Goal: Information Seeking & Learning: Learn about a topic

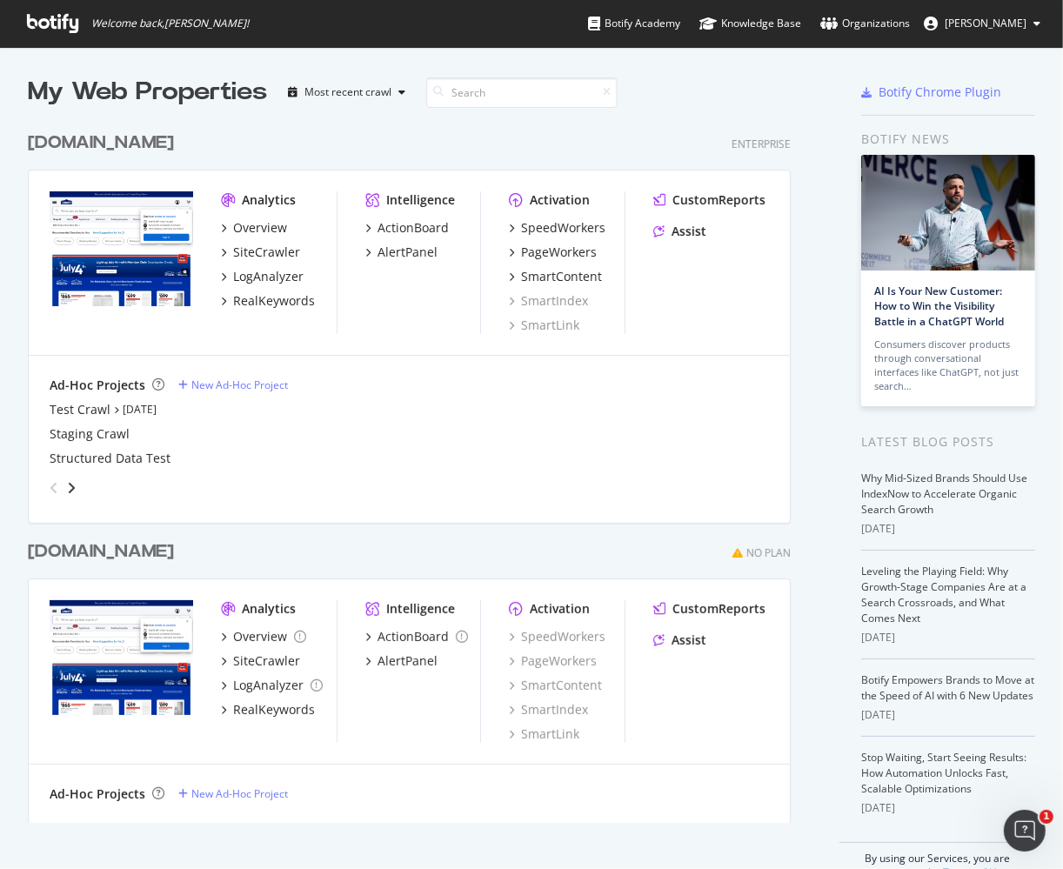
click at [114, 137] on div "[DOMAIN_NAME]" at bounding box center [101, 142] width 146 height 25
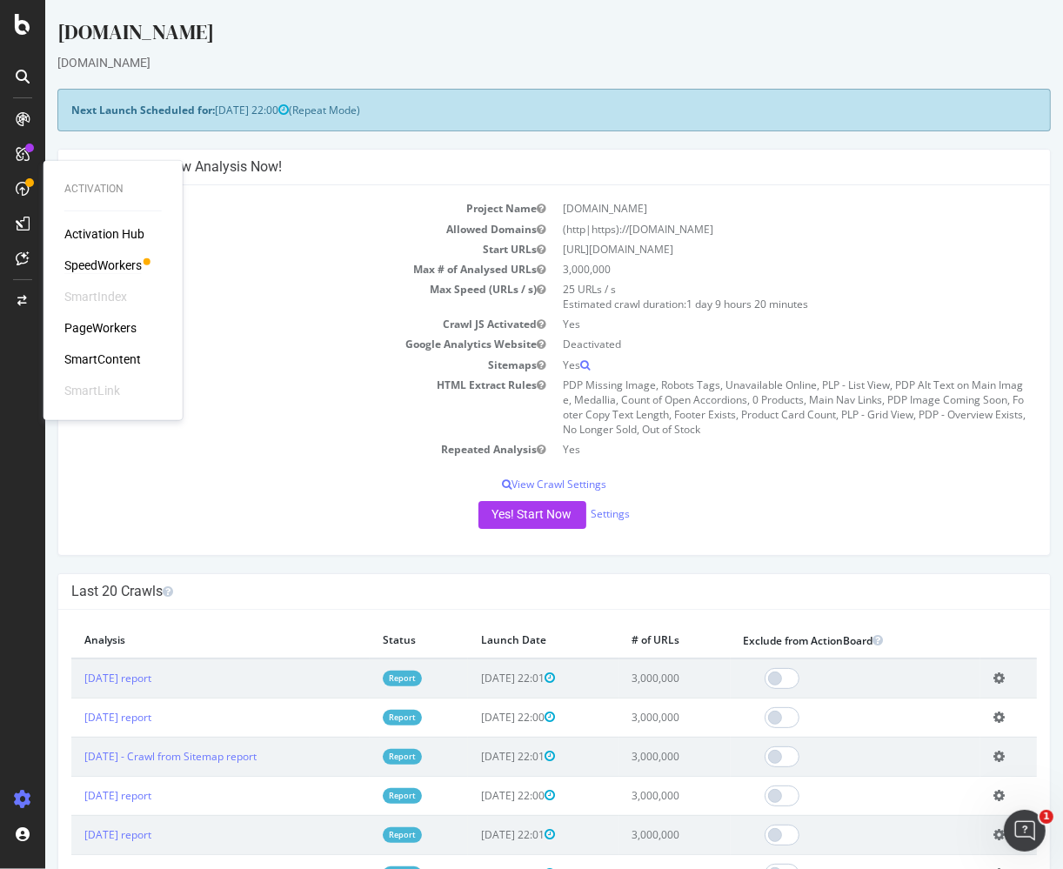
drag, startPoint x: 108, startPoint y: 262, endPoint x: 133, endPoint y: 256, distance: 25.9
click at [108, 262] on div "SpeedWorkers" at bounding box center [102, 265] width 77 height 17
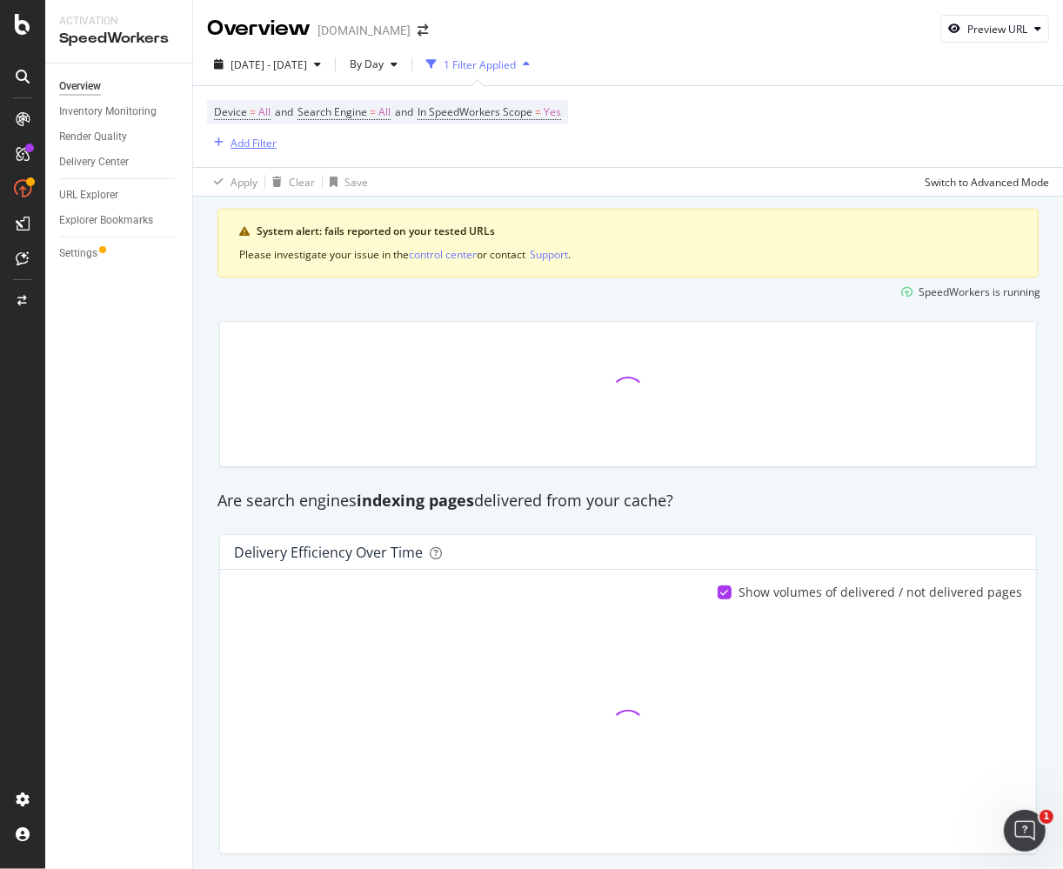
click at [227, 146] on div "button" at bounding box center [218, 142] width 23 height 10
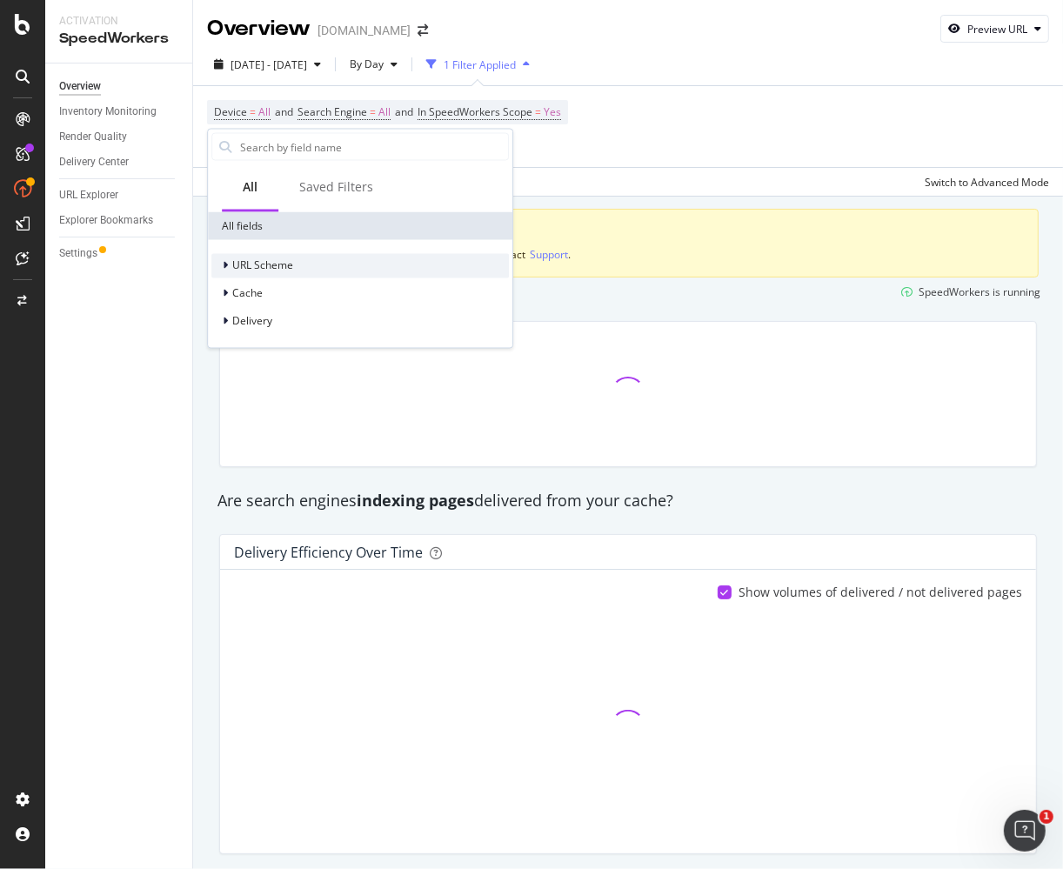
click at [258, 272] on div "URL Scheme" at bounding box center [262, 265] width 61 height 15
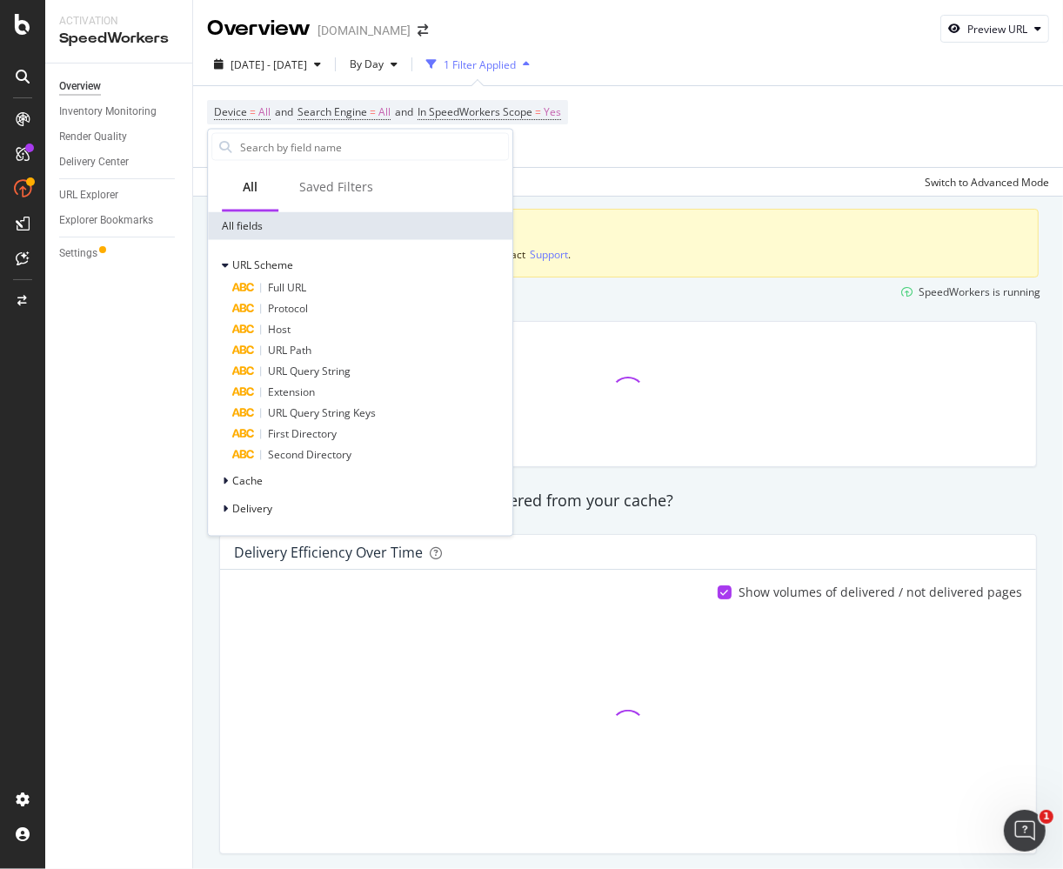
click at [274, 288] on span "Full URL" at bounding box center [287, 288] width 38 height 15
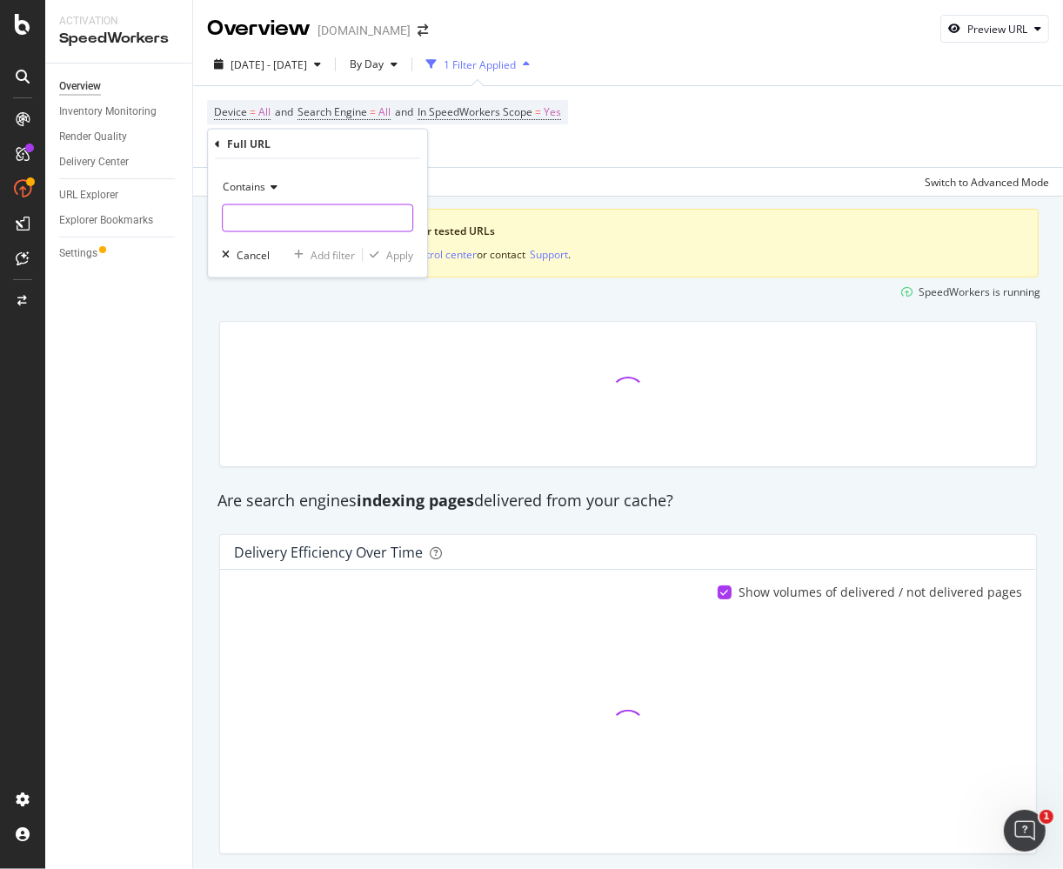
click at [298, 222] on input "text" at bounding box center [318, 218] width 190 height 28
paste input "https://www.lowes.com/pd/Hotpoint-Hotpoint-4-9-Cu-Ft-Convertible-Chest-Freezer-…"
click at [367, 214] on input "https://www.lowes.com/pd/Hotpoint-Hotpoint-4-9-Cu-Ft-Convertible-Chest-Freezer-…" at bounding box center [318, 218] width 190 height 28
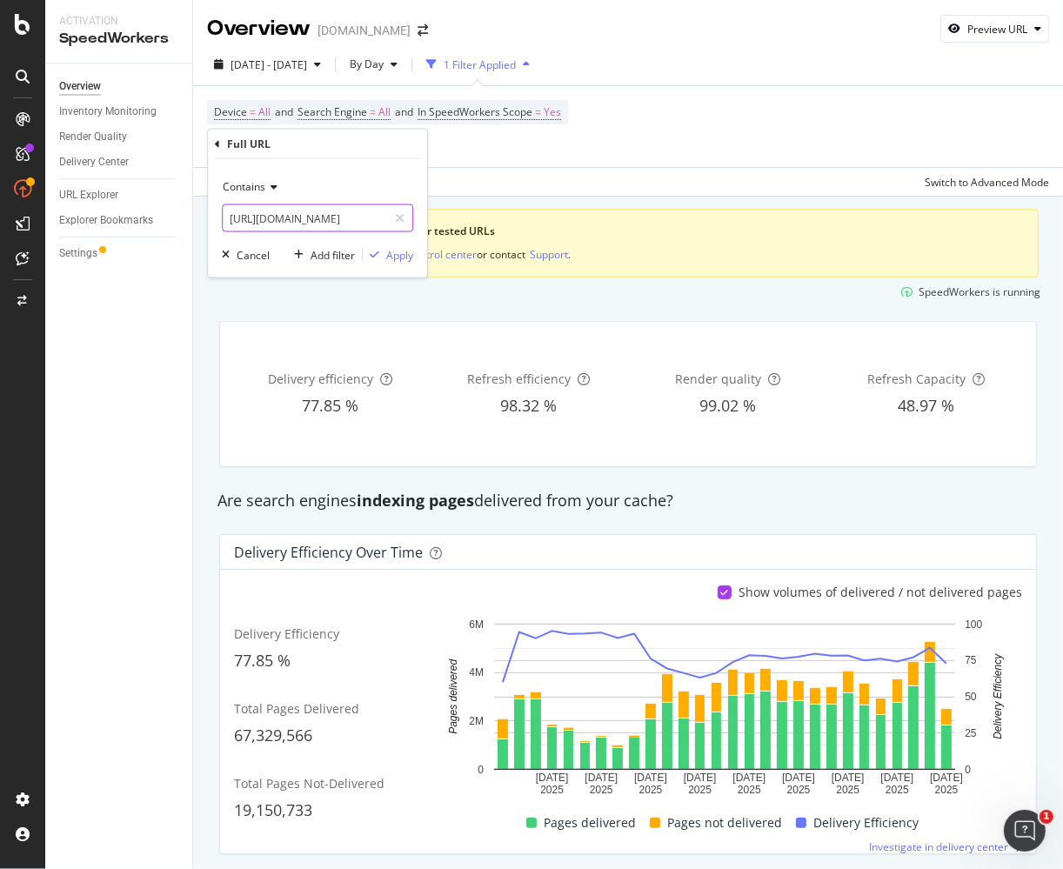
drag, startPoint x: 321, startPoint y: 217, endPoint x: -30, endPoint y: 210, distance: 351.4
click at [0, 210] on html "Activation SpeedWorkers Overview Inventory Monitoring Render Quality Delivery C…" at bounding box center [531, 434] width 1063 height 869
type input "5014941855"
click at [400, 255] on div "Apply" at bounding box center [399, 254] width 27 height 15
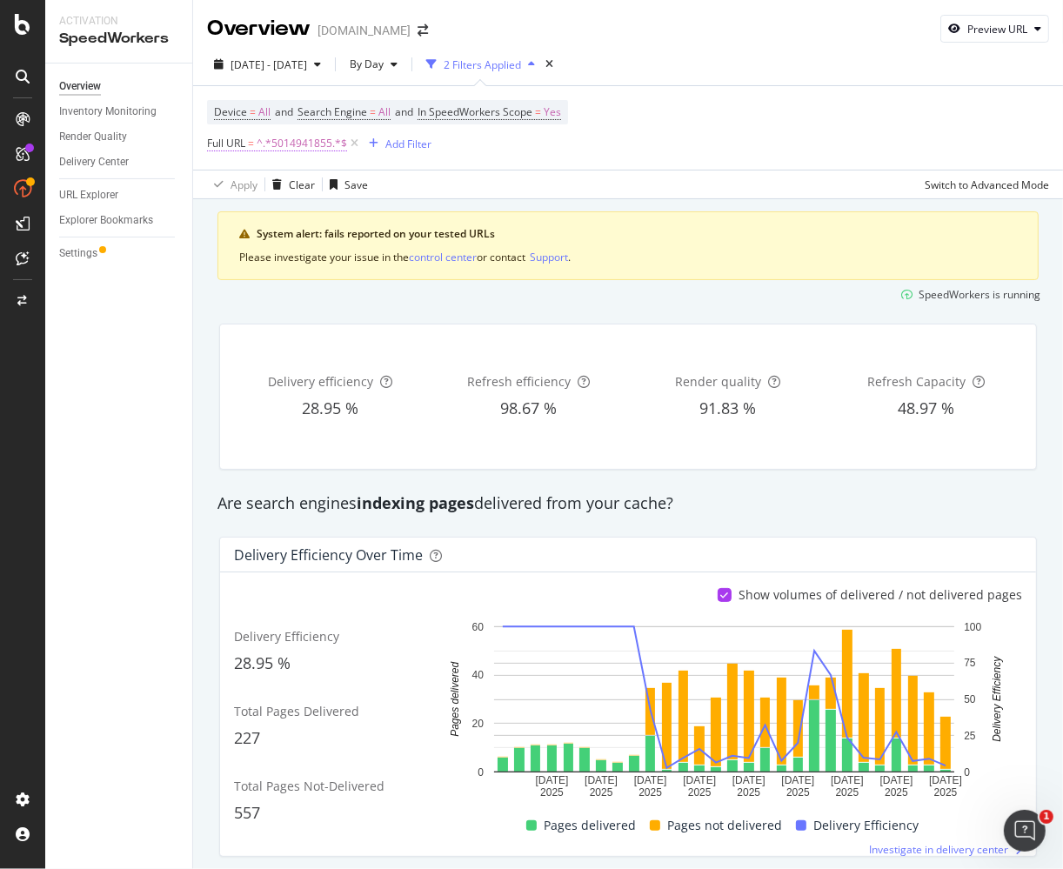
click at [307, 144] on span "^.*5014941855.*$" at bounding box center [302, 143] width 90 height 24
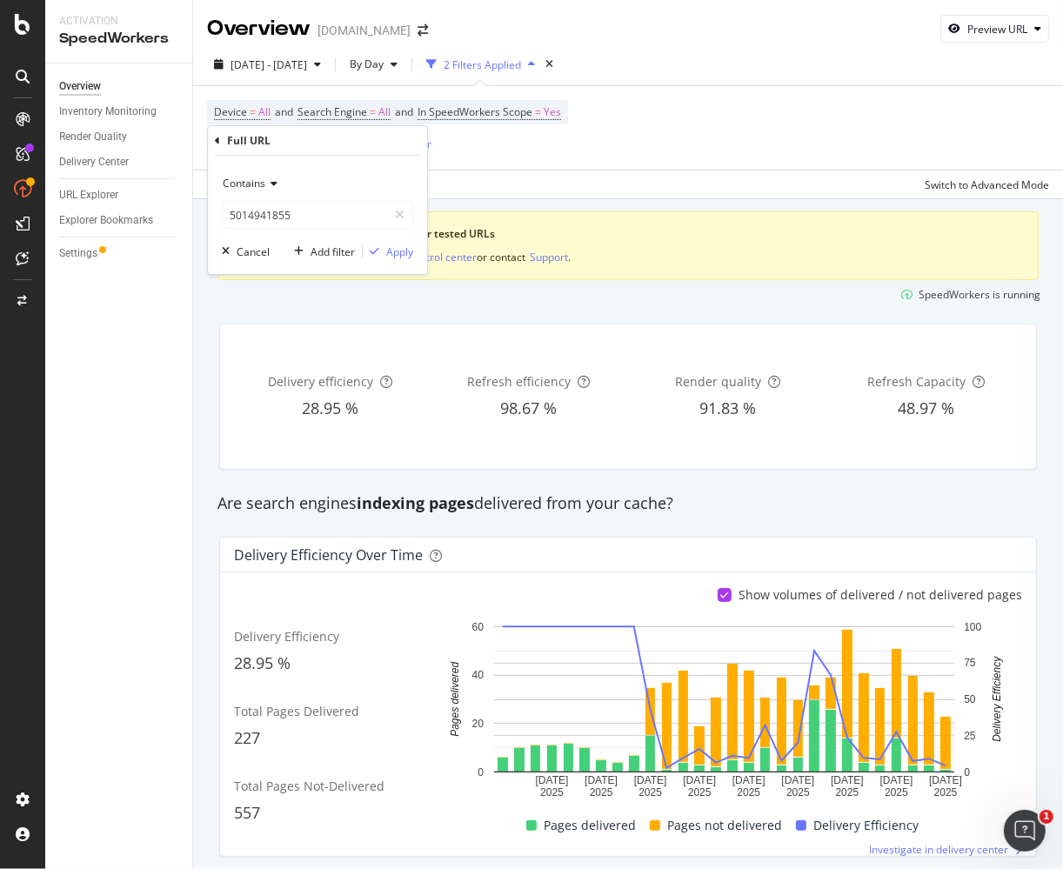
click at [273, 184] on icon at bounding box center [271, 183] width 12 height 10
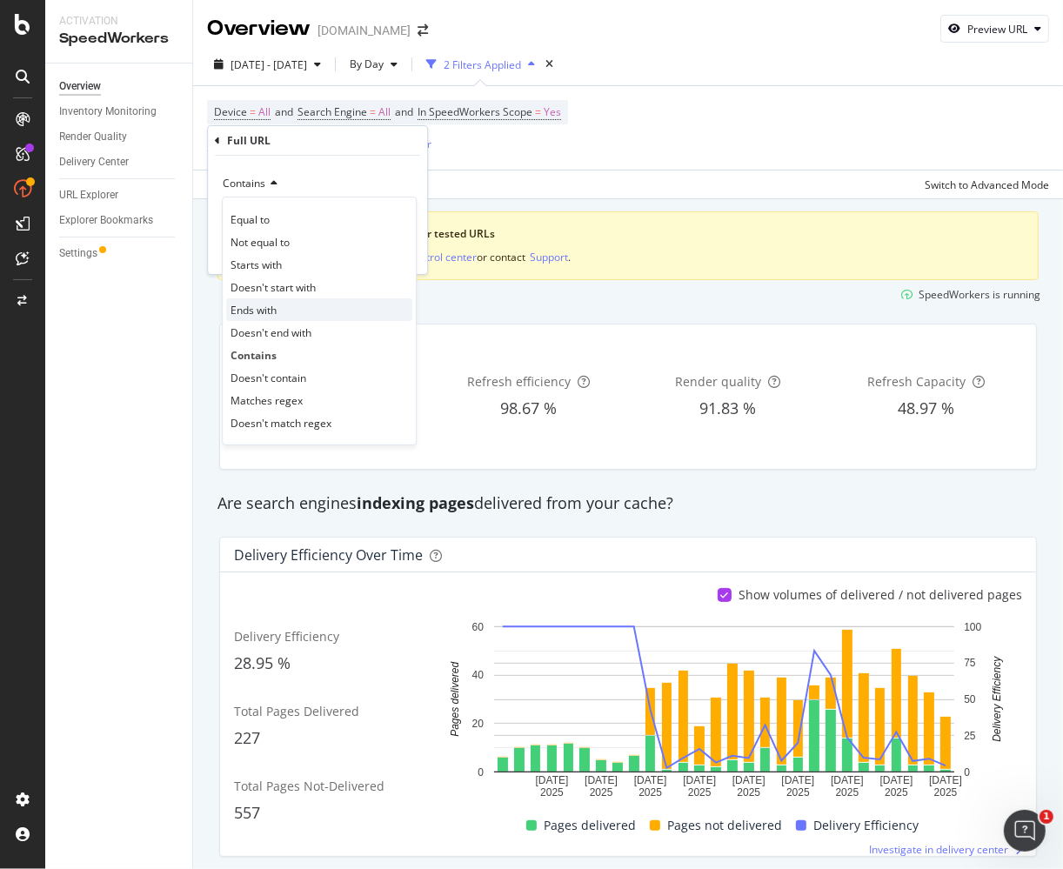
click at [273, 314] on span "Ends with" at bounding box center [253, 310] width 46 height 15
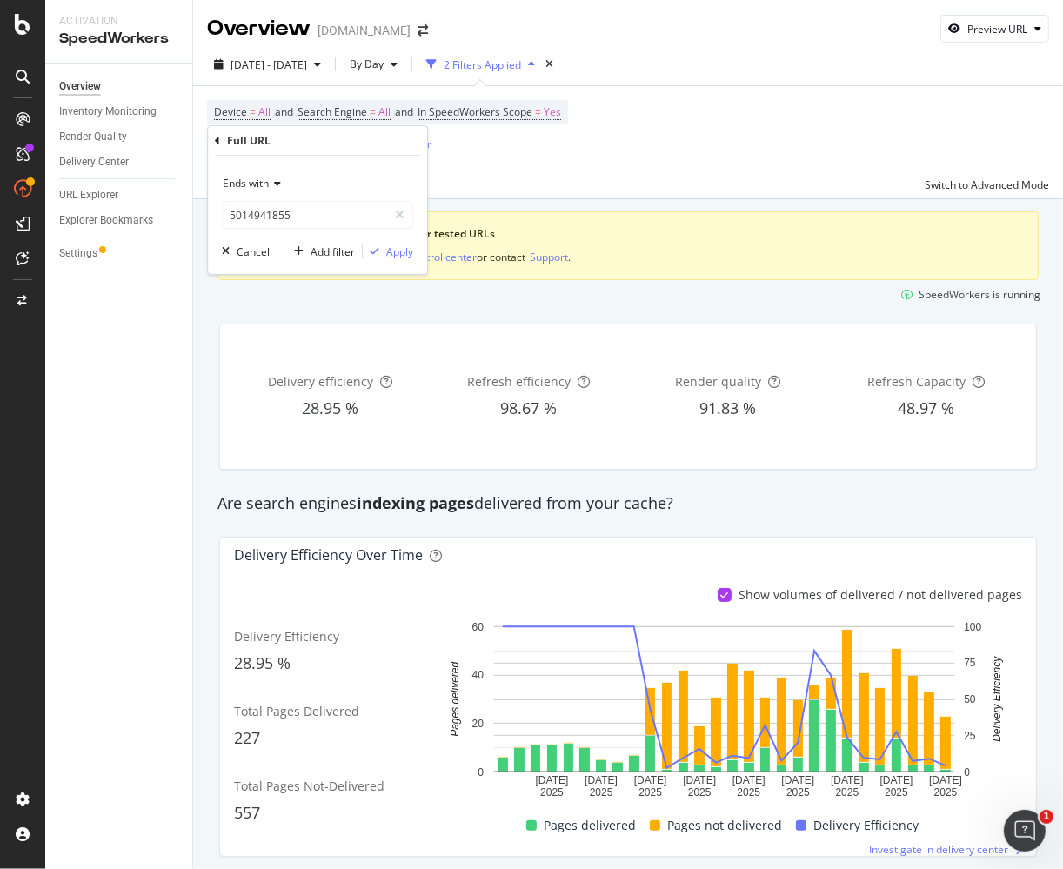
drag, startPoint x: 395, startPoint y: 249, endPoint x: 317, endPoint y: 233, distance: 79.0
click at [394, 249] on div "Apply" at bounding box center [399, 251] width 27 height 15
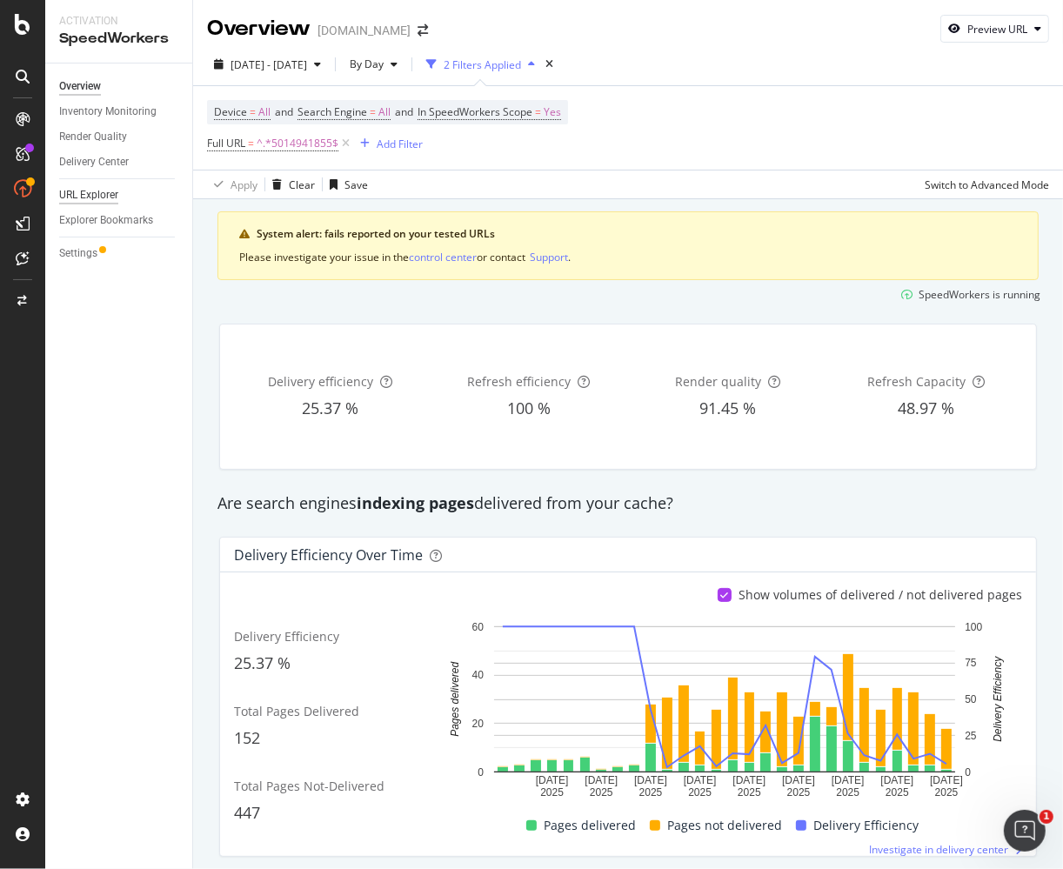
click at [93, 194] on div "URL Explorer" at bounding box center [88, 195] width 59 height 18
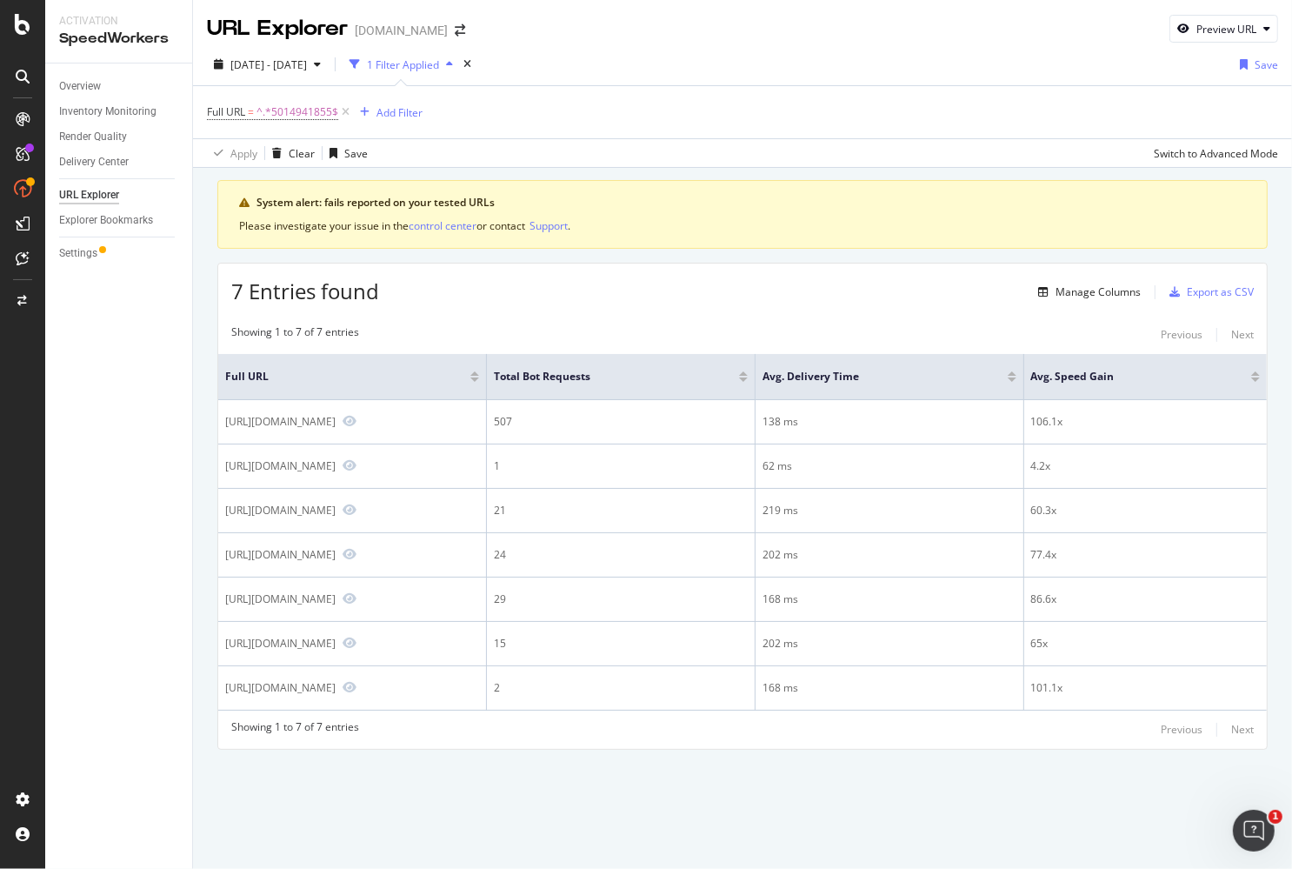
scroll to position [18, 0]
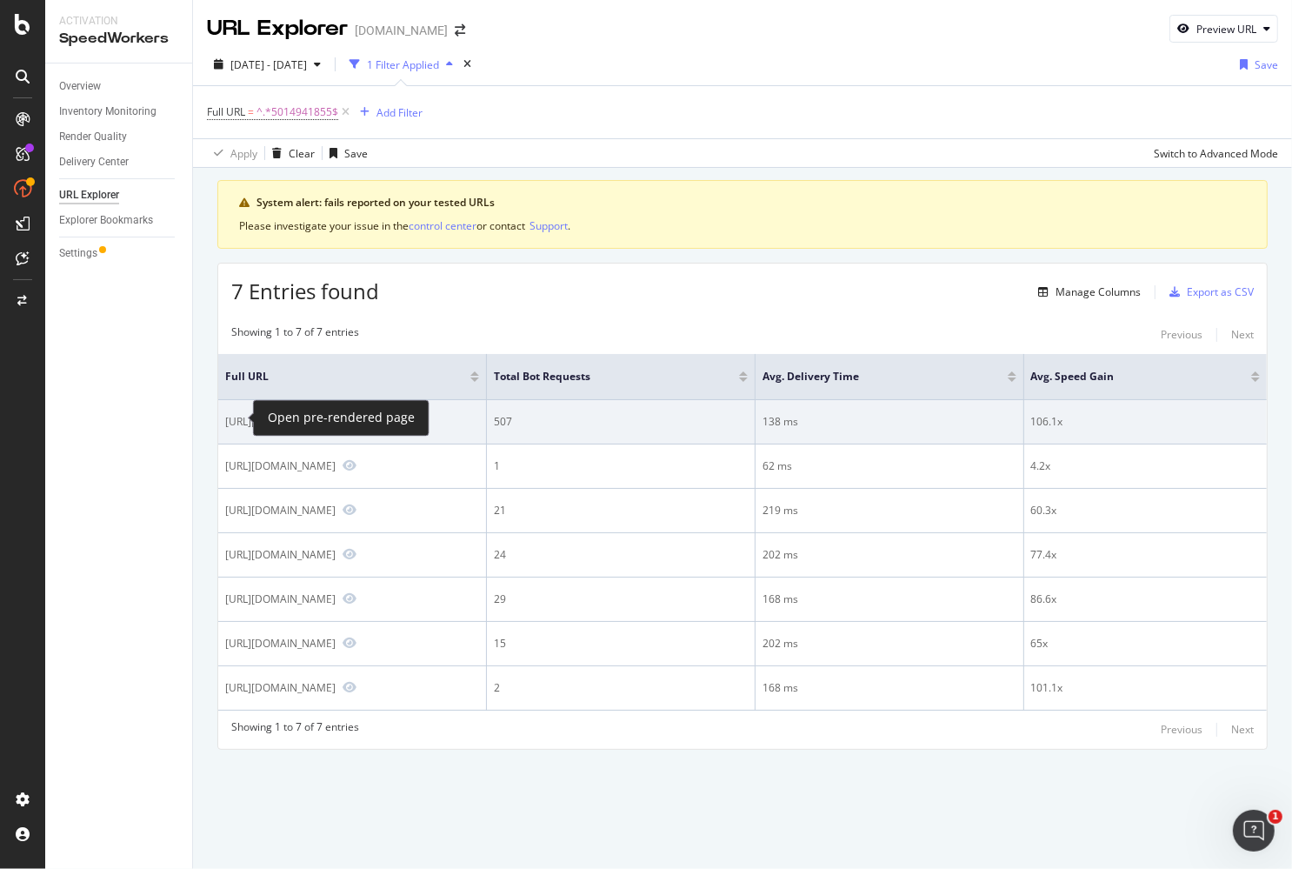
click at [343, 415] on icon "Preview https://www.lowes.com/pd/Hotpoint-Hotpoint-4-9-Cu-Ft-Convertible-Chest-…" at bounding box center [350, 421] width 14 height 12
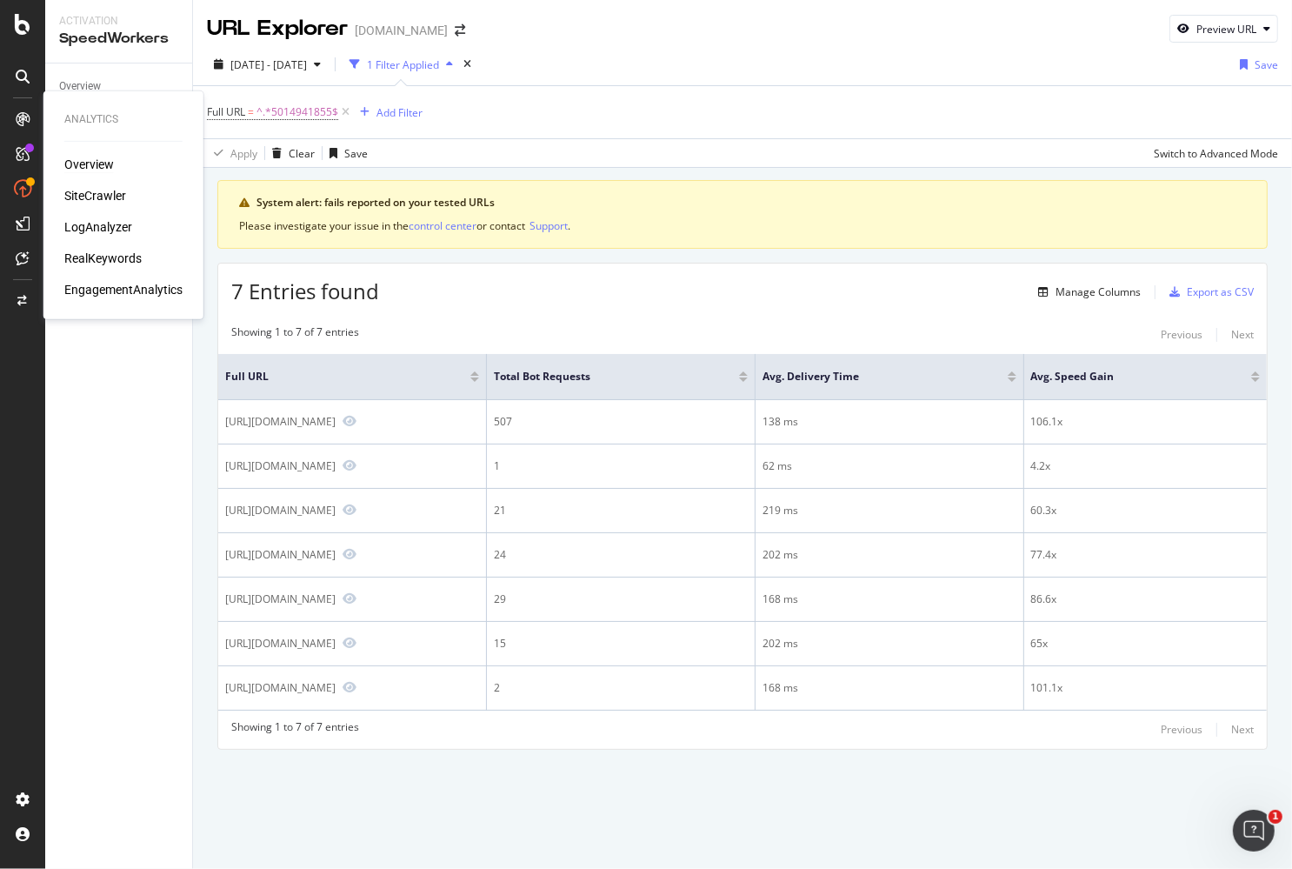
click at [94, 165] on div "Overview" at bounding box center [89, 164] width 50 height 17
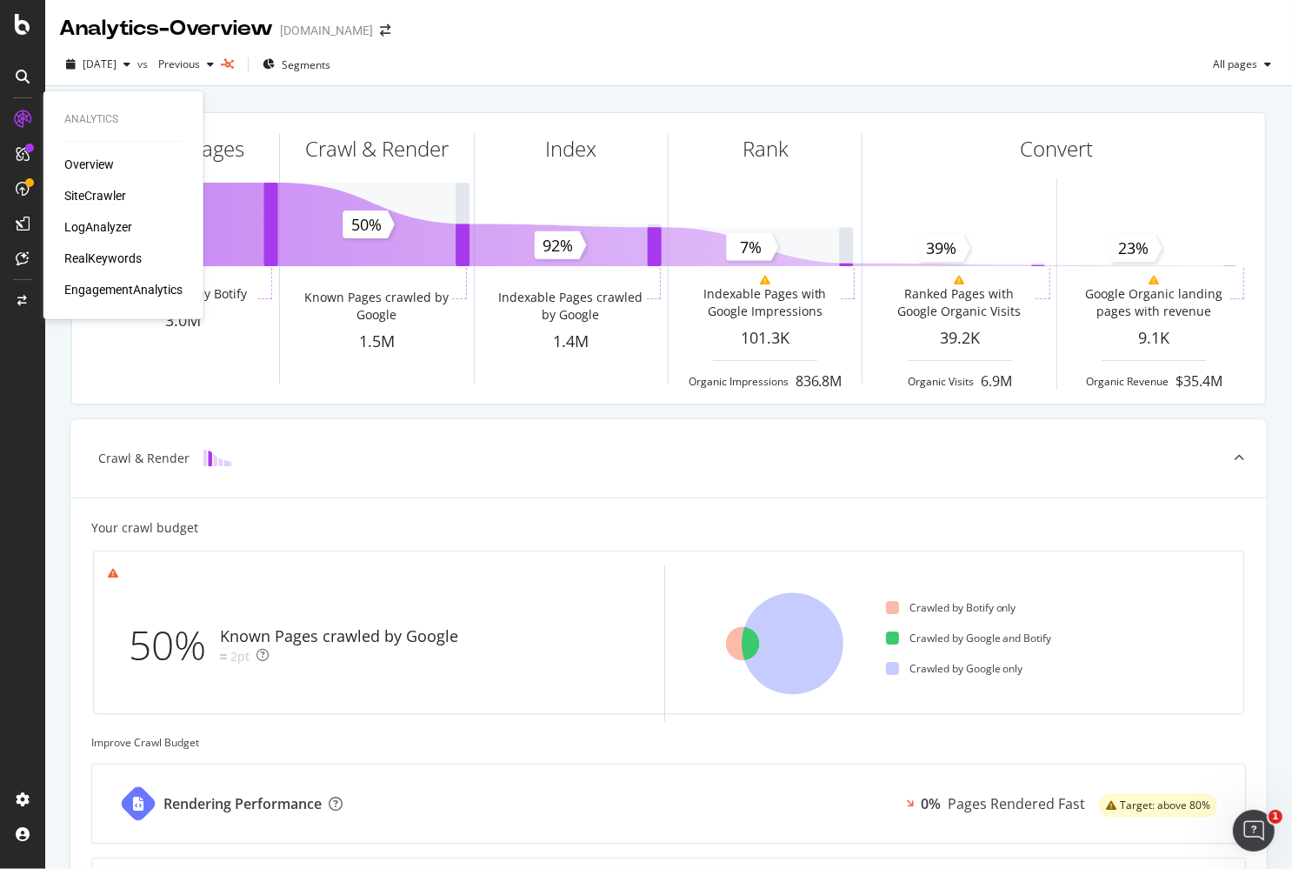
click at [92, 193] on div "SiteCrawler" at bounding box center [95, 195] width 62 height 17
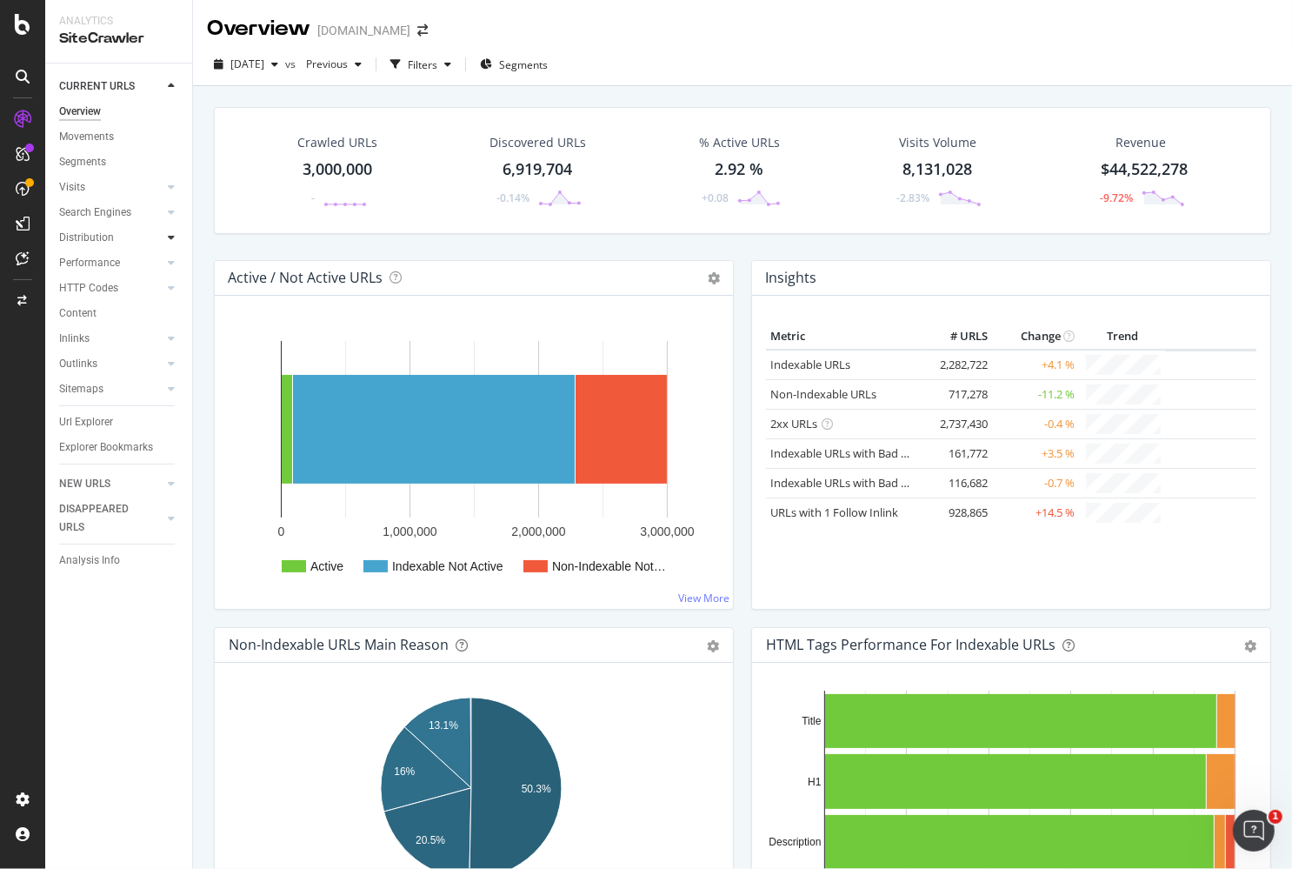
click at [173, 237] on icon at bounding box center [171, 237] width 7 height 10
click at [172, 213] on icon at bounding box center [171, 212] width 7 height 10
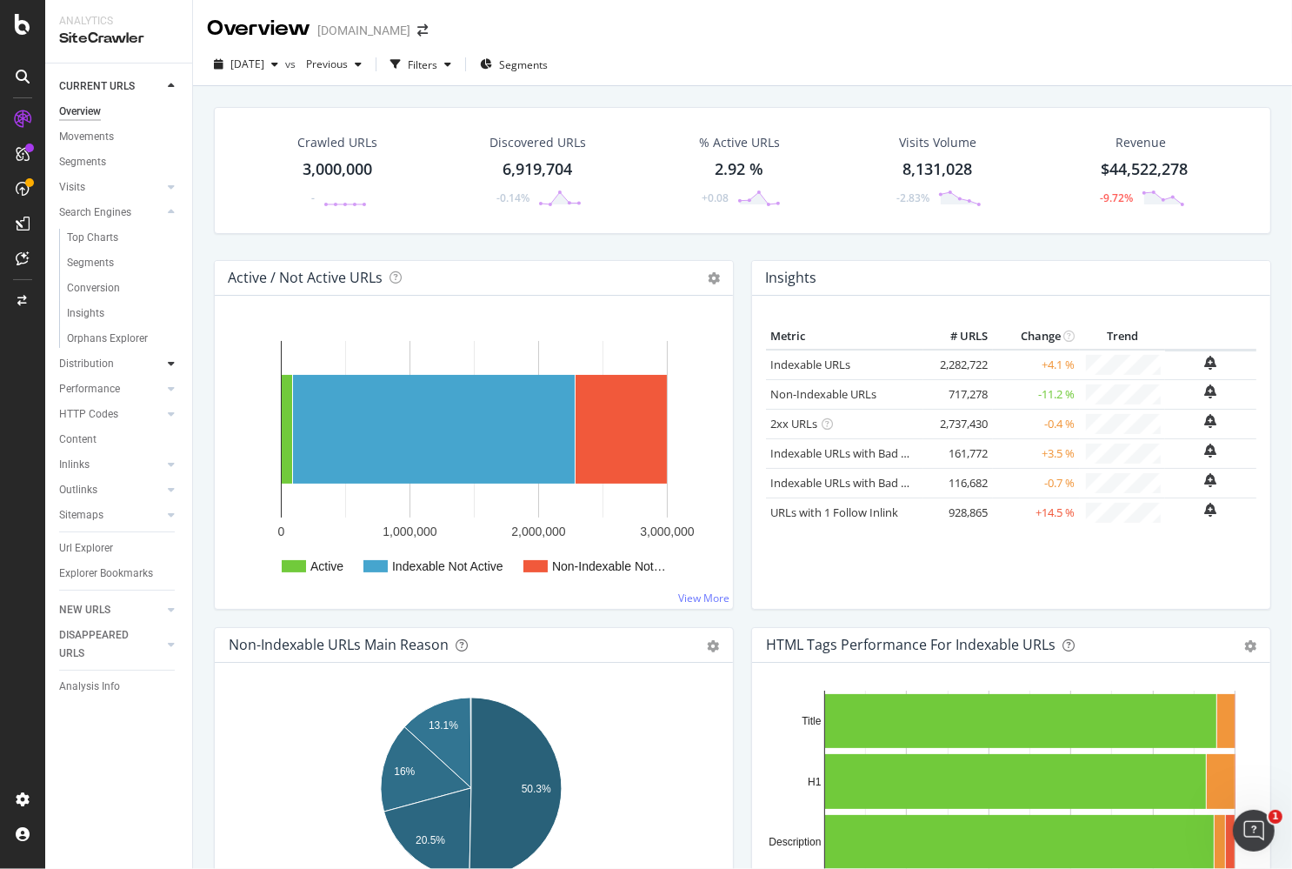
click at [169, 359] on icon at bounding box center [171, 363] width 7 height 10
click at [174, 362] on icon at bounding box center [171, 363] width 7 height 10
drag, startPoint x: 174, startPoint y: 390, endPoint x: 167, endPoint y: 363, distance: 28.7
click at [174, 390] on div at bounding box center [171, 388] width 17 height 17
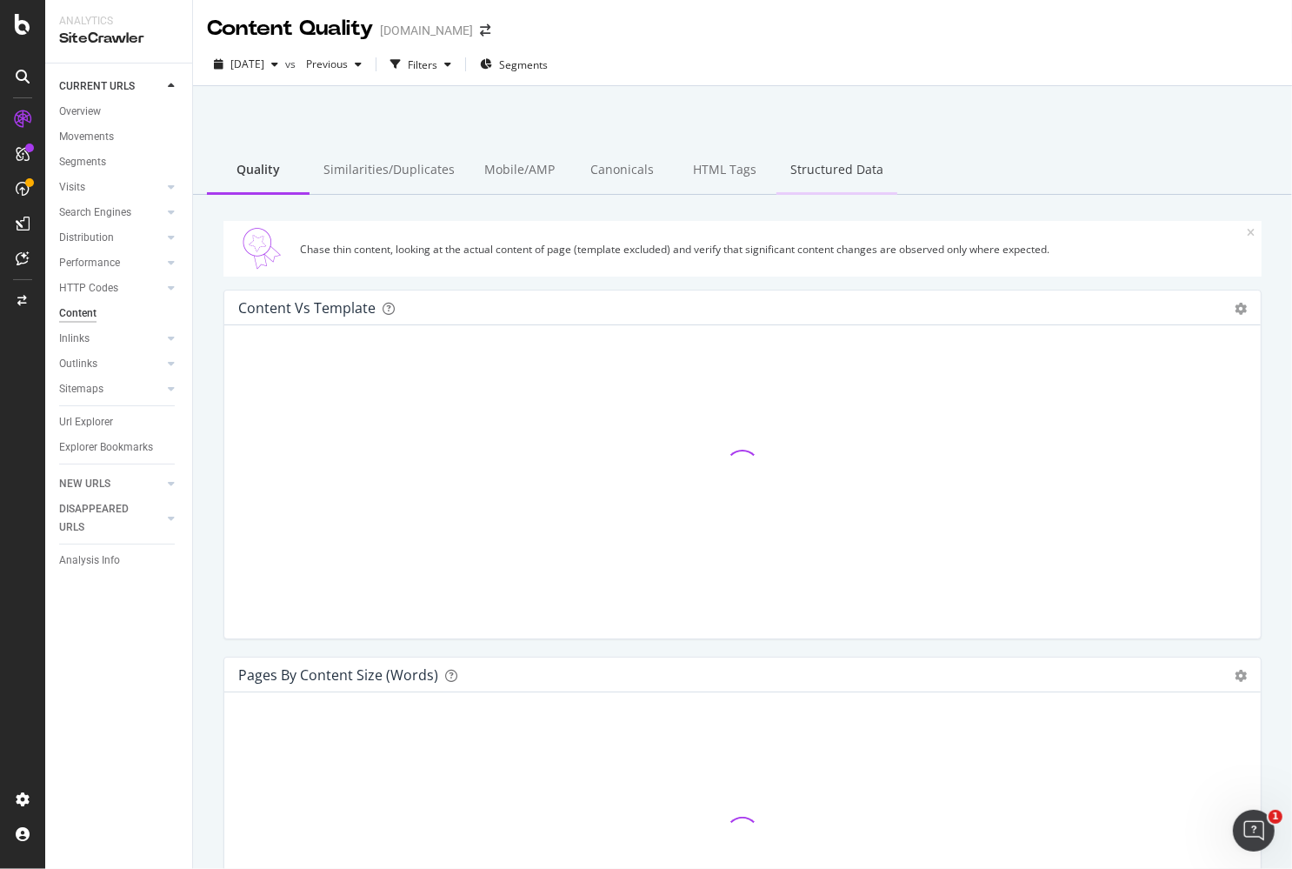
click at [796, 173] on div "Structured Data" at bounding box center [837, 171] width 121 height 48
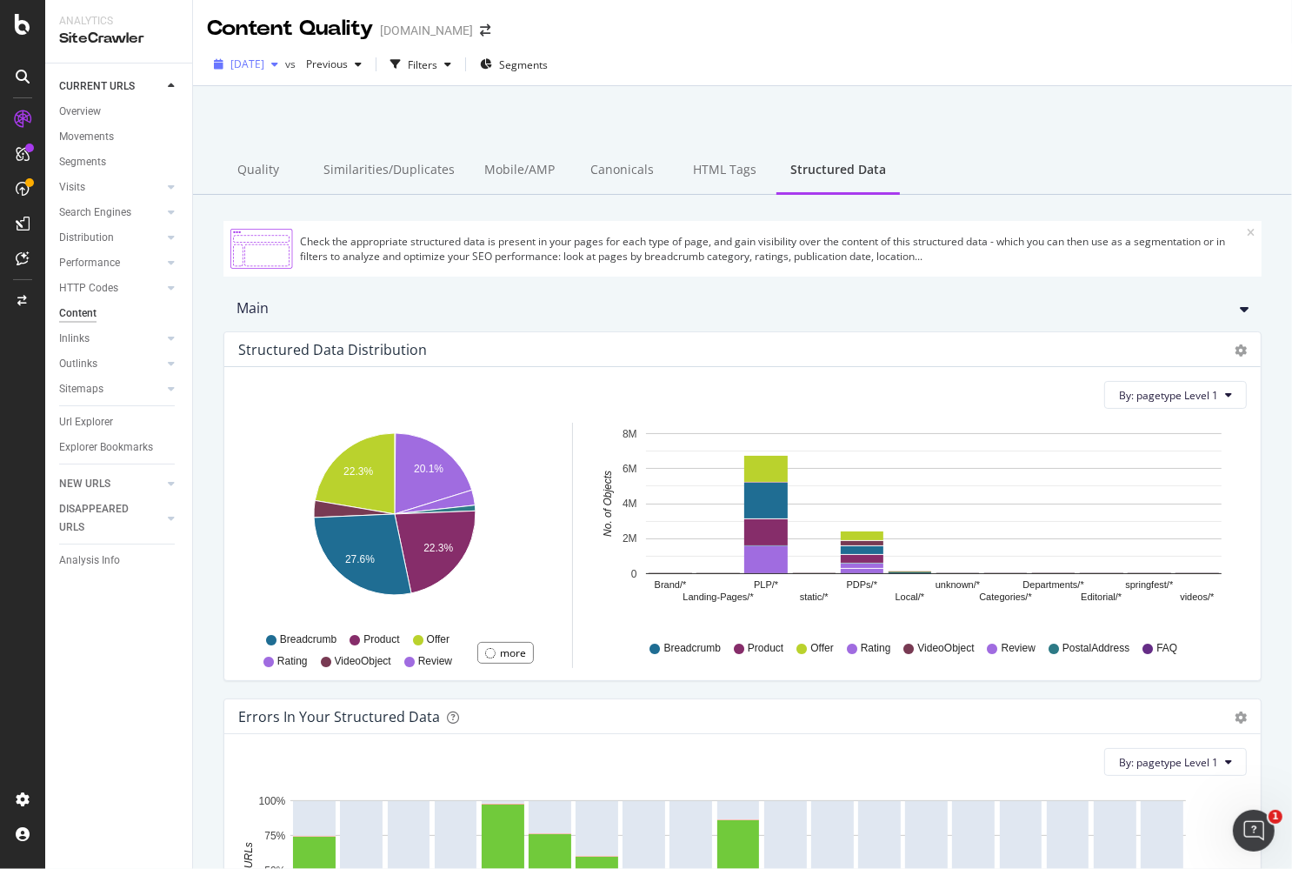
click at [264, 61] on span "[DATE]" at bounding box center [247, 64] width 34 height 15
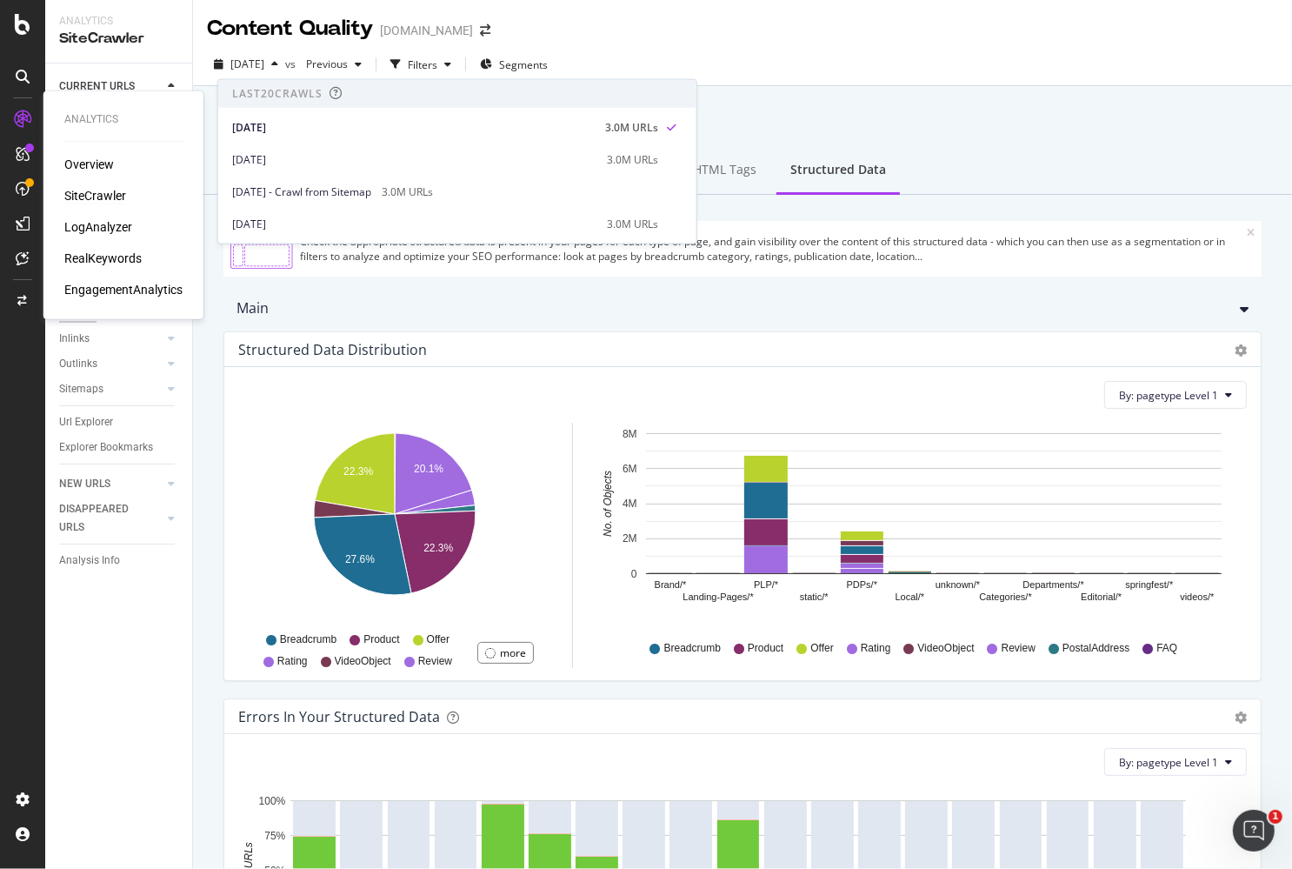
click at [95, 193] on div "SiteCrawler" at bounding box center [95, 195] width 62 height 17
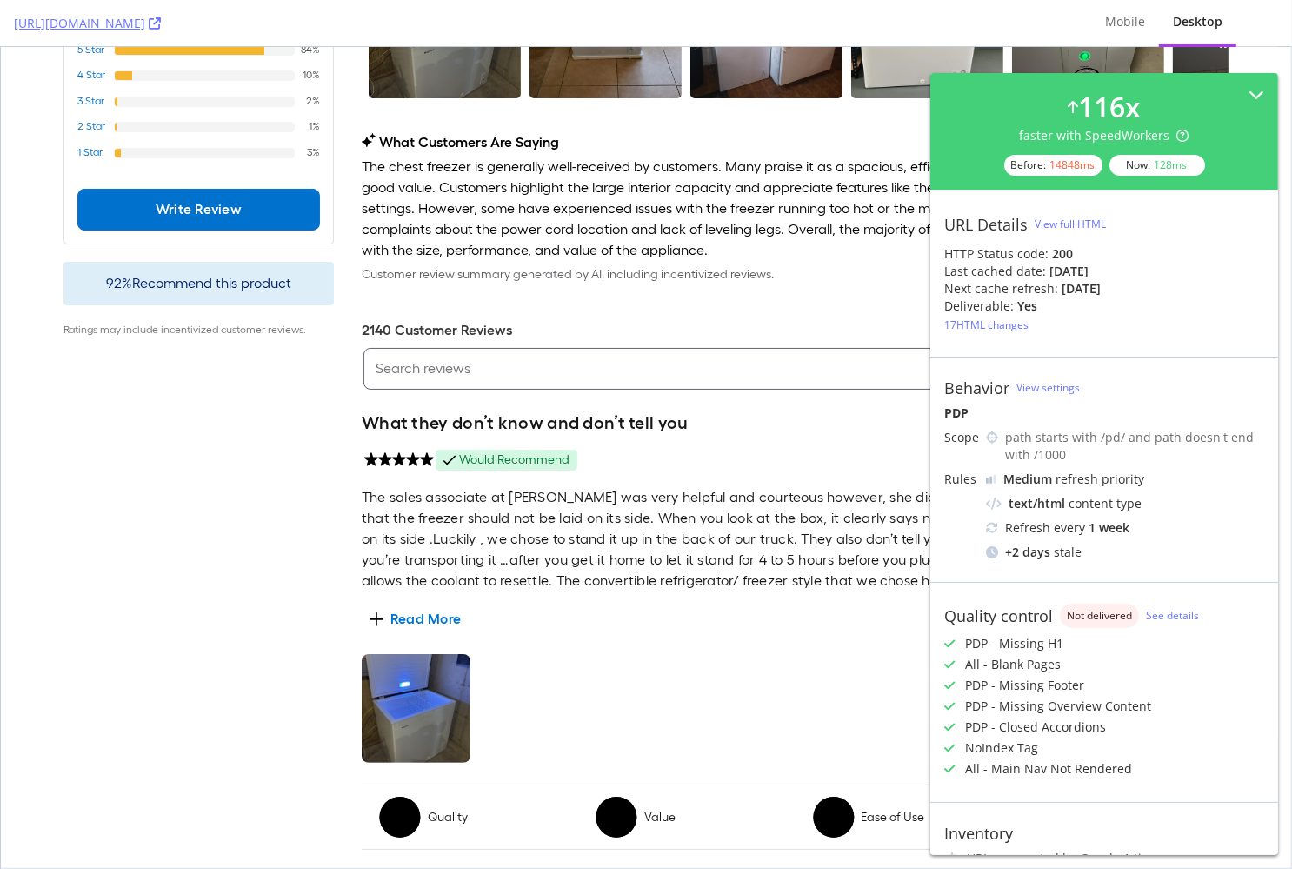
click at [1064, 222] on div "View full HTML" at bounding box center [1070, 224] width 71 height 15
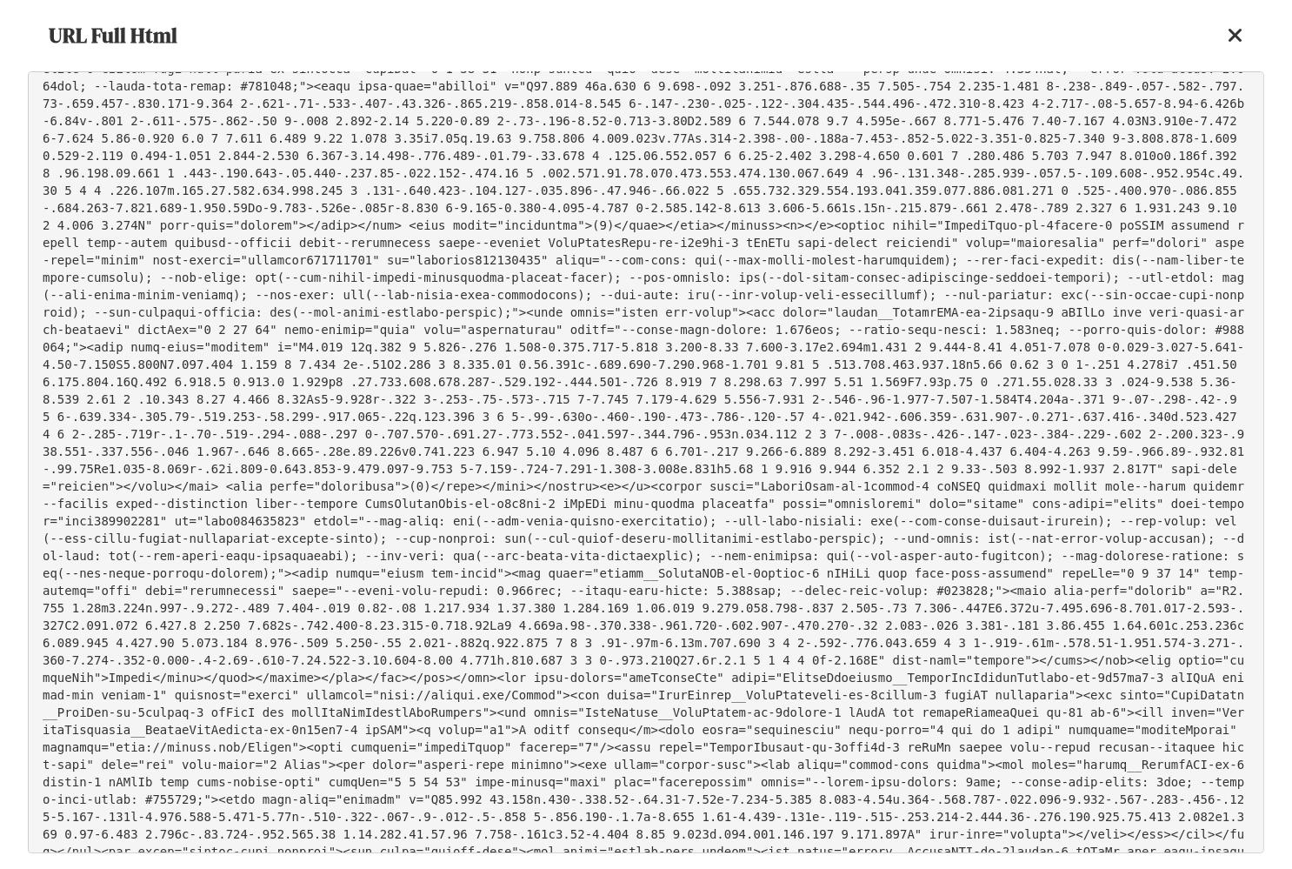
scroll to position [124904, 0]
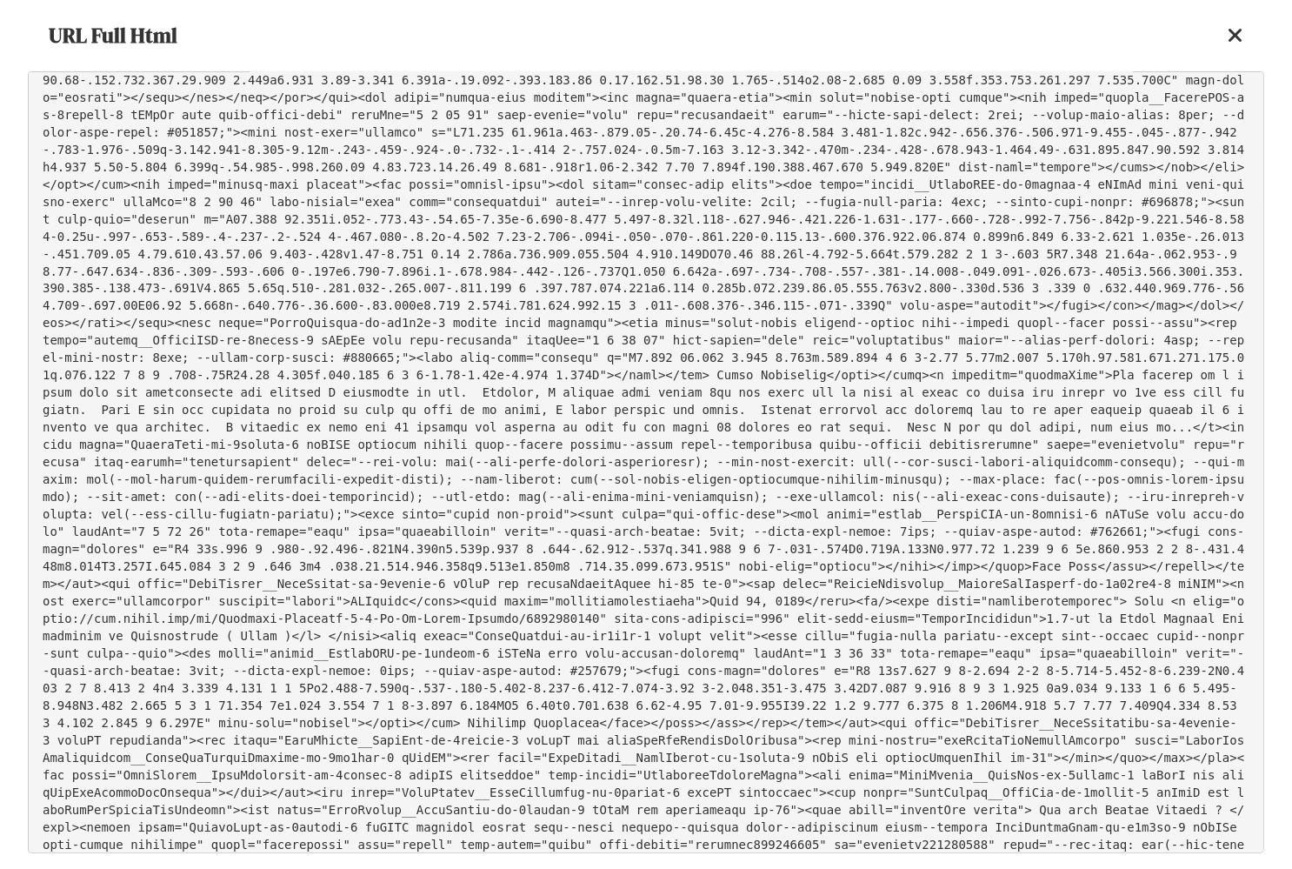
drag, startPoint x: 778, startPoint y: 463, endPoint x: 620, endPoint y: 455, distance: 158.5
click at [620, 459] on pre at bounding box center [646, 462] width 1237 height 782
copy pre "http://schema.org/Review"
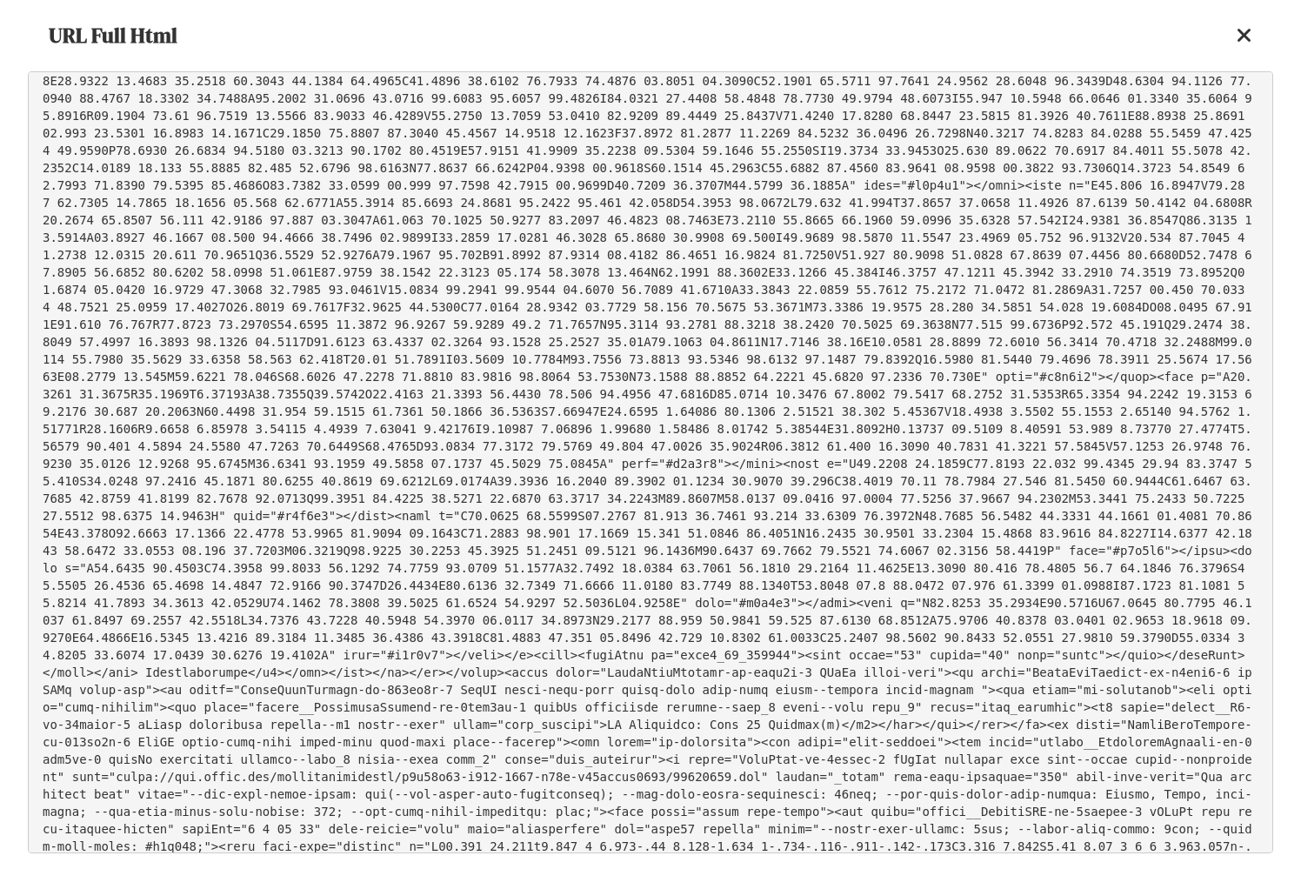
scroll to position [114938, 0]
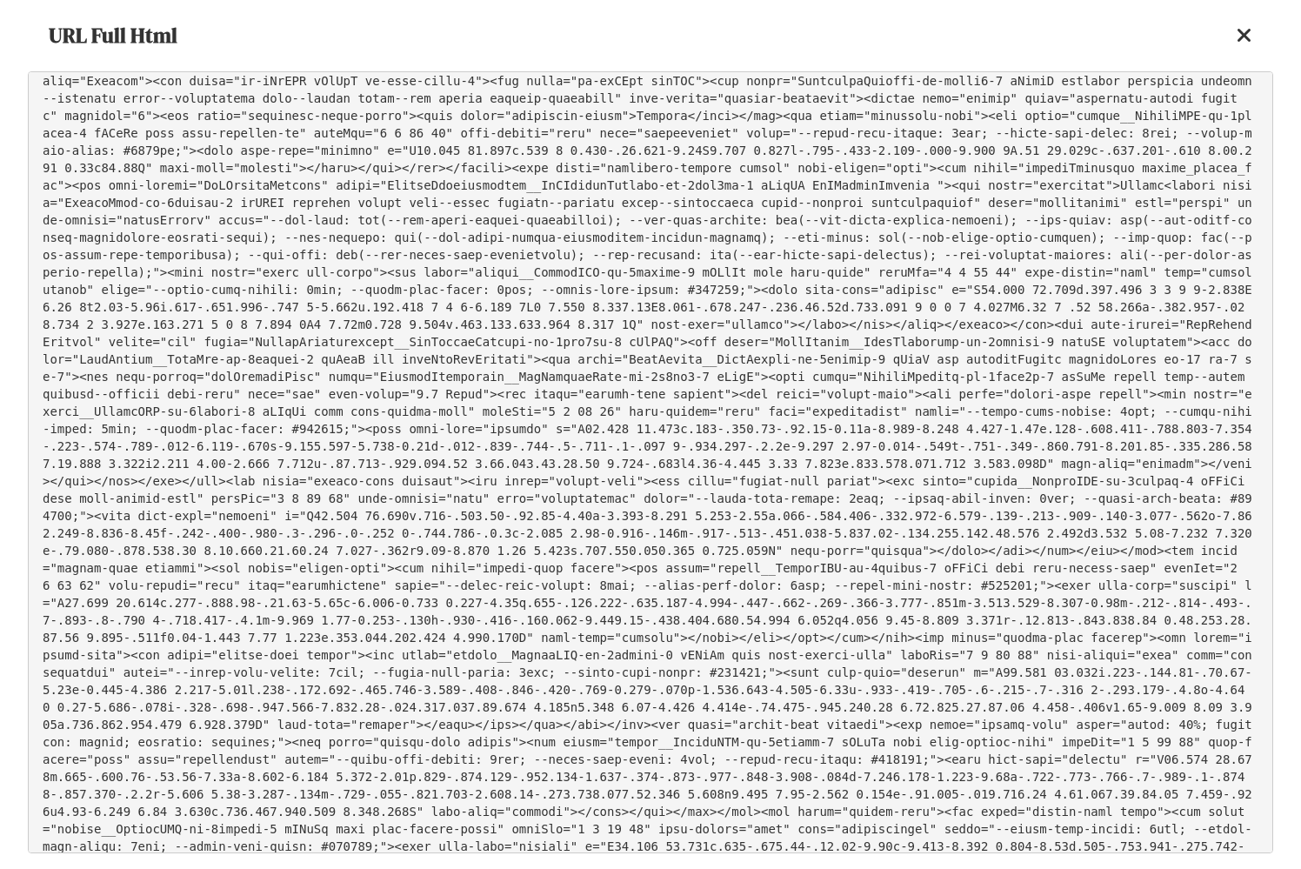
click at [1244, 32] on icon at bounding box center [1245, 35] width 16 height 21
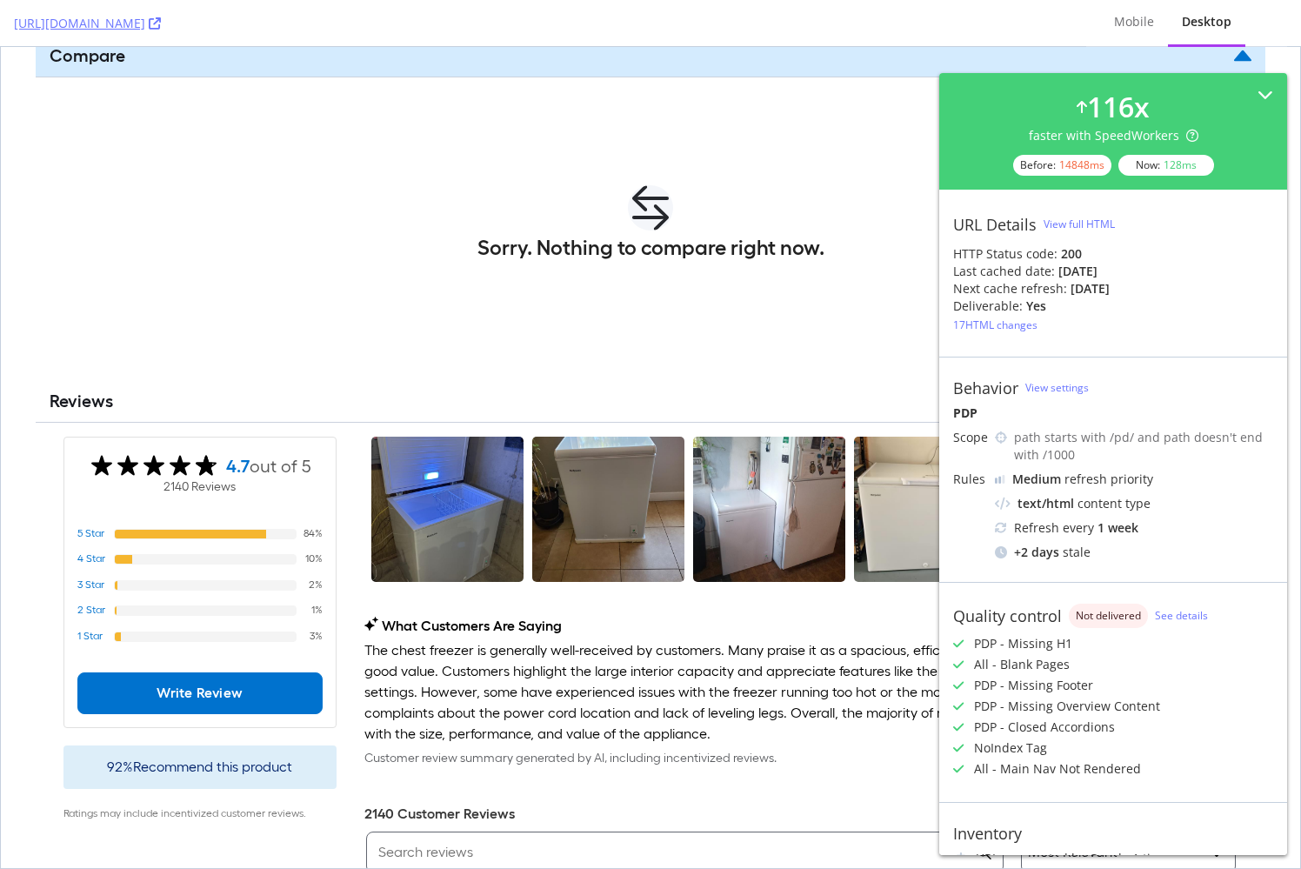
scroll to position [3864, 0]
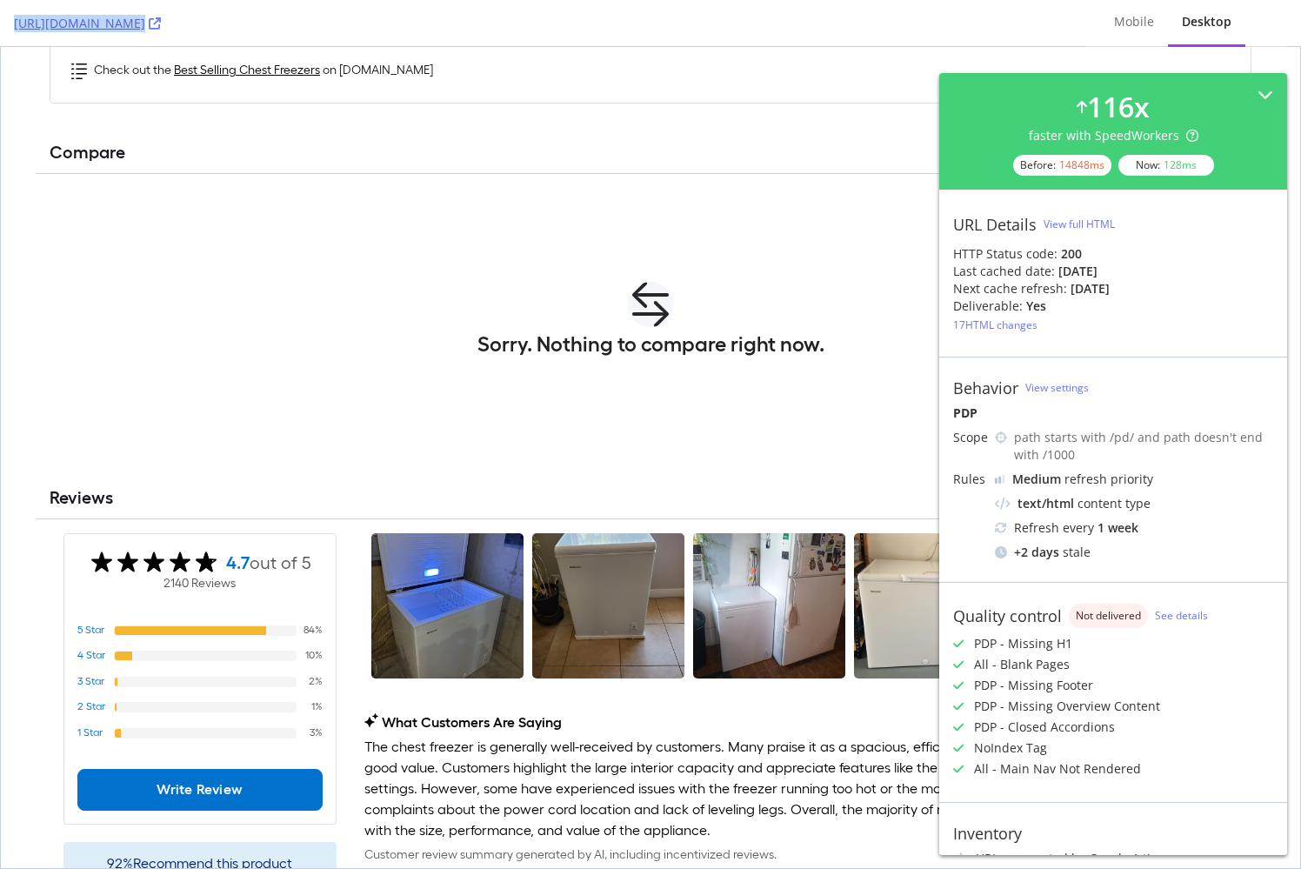
drag, startPoint x: 622, startPoint y: 29, endPoint x: 97, endPoint y: 14, distance: 525.4
click at [6, 3] on div "https://www.lowes.com/pd/Hotpoint-Hotpoint-4-9-Cu-Ft-Convertible-Chest-Freezer-…" at bounding box center [650, 23] width 1301 height 47
copy link "https://www.lowes.com/pd/Hotpoint-Hotpoint-4-9-Cu-Ft-Convertible-Chest-Freezer-…"
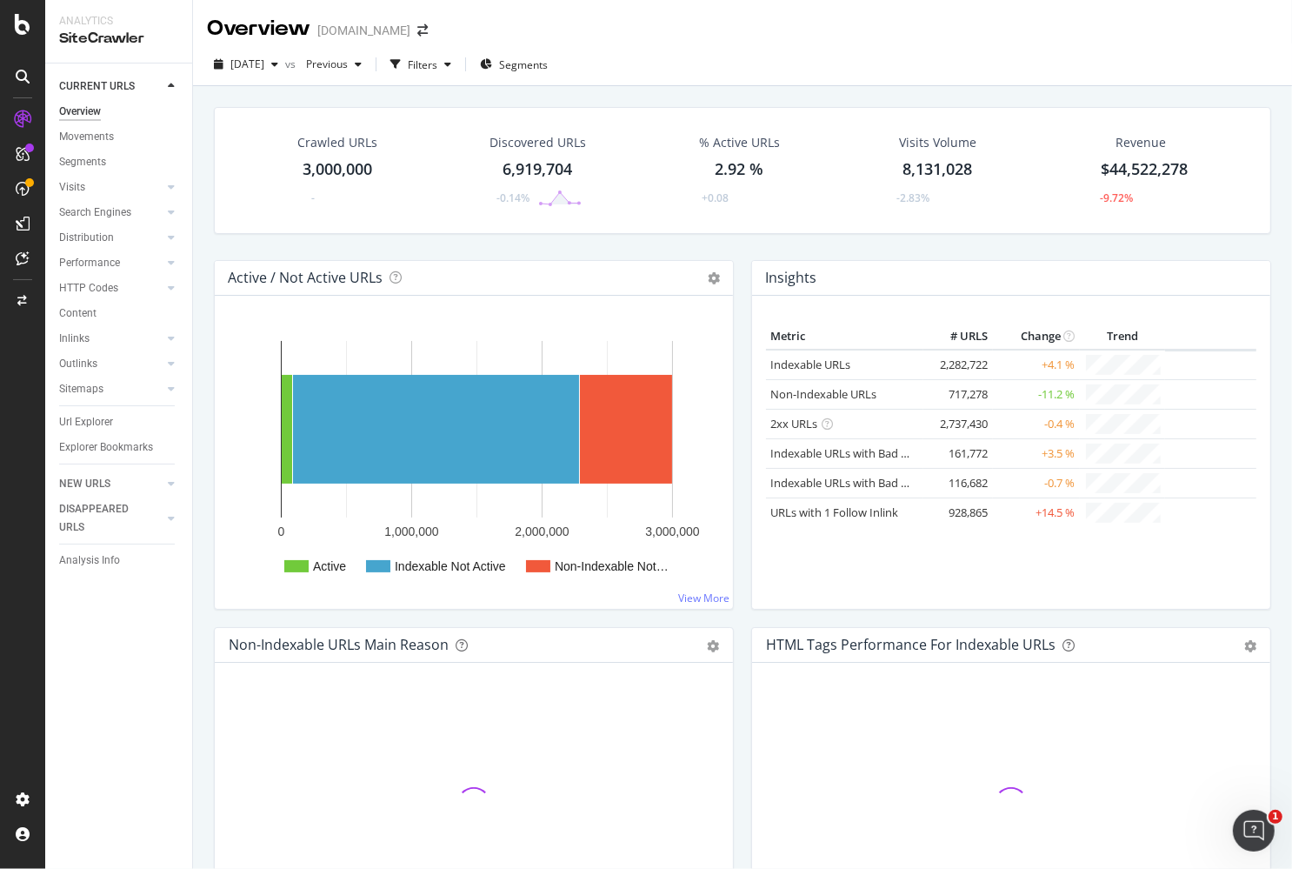
click at [97, 422] on div "Url Explorer" at bounding box center [86, 422] width 54 height 18
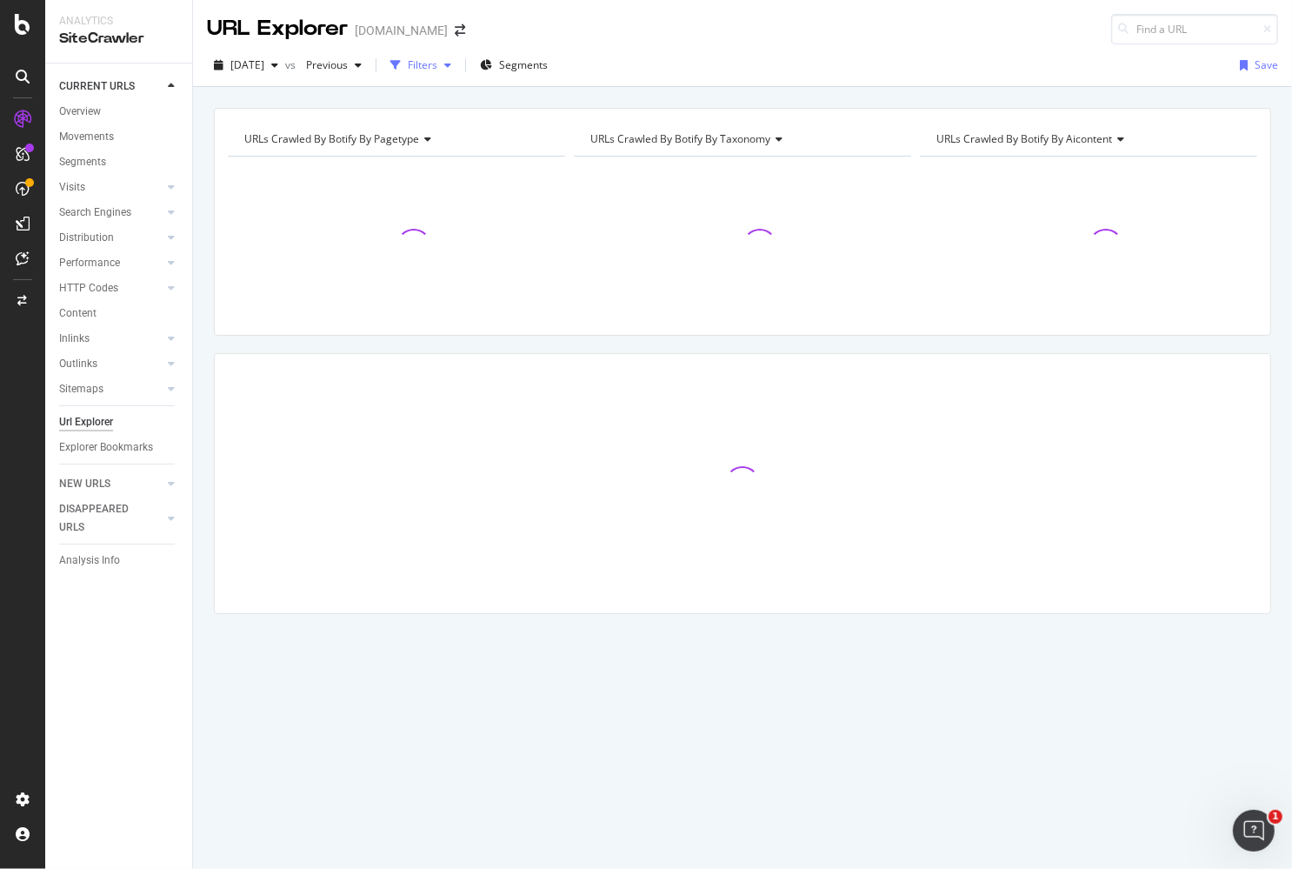
click at [451, 60] on icon "button" at bounding box center [447, 65] width 7 height 10
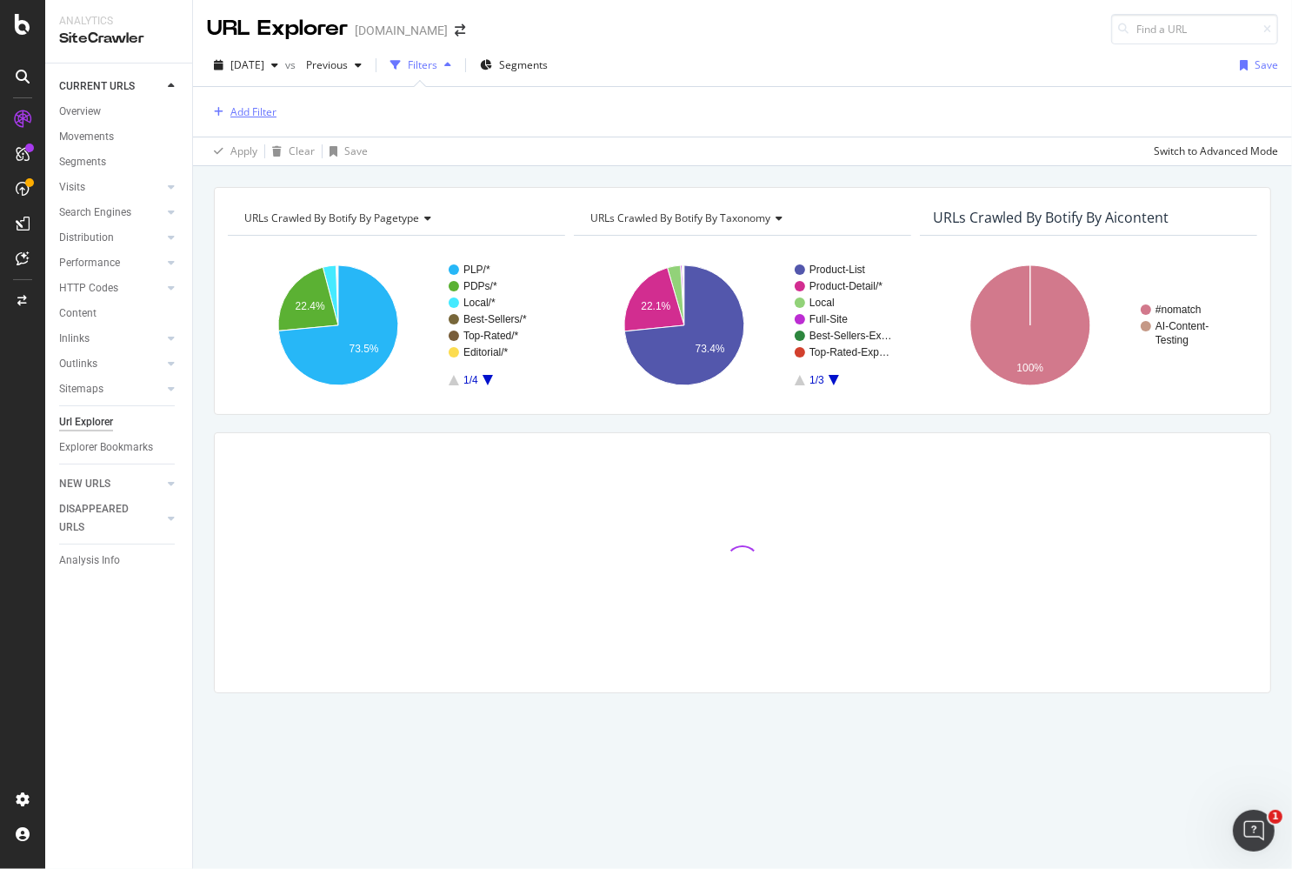
click at [264, 104] on div "Add Filter" at bounding box center [253, 111] width 46 height 15
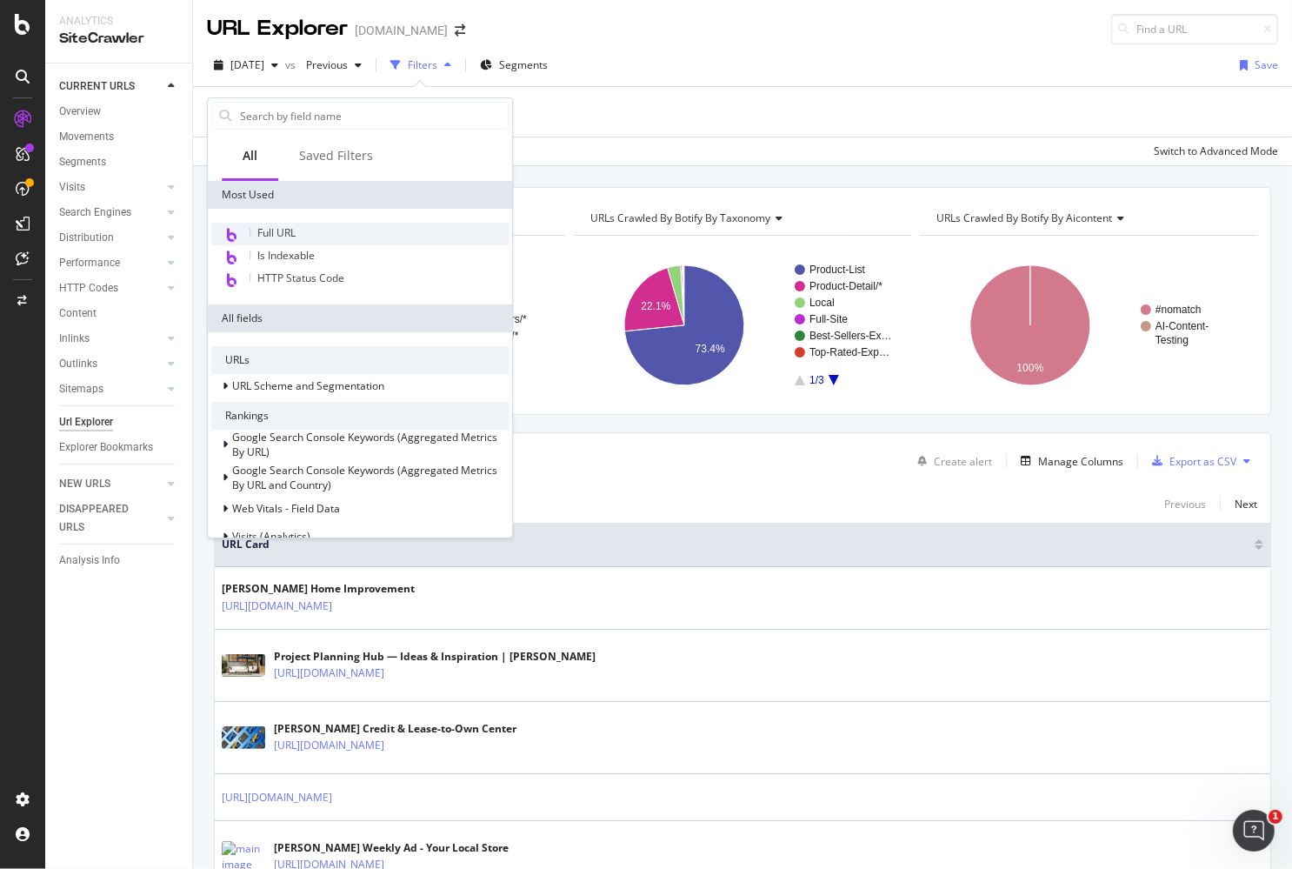
click at [284, 225] on span "Full URL" at bounding box center [276, 232] width 38 height 15
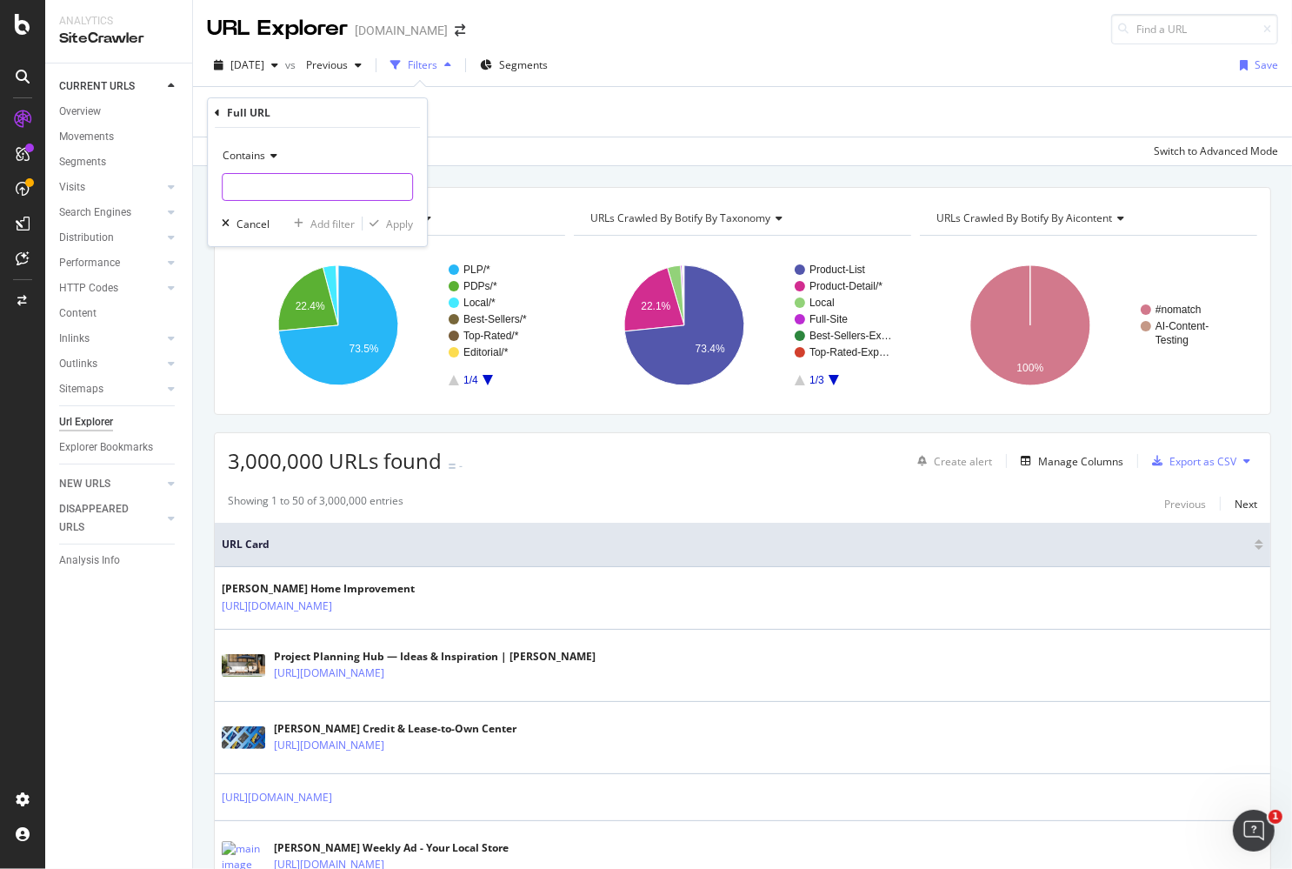
click at [292, 183] on input "text" at bounding box center [318, 187] width 190 height 28
type input "/pd/"
click at [400, 221] on div "Apply" at bounding box center [399, 224] width 27 height 15
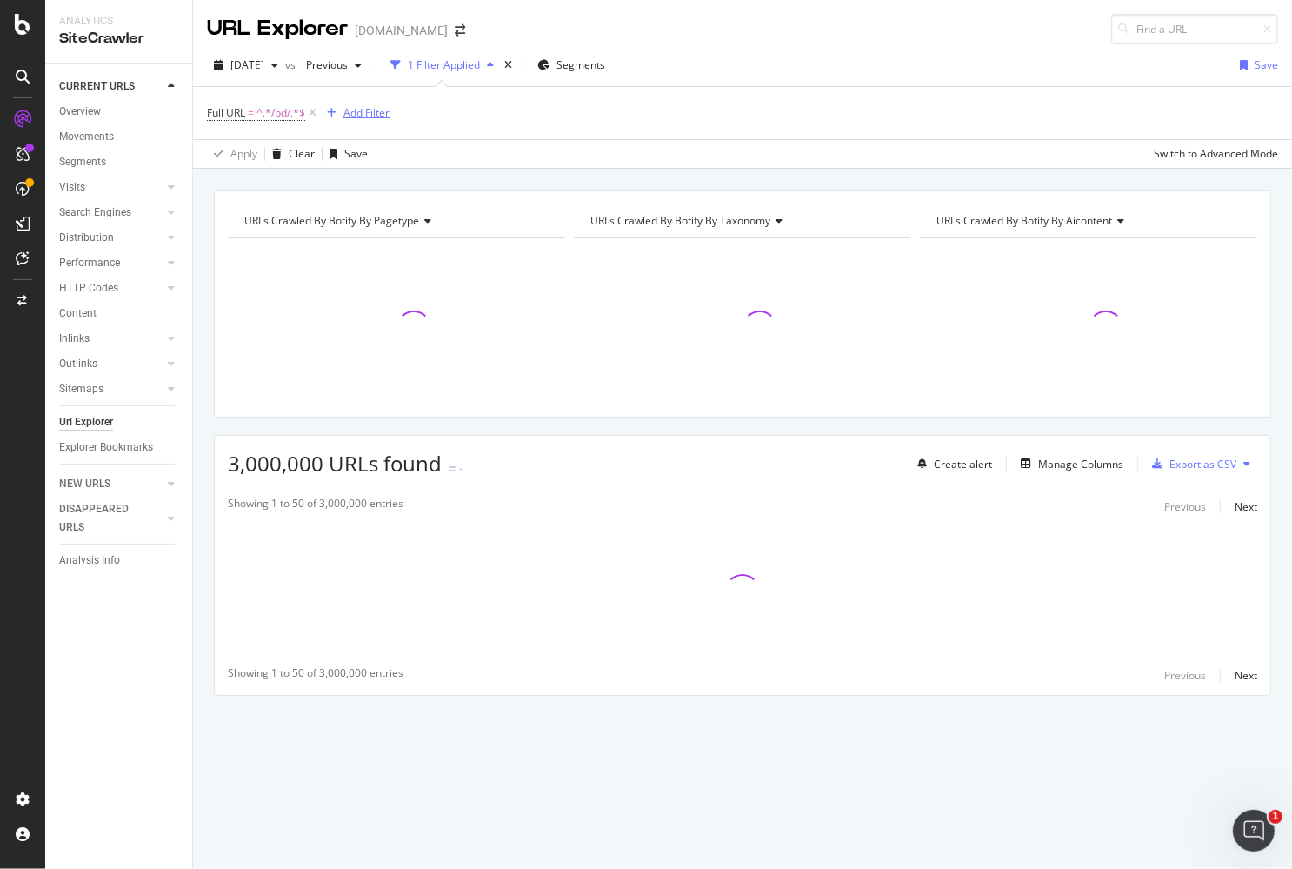
click at [361, 109] on div "Add Filter" at bounding box center [366, 112] width 46 height 15
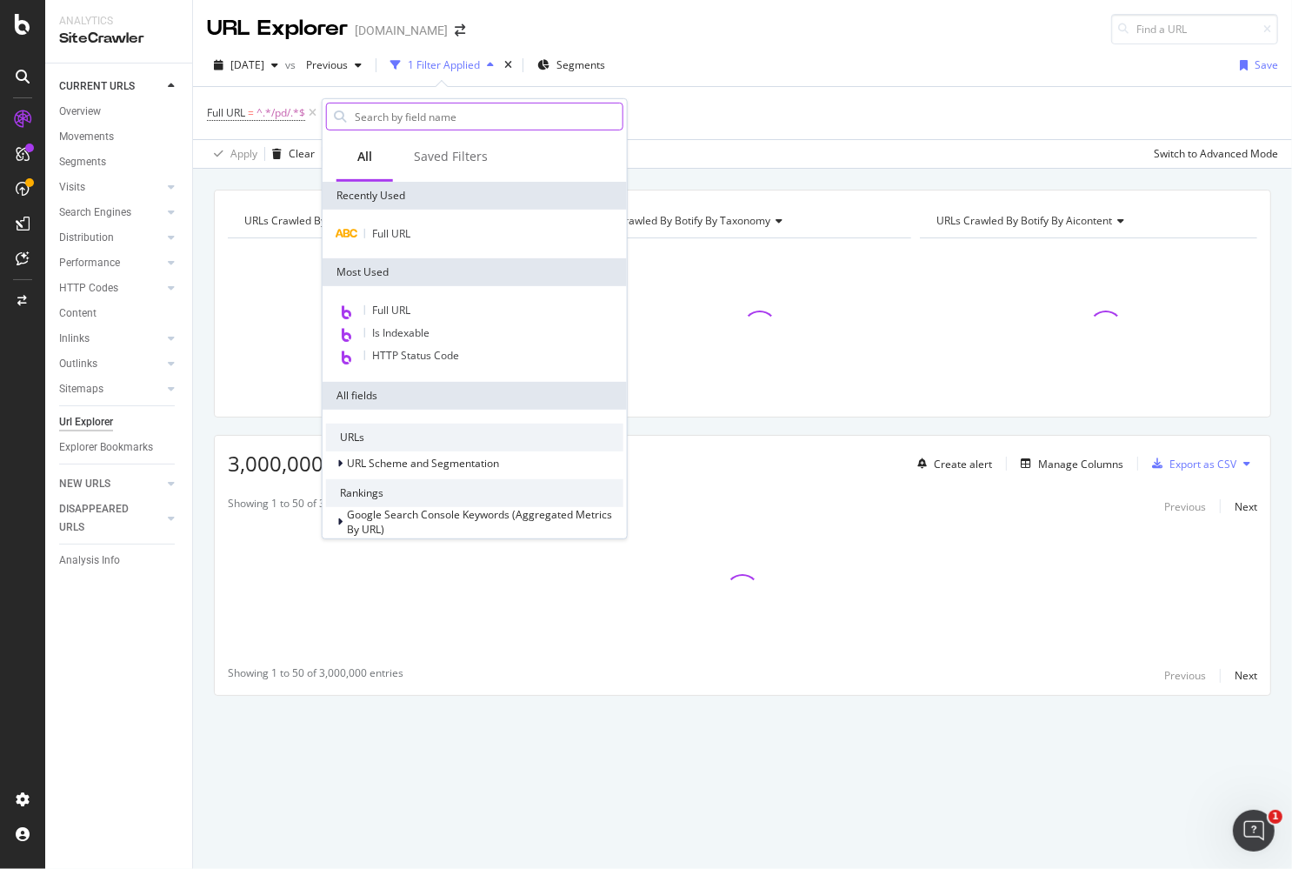
click at [398, 110] on input "text" at bounding box center [488, 116] width 270 height 26
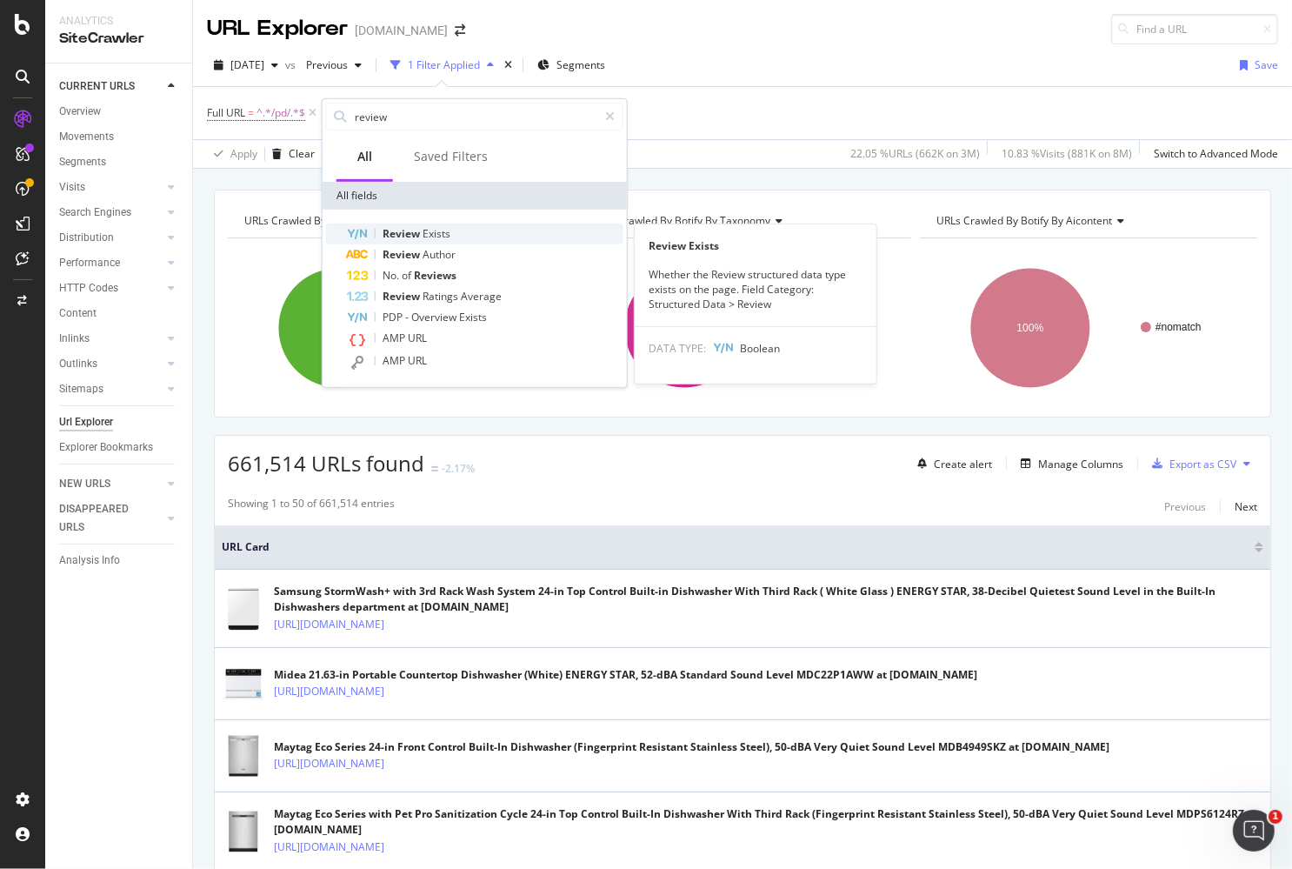
type input "review"
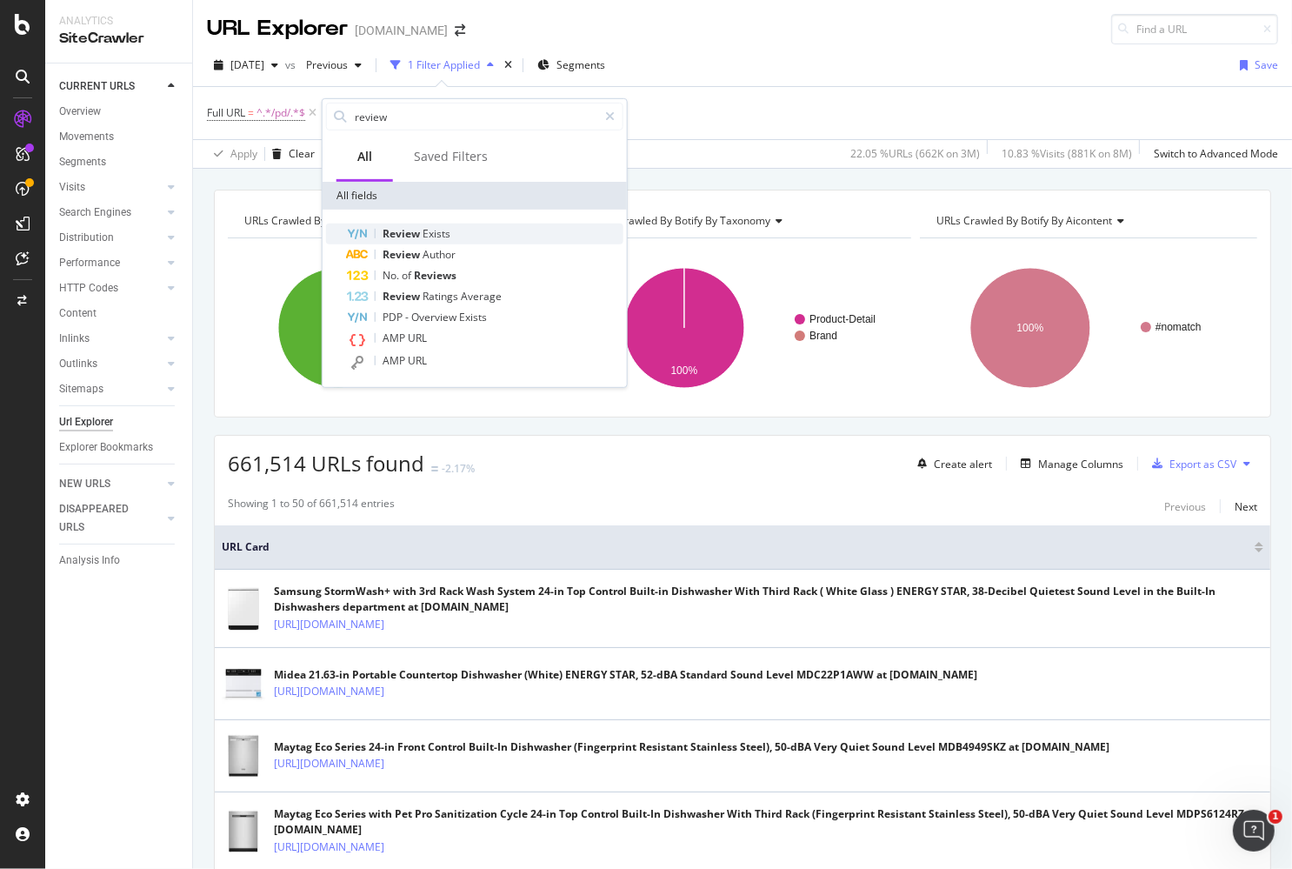
click at [449, 227] on span "Exists" at bounding box center [437, 233] width 28 height 15
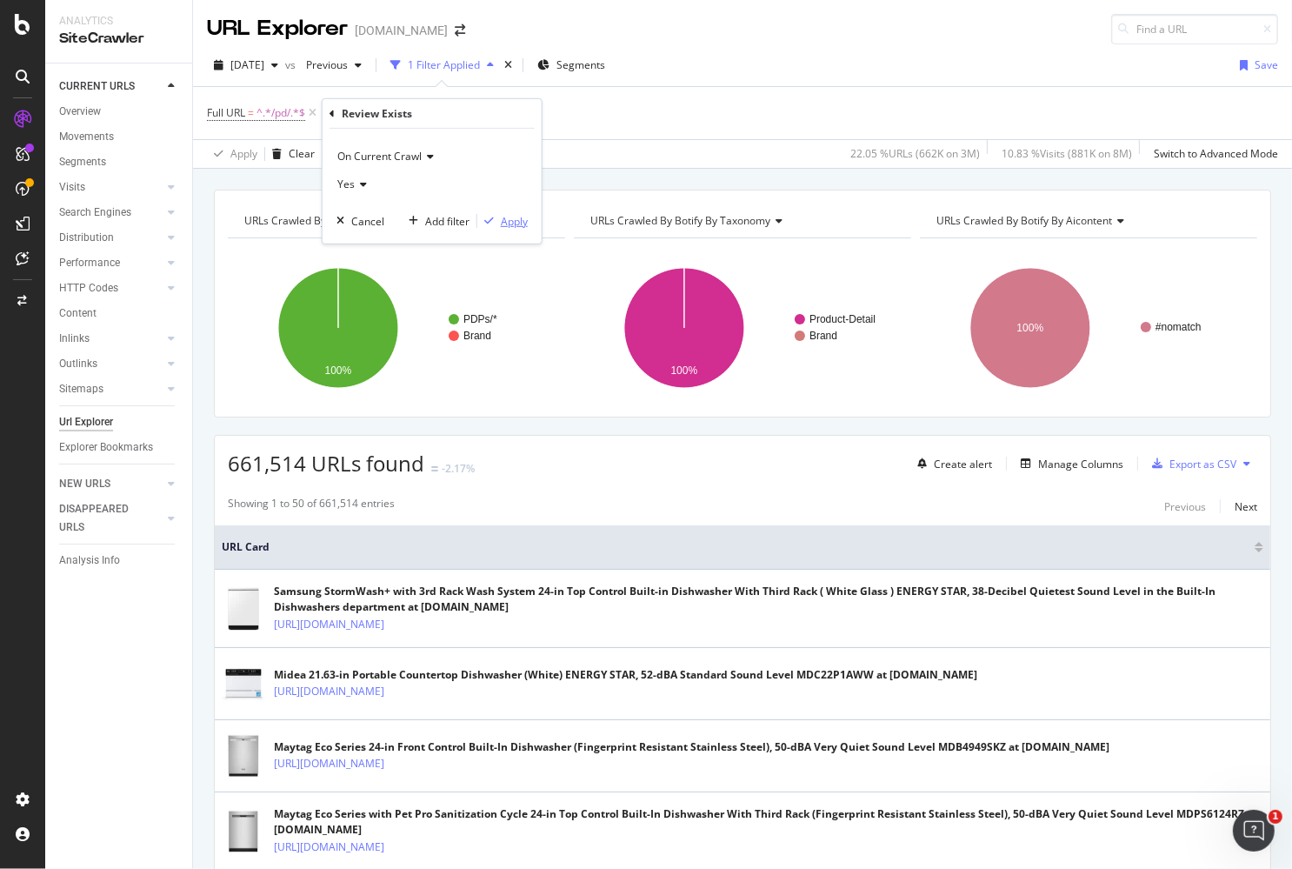
click at [517, 216] on div "Apply" at bounding box center [514, 220] width 27 height 15
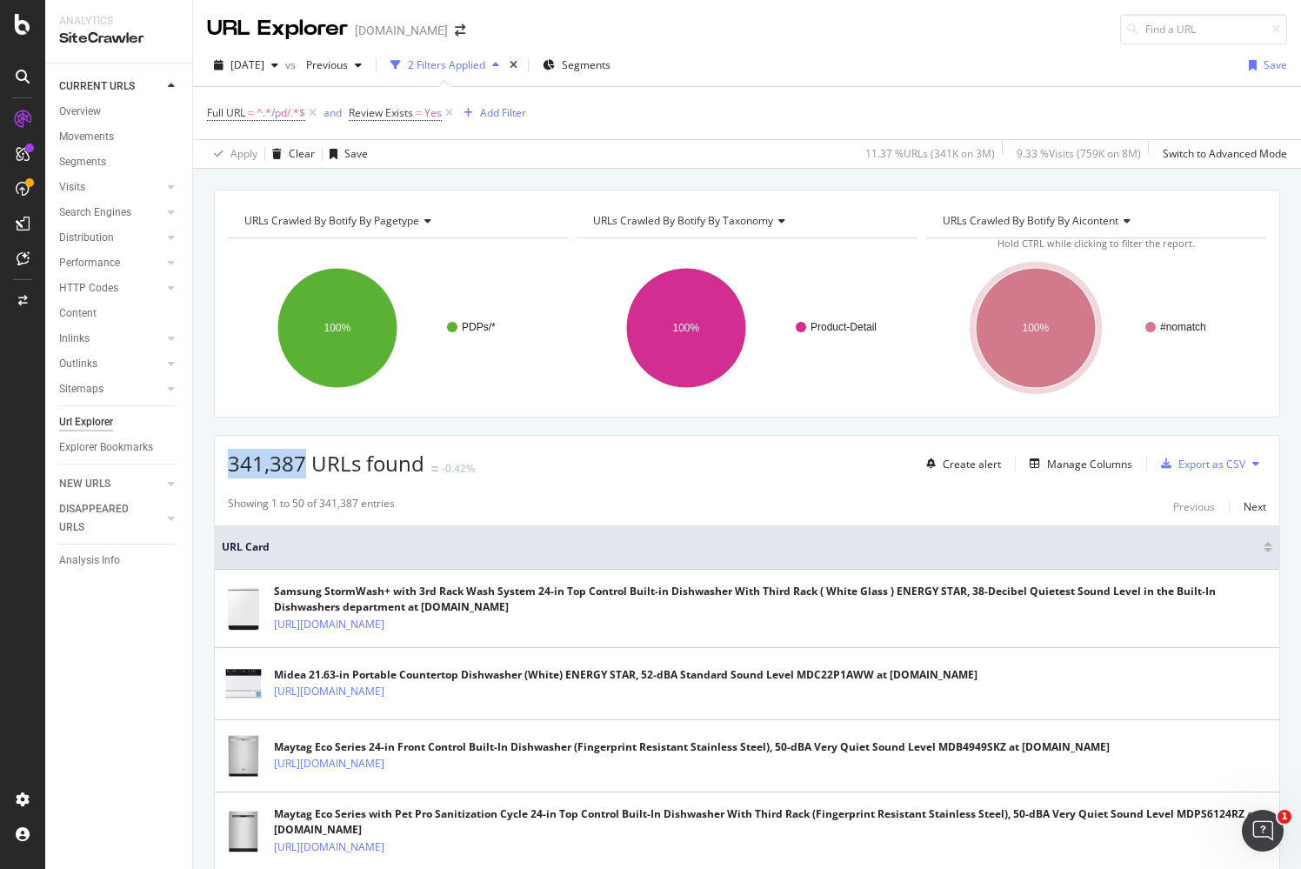
drag, startPoint x: 226, startPoint y: 458, endPoint x: 300, endPoint y: 463, distance: 74.1
click at [300, 463] on div "341,387 URLs found -0.42% Create alert Manage Columns Export as CSV" at bounding box center [747, 457] width 1064 height 43
copy span "341,387"
click at [264, 61] on span "[DATE]" at bounding box center [247, 64] width 34 height 15
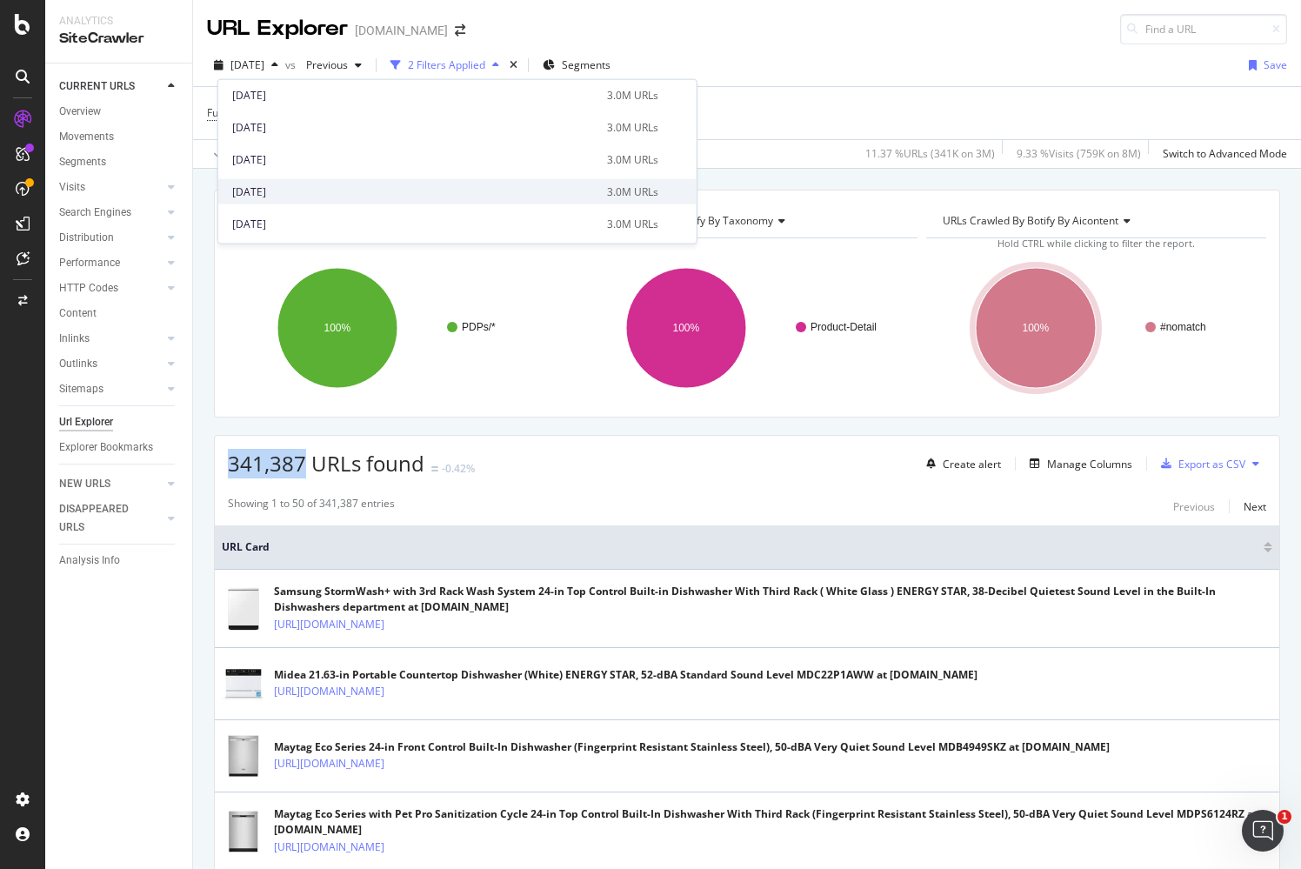
scroll to position [386, 0]
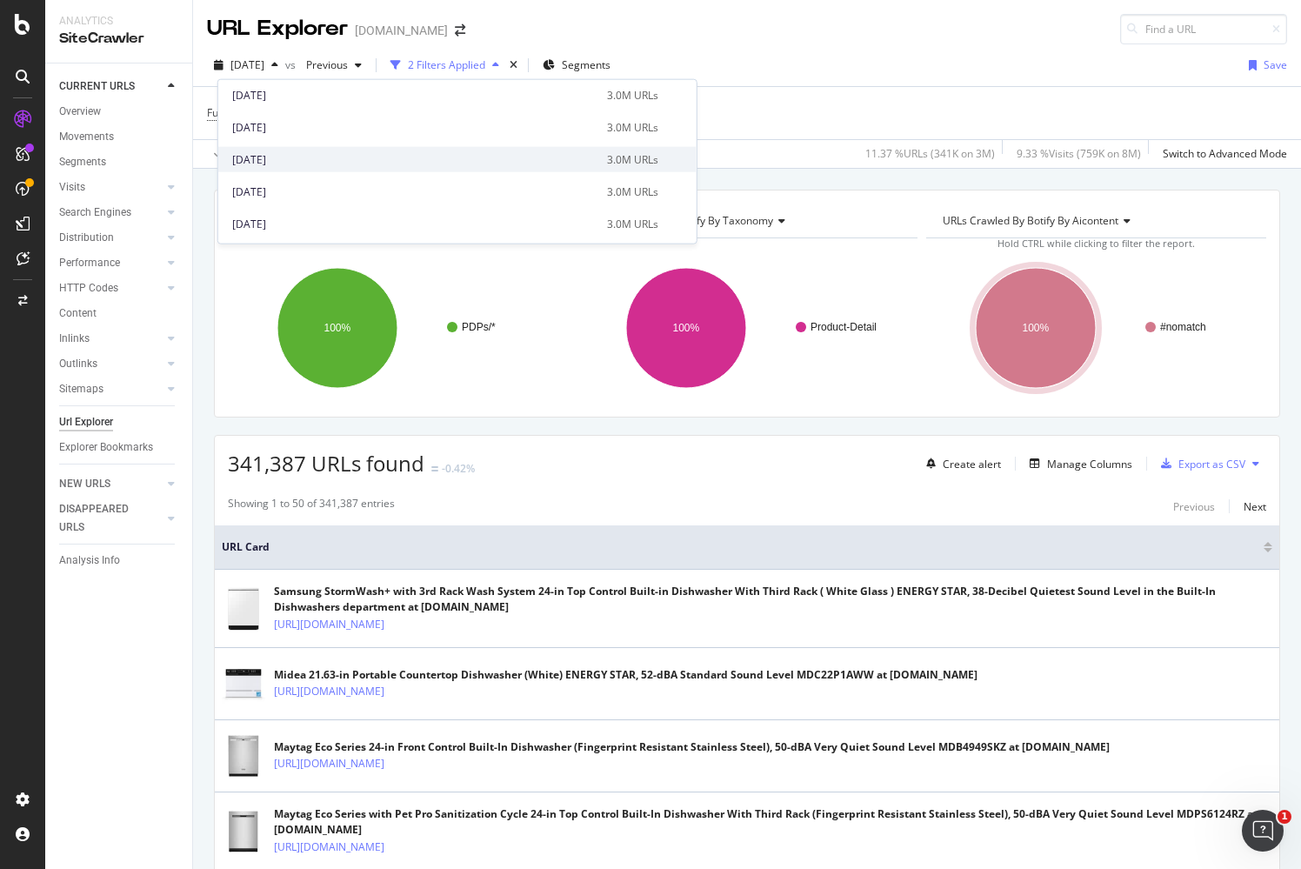
click at [295, 158] on div "[DATE]" at bounding box center [414, 159] width 364 height 16
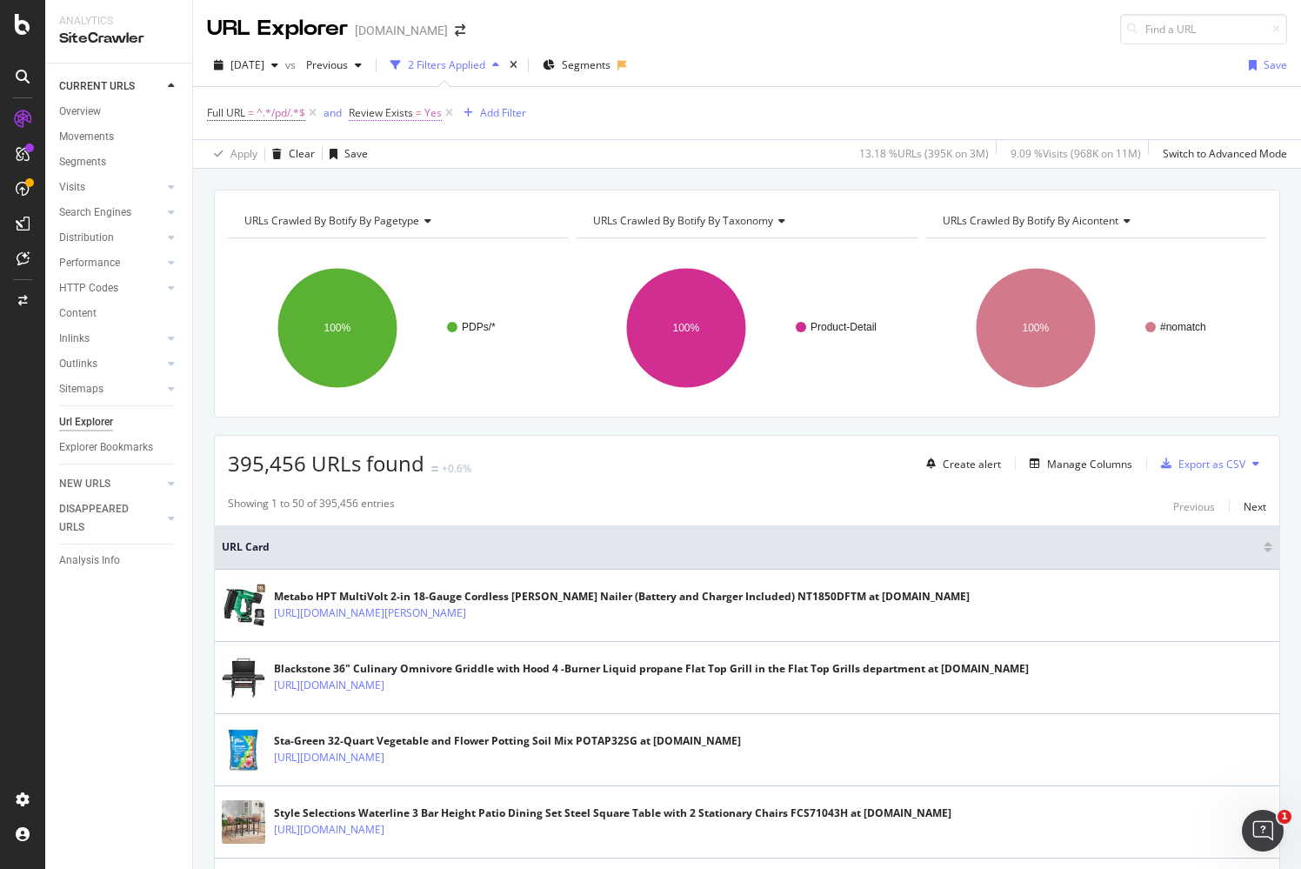
click at [420, 113] on span "=" at bounding box center [419, 112] width 6 height 15
click at [376, 194] on div "On Current Crawl Yes Cancel Add filter Apply" at bounding box center [461, 182] width 219 height 115
click at [391, 177] on icon at bounding box center [390, 181] width 12 height 10
click at [397, 242] on div "No" at bounding box center [463, 239] width 186 height 23
click at [544, 223] on div "Apply" at bounding box center [543, 217] width 27 height 15
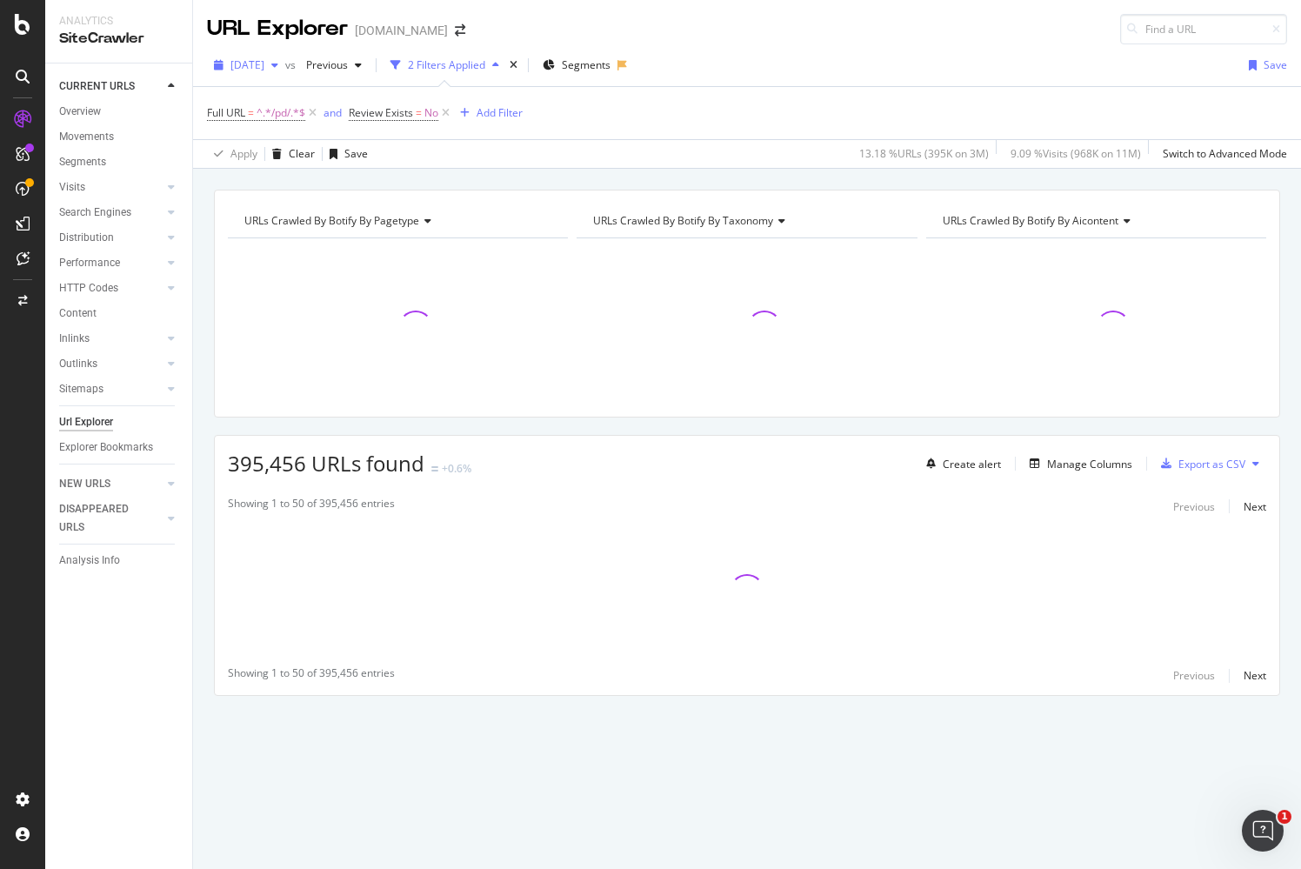
click at [264, 60] on span "[DATE]" at bounding box center [247, 64] width 34 height 15
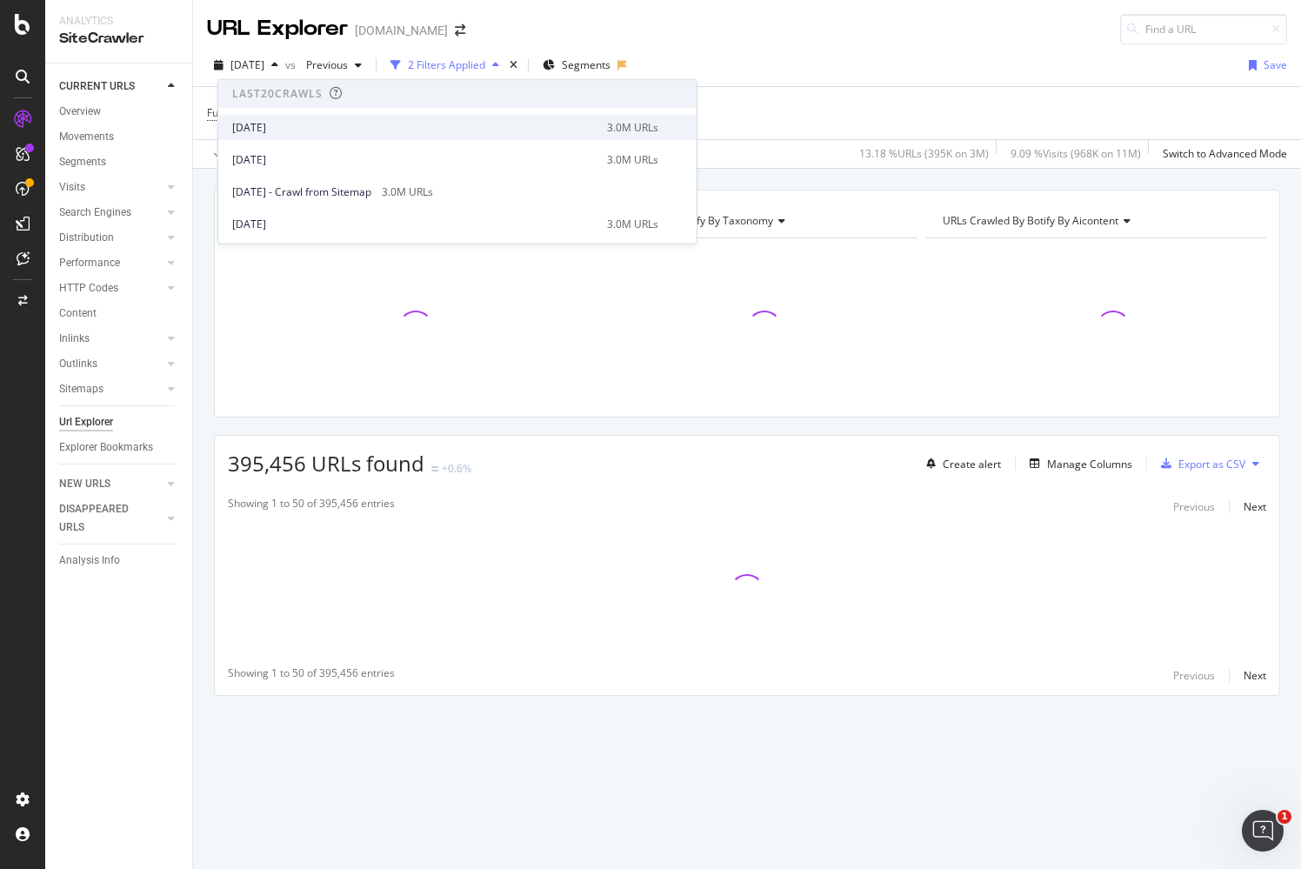
click at [282, 123] on div "[DATE]" at bounding box center [414, 127] width 364 height 16
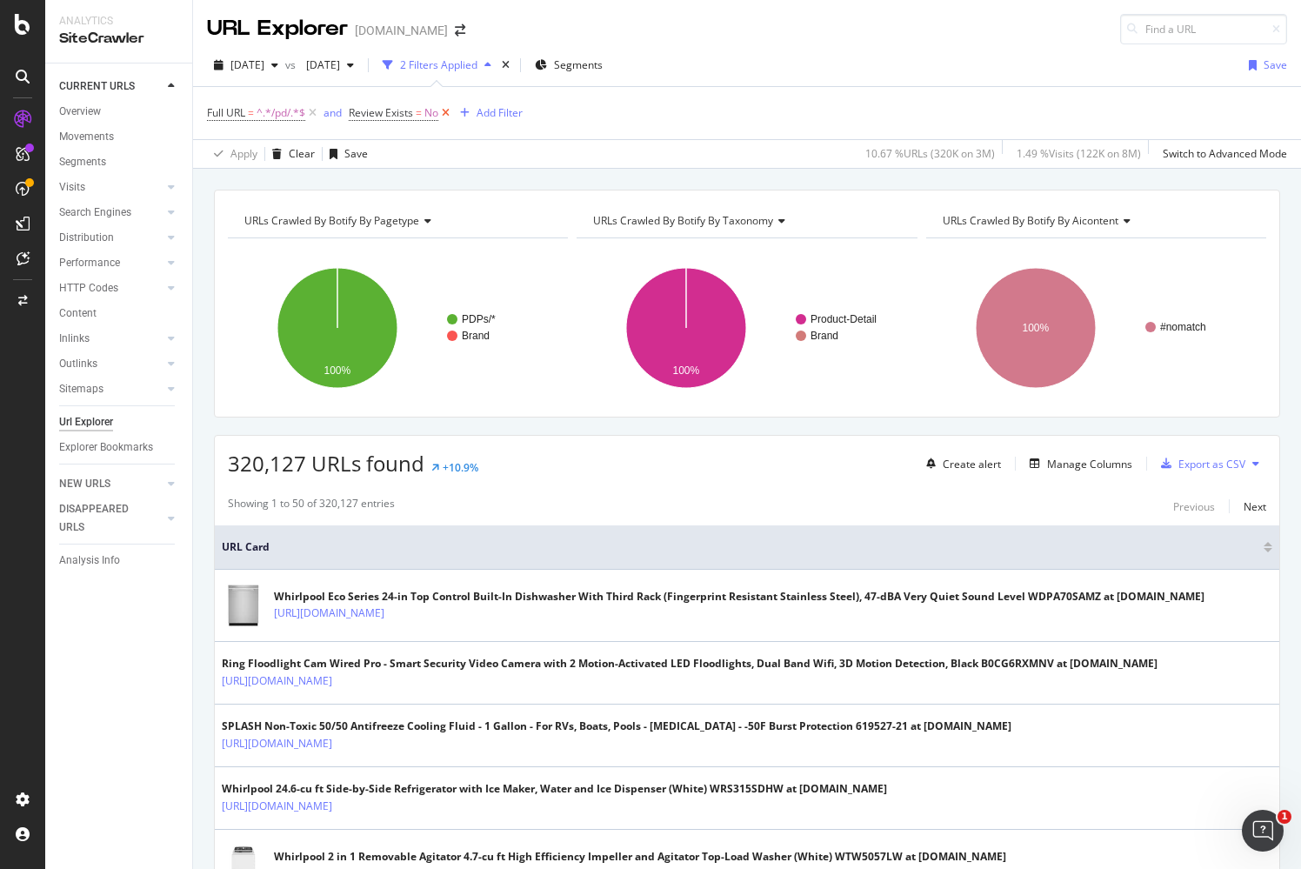
click at [447, 110] on icon at bounding box center [445, 112] width 15 height 17
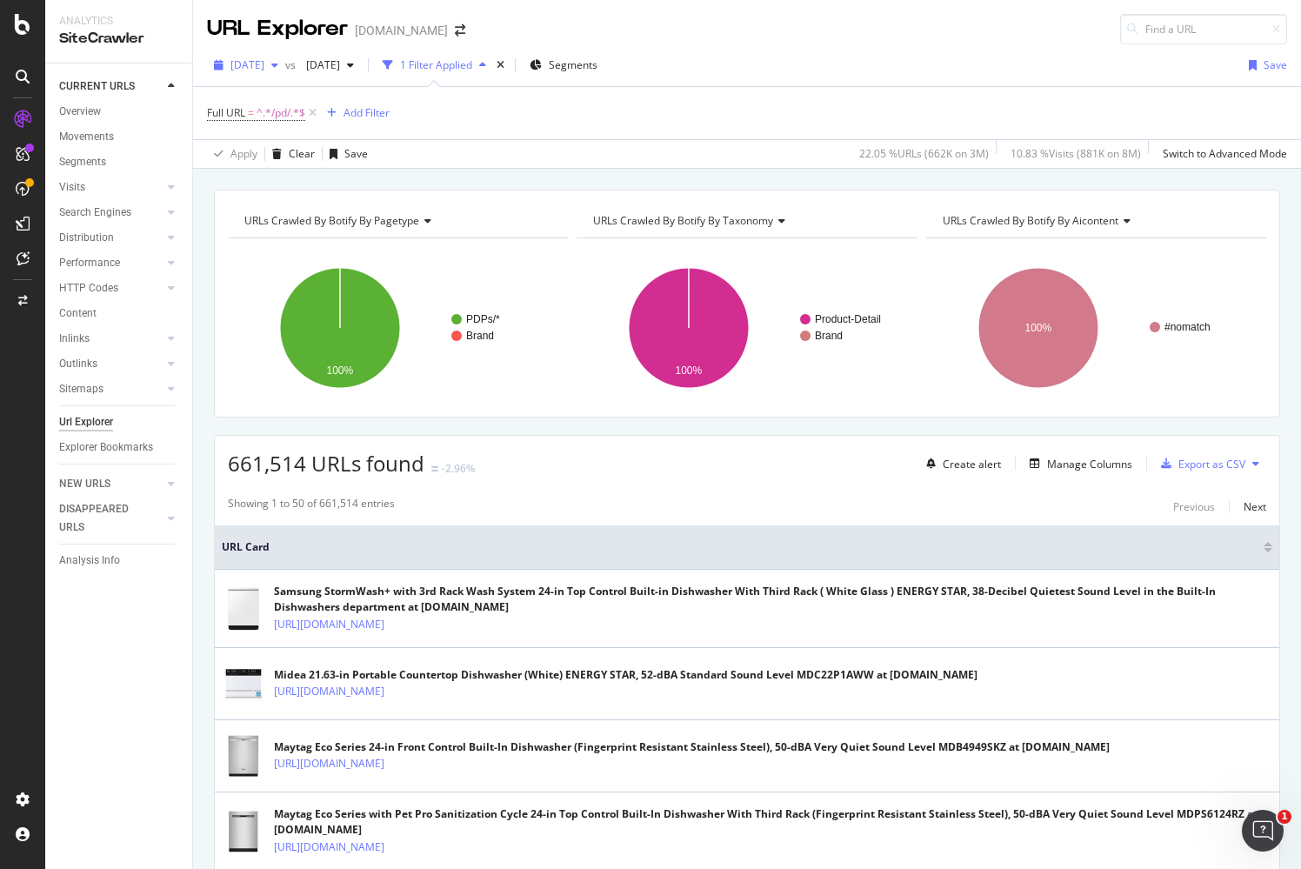
click at [263, 65] on span "[DATE]" at bounding box center [247, 64] width 34 height 15
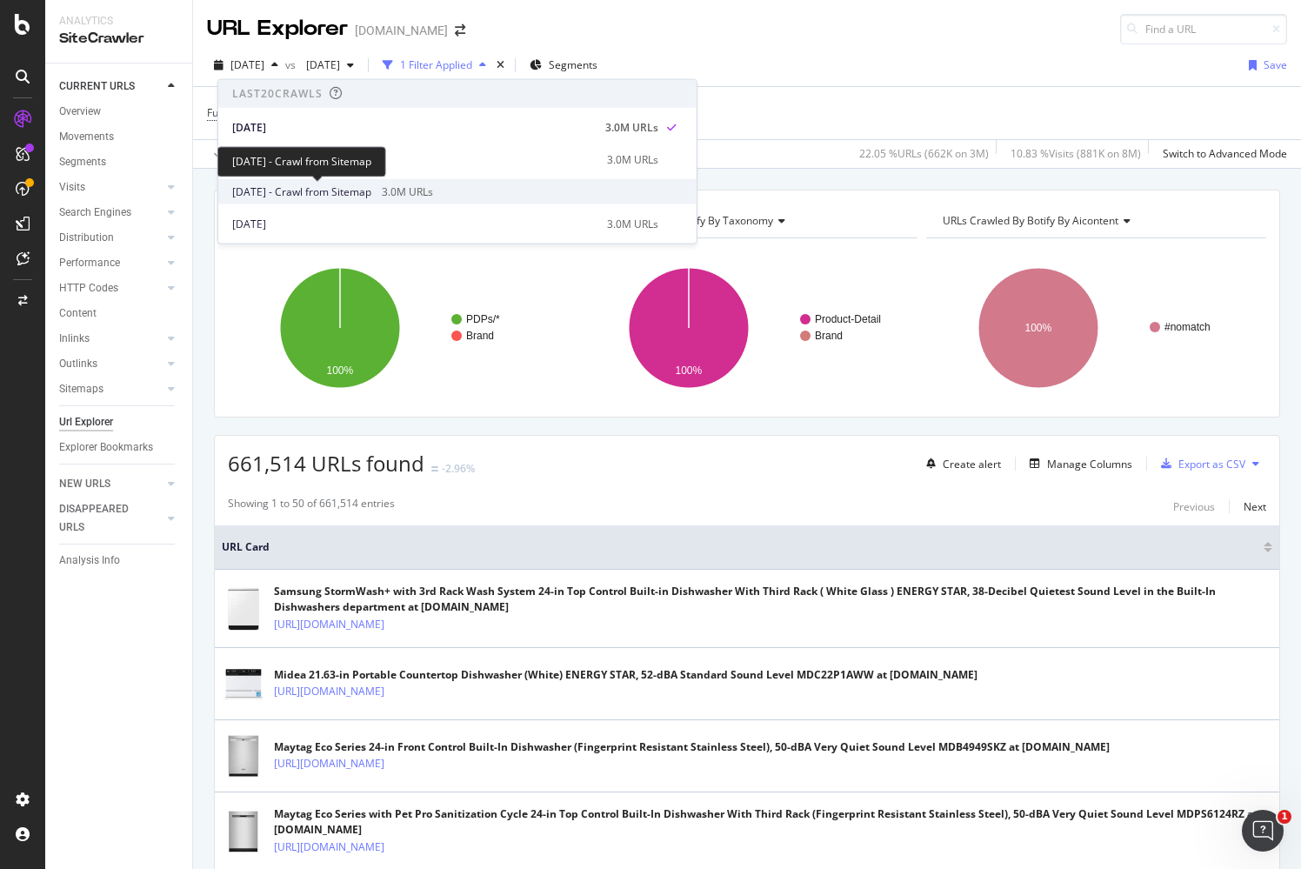
scroll to position [97, 0]
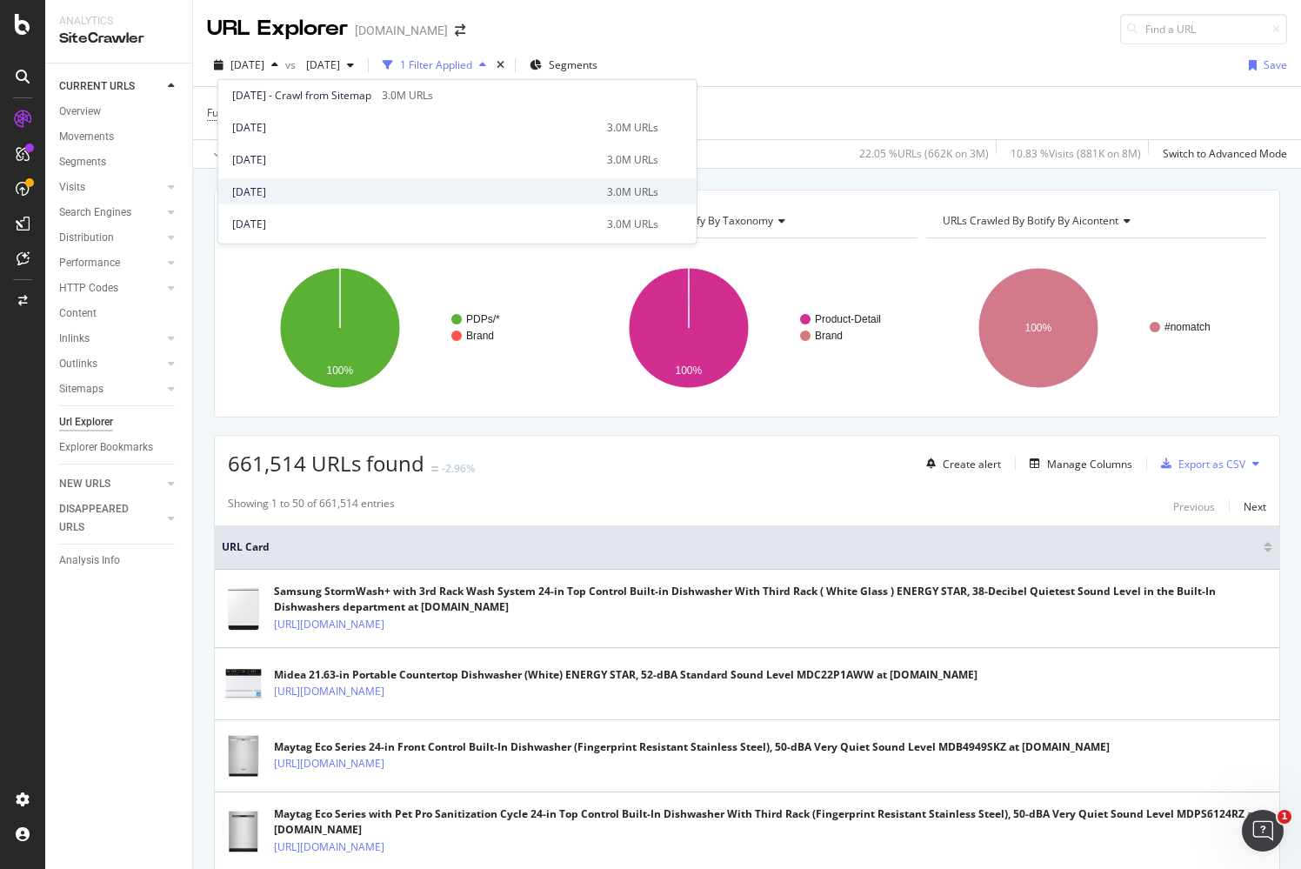
click at [295, 189] on div "[DATE]" at bounding box center [414, 191] width 364 height 16
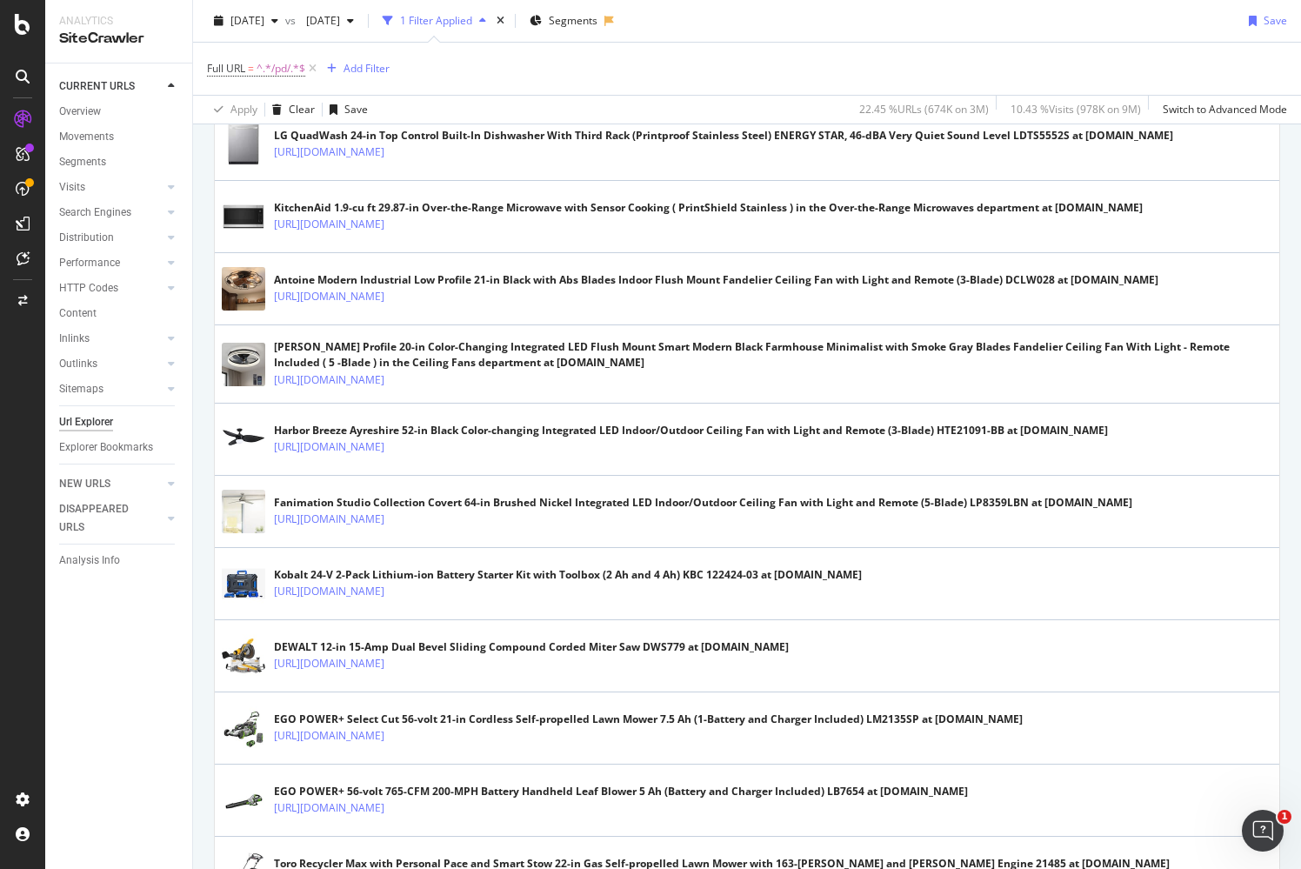
scroll to position [772, 0]
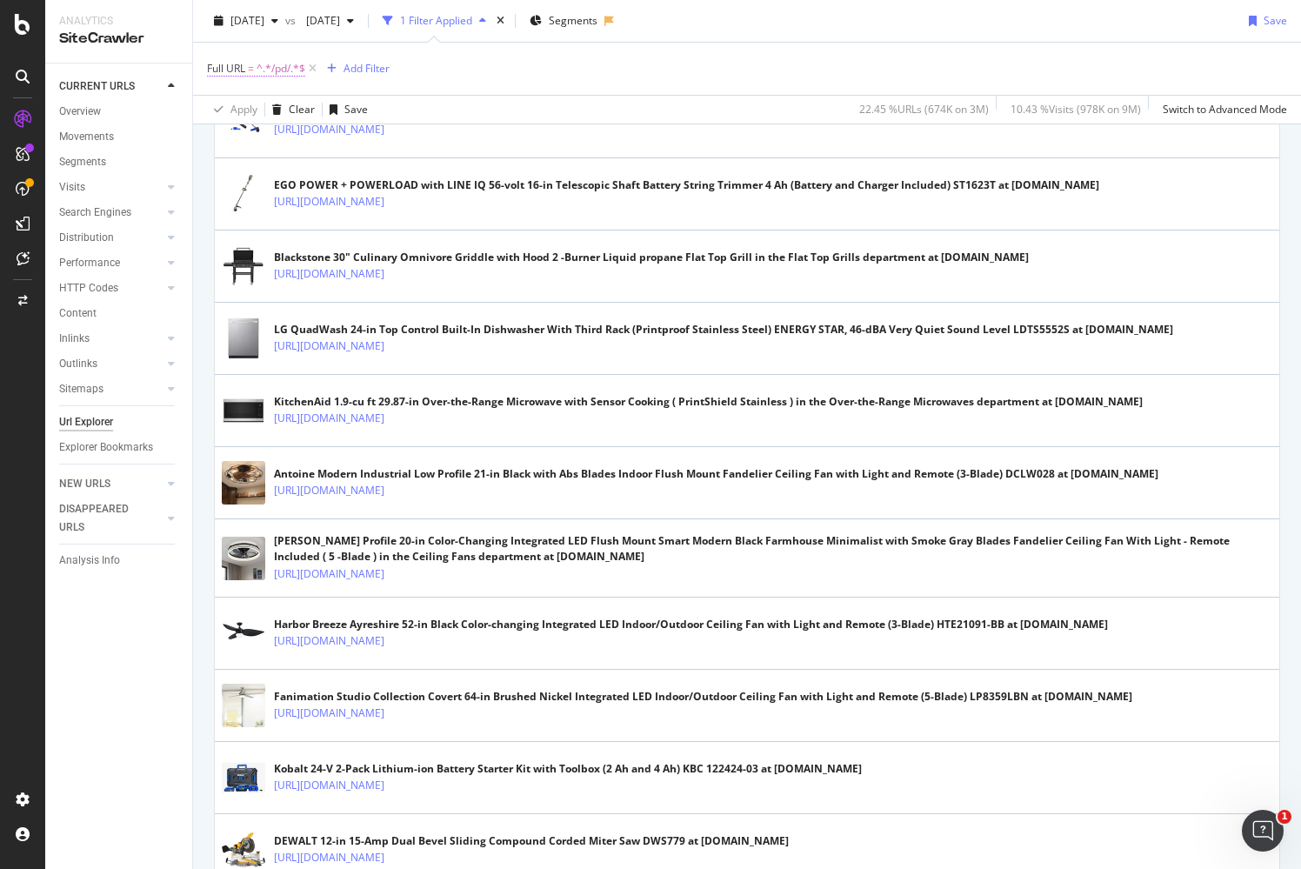
click at [279, 63] on span "^.*/pd/.*$" at bounding box center [281, 69] width 49 height 24
drag, startPoint x: 292, startPoint y: 145, endPoint x: 302, endPoint y: 146, distance: 9.6
click at [295, 146] on input "/pd/" at bounding box center [305, 140] width 164 height 28
click at [250, 171] on div "Cancel" at bounding box center [253, 176] width 33 height 15
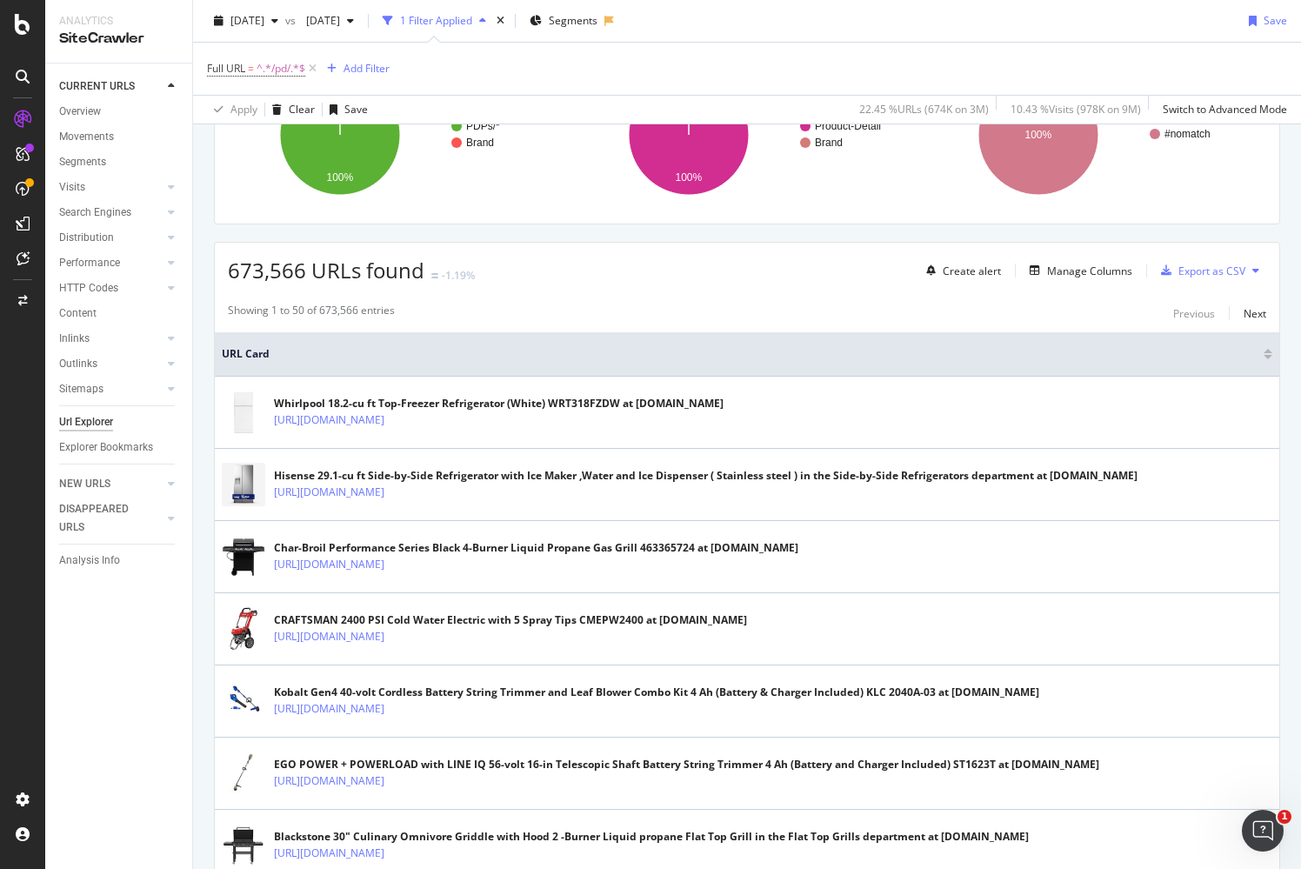
scroll to position [0, 0]
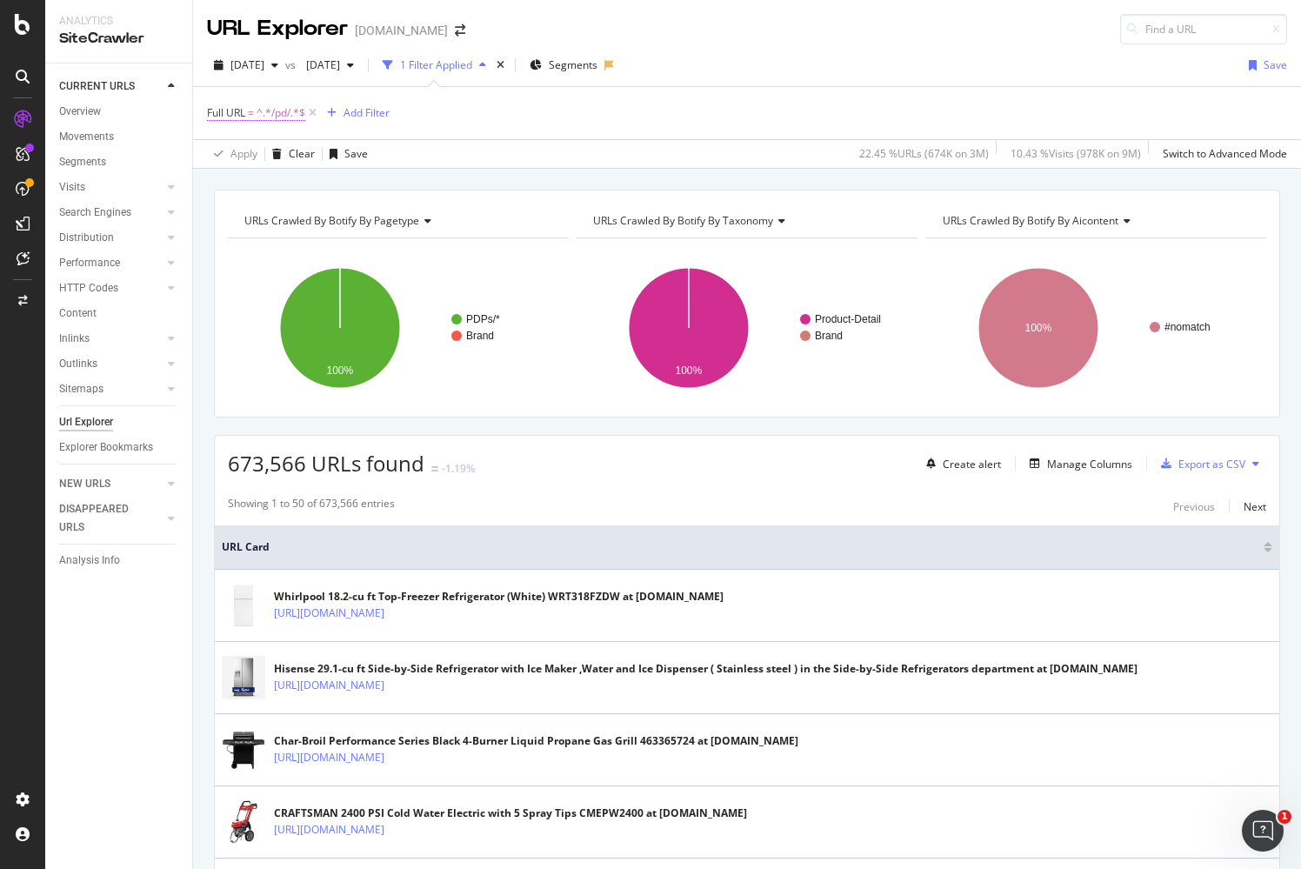
click at [291, 114] on span "^.*/pd/.*$" at bounding box center [281, 113] width 49 height 24
drag, startPoint x: 487, startPoint y: 111, endPoint x: 473, endPoint y: 113, distance: 14.0
click at [487, 112] on div "Full URL = ^.*/pd/.*$ Add Filter" at bounding box center [747, 113] width 1080 height 52
click at [366, 111] on div "Add Filter" at bounding box center [366, 112] width 46 height 15
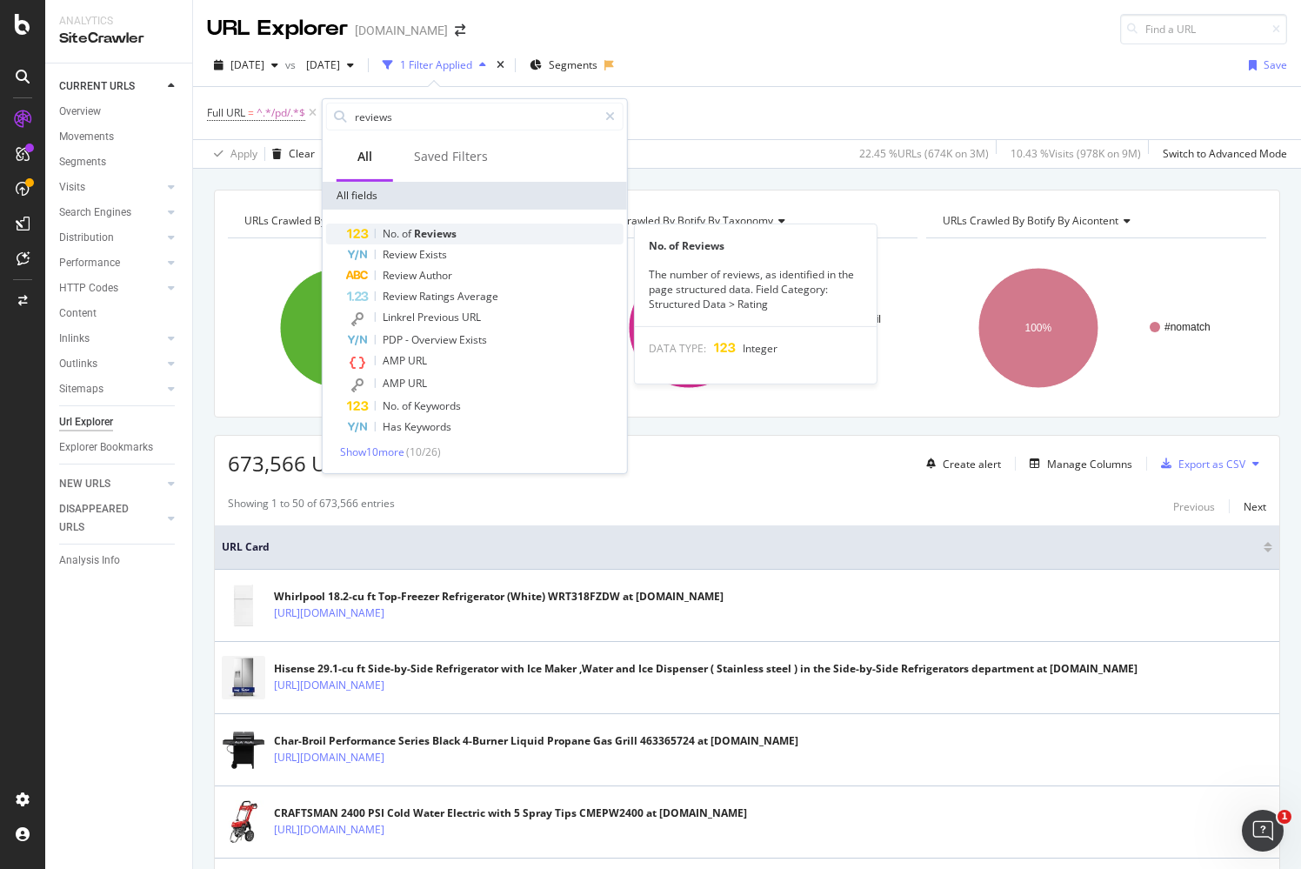
type input "reviews"
click at [460, 234] on div "No. of Reviews" at bounding box center [485, 233] width 277 height 21
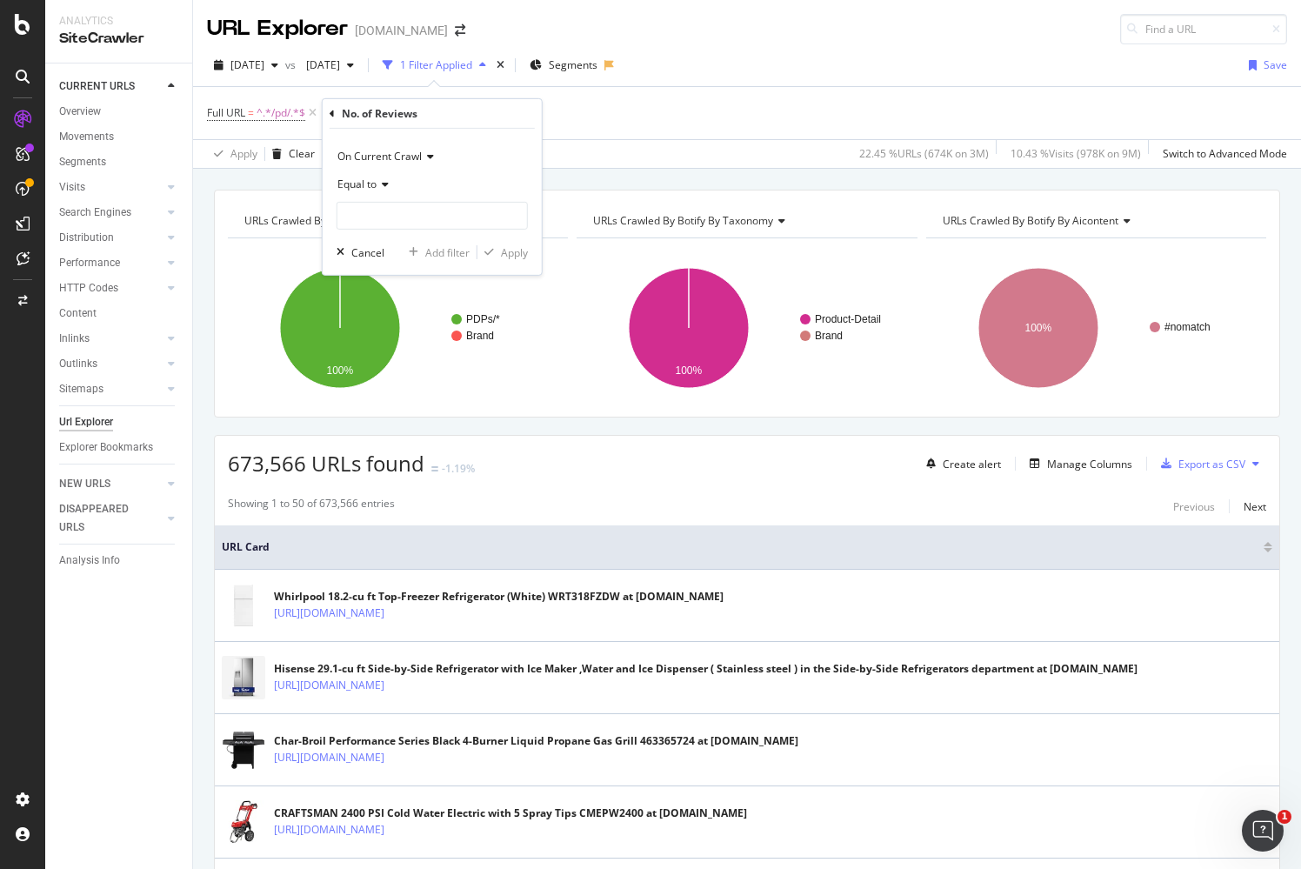
click at [383, 186] on icon at bounding box center [383, 184] width 12 height 10
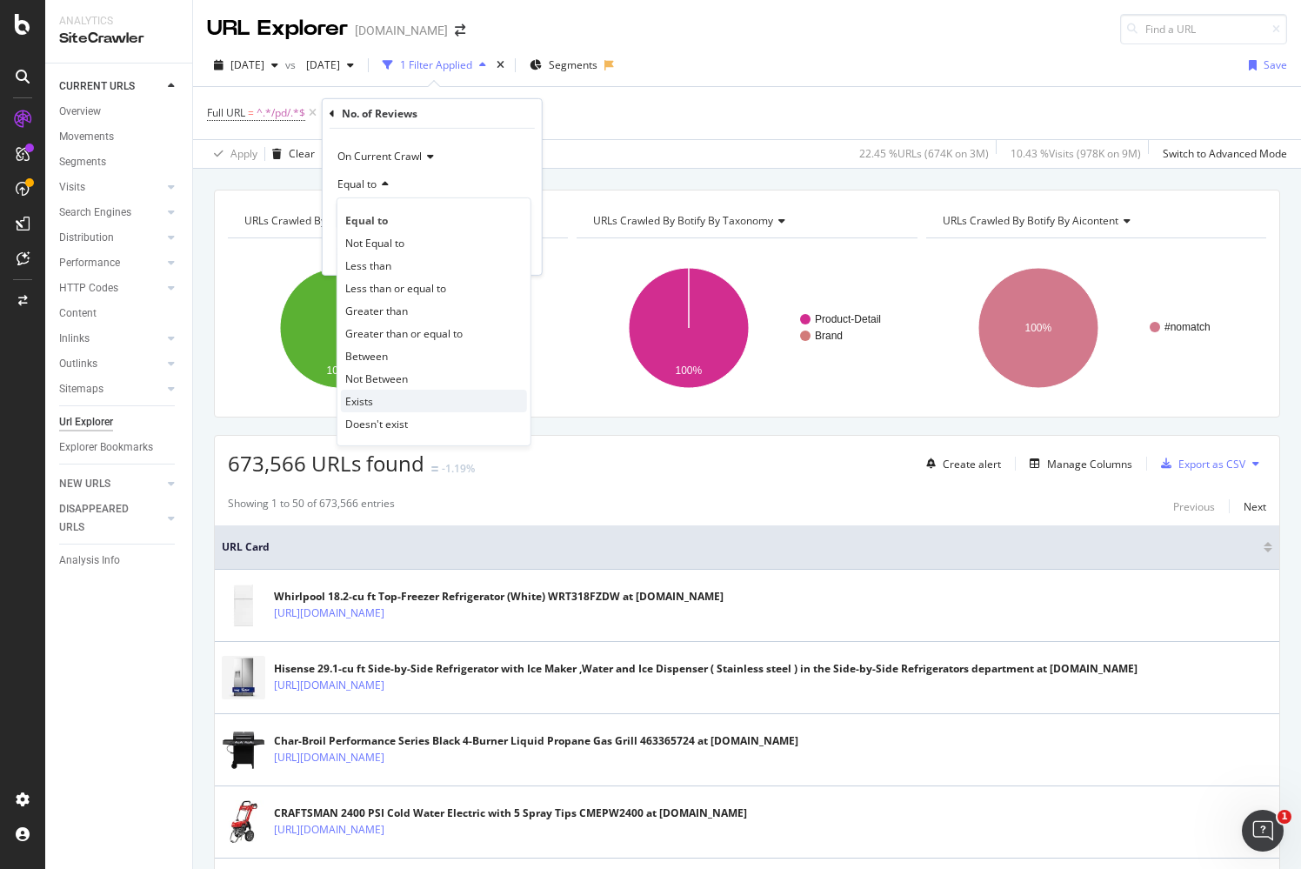
click at [395, 401] on div "Exists" at bounding box center [434, 401] width 186 height 23
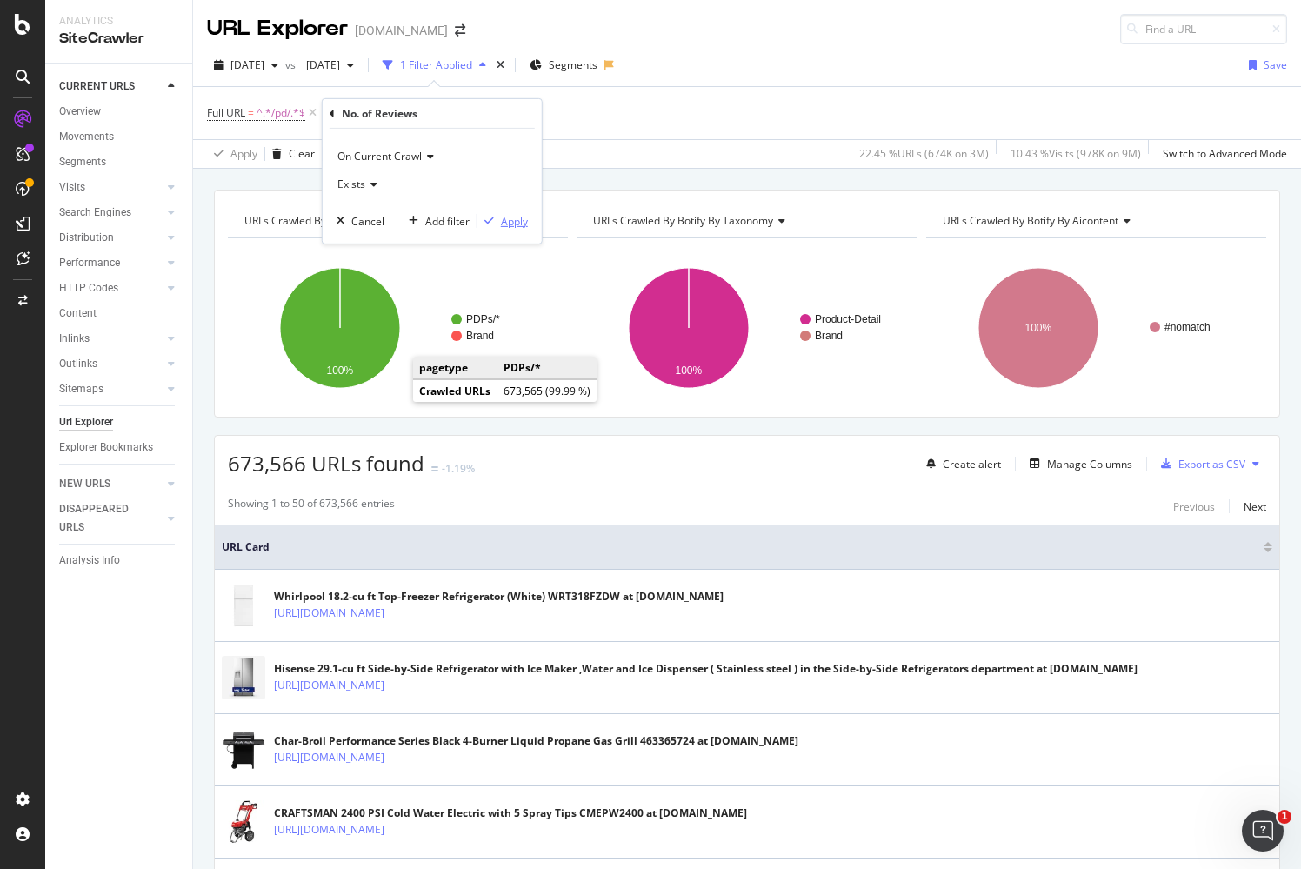
click at [500, 218] on div "Apply" at bounding box center [502, 221] width 50 height 16
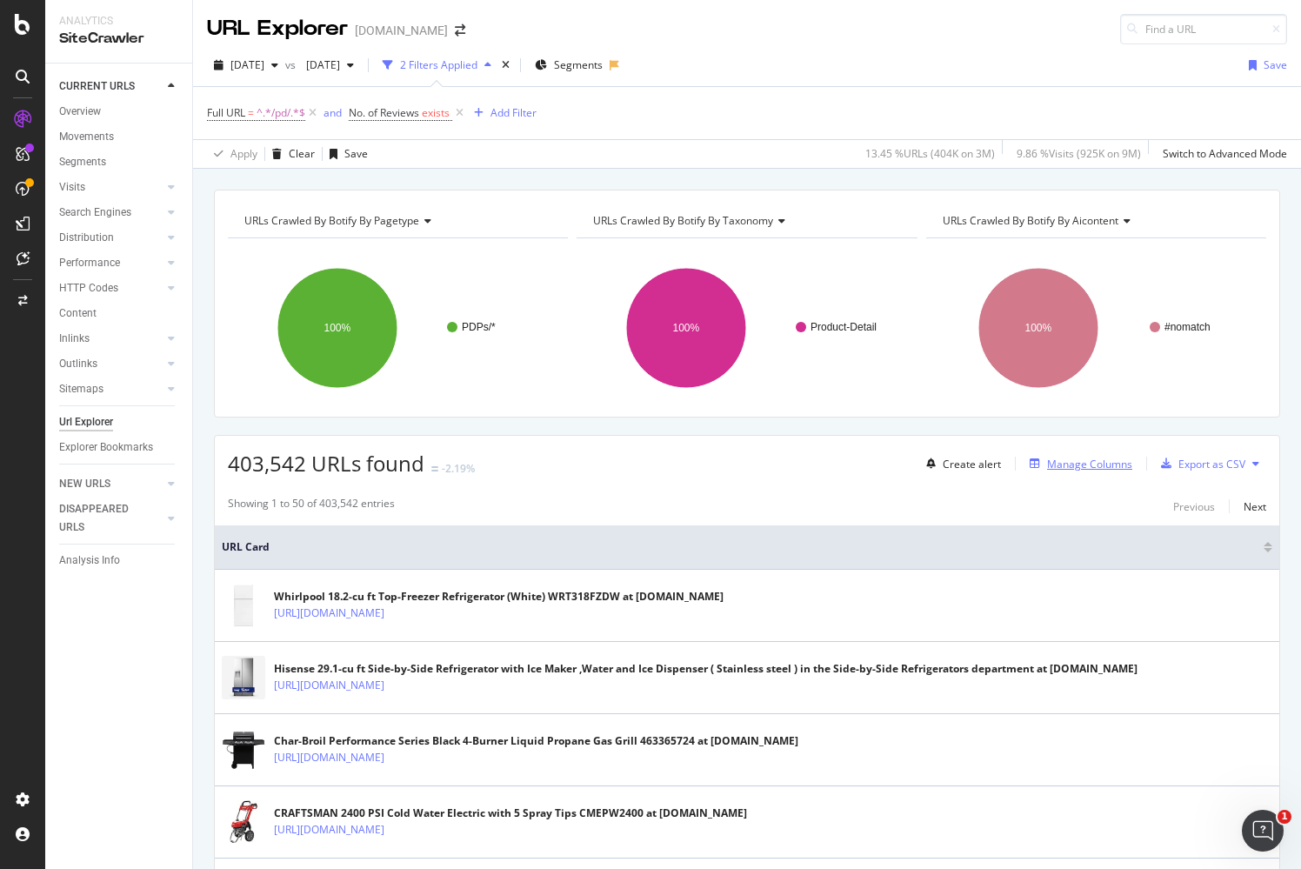
click at [1058, 462] on div "Manage Columns" at bounding box center [1089, 464] width 85 height 15
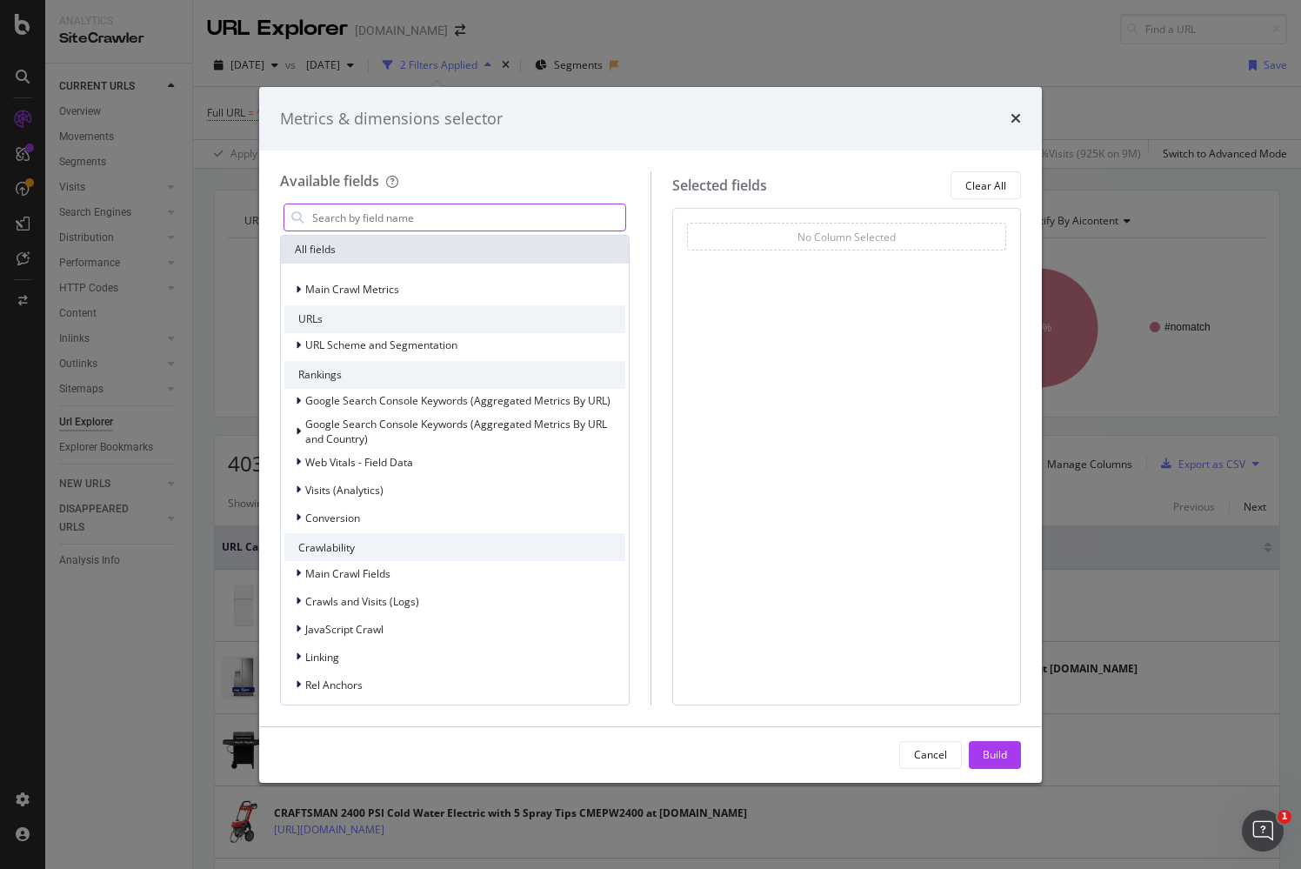
click at [366, 217] on input "modal" at bounding box center [467, 217] width 315 height 26
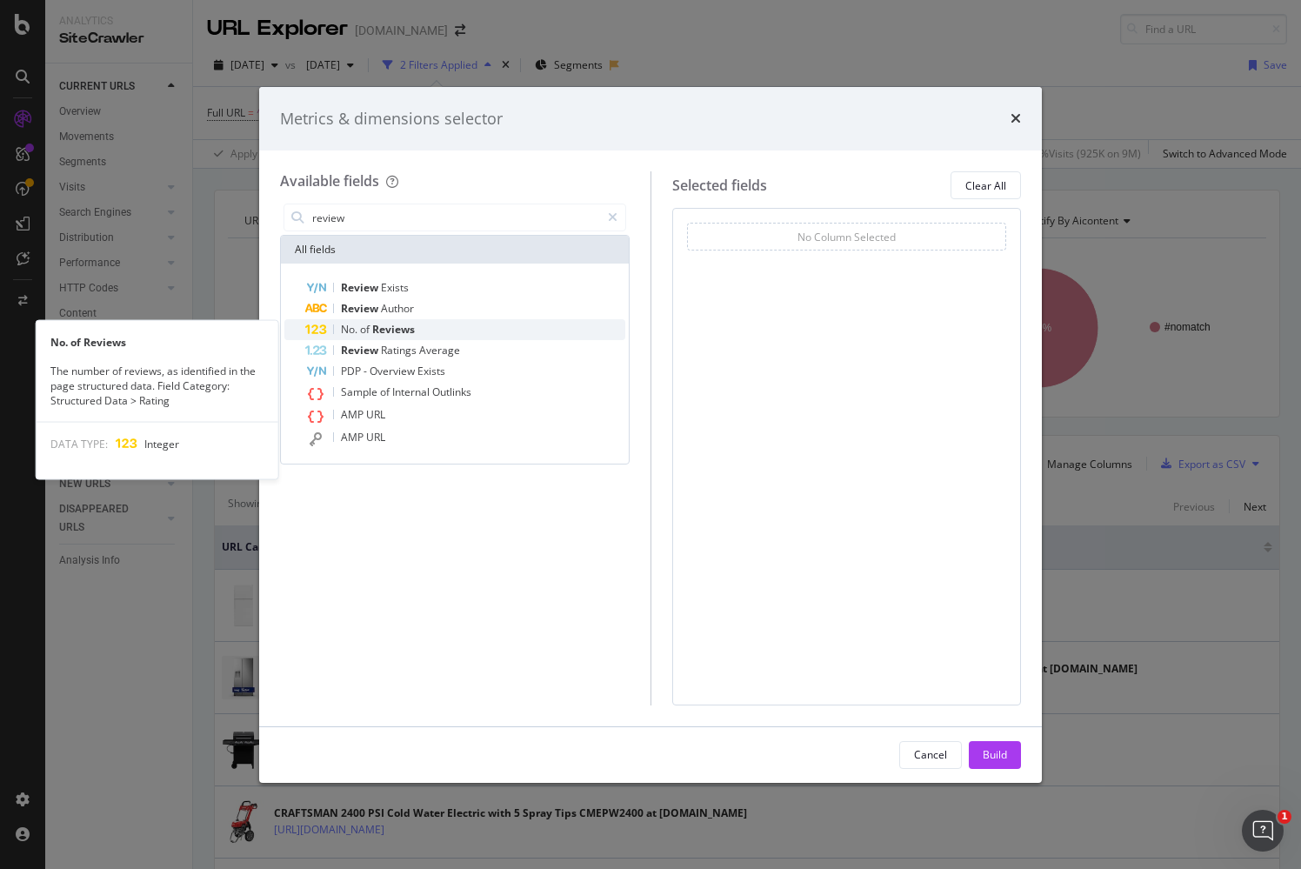
type input "review"
click at [416, 327] on div "No. of Reviews" at bounding box center [465, 329] width 320 height 21
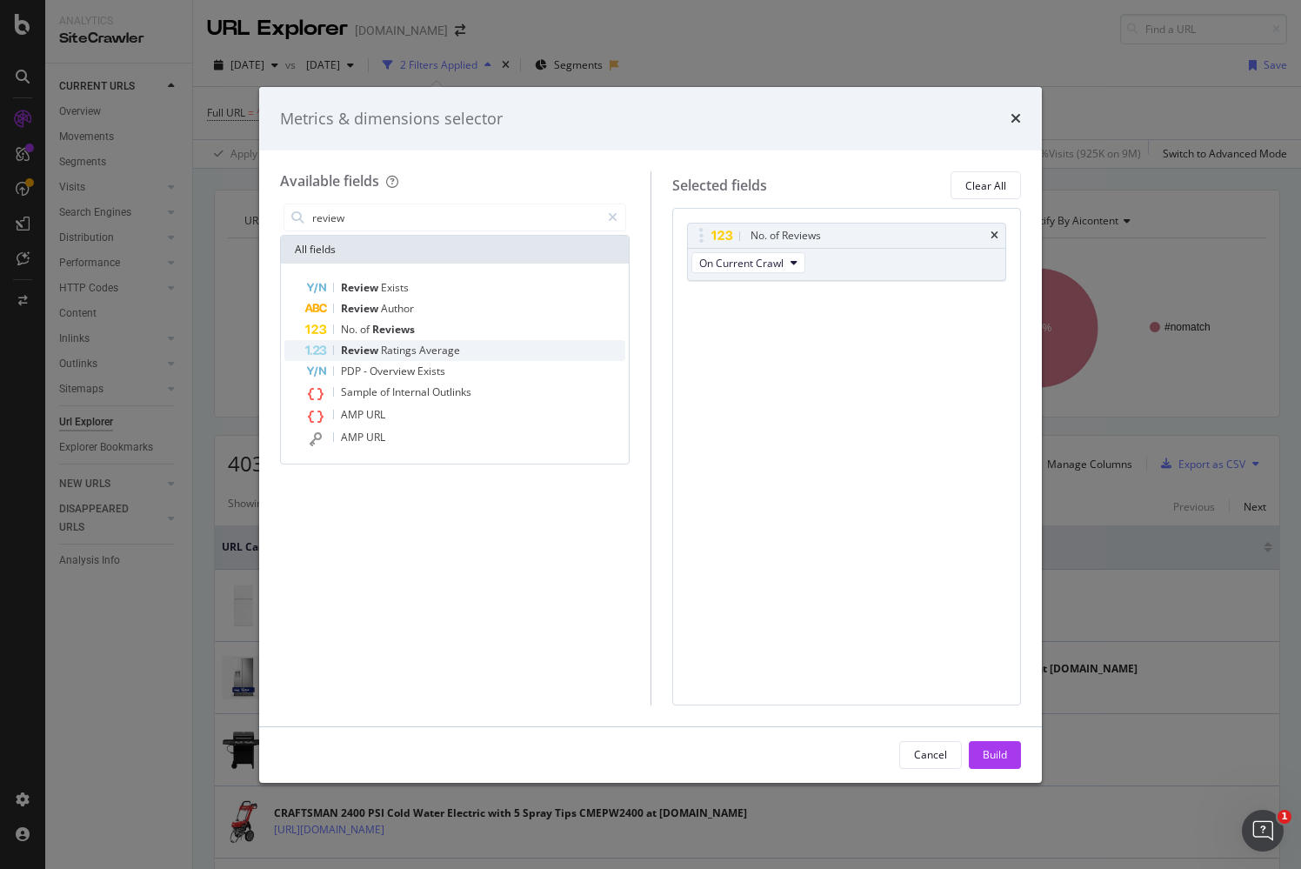
click at [443, 353] on span "Average" at bounding box center [439, 350] width 41 height 15
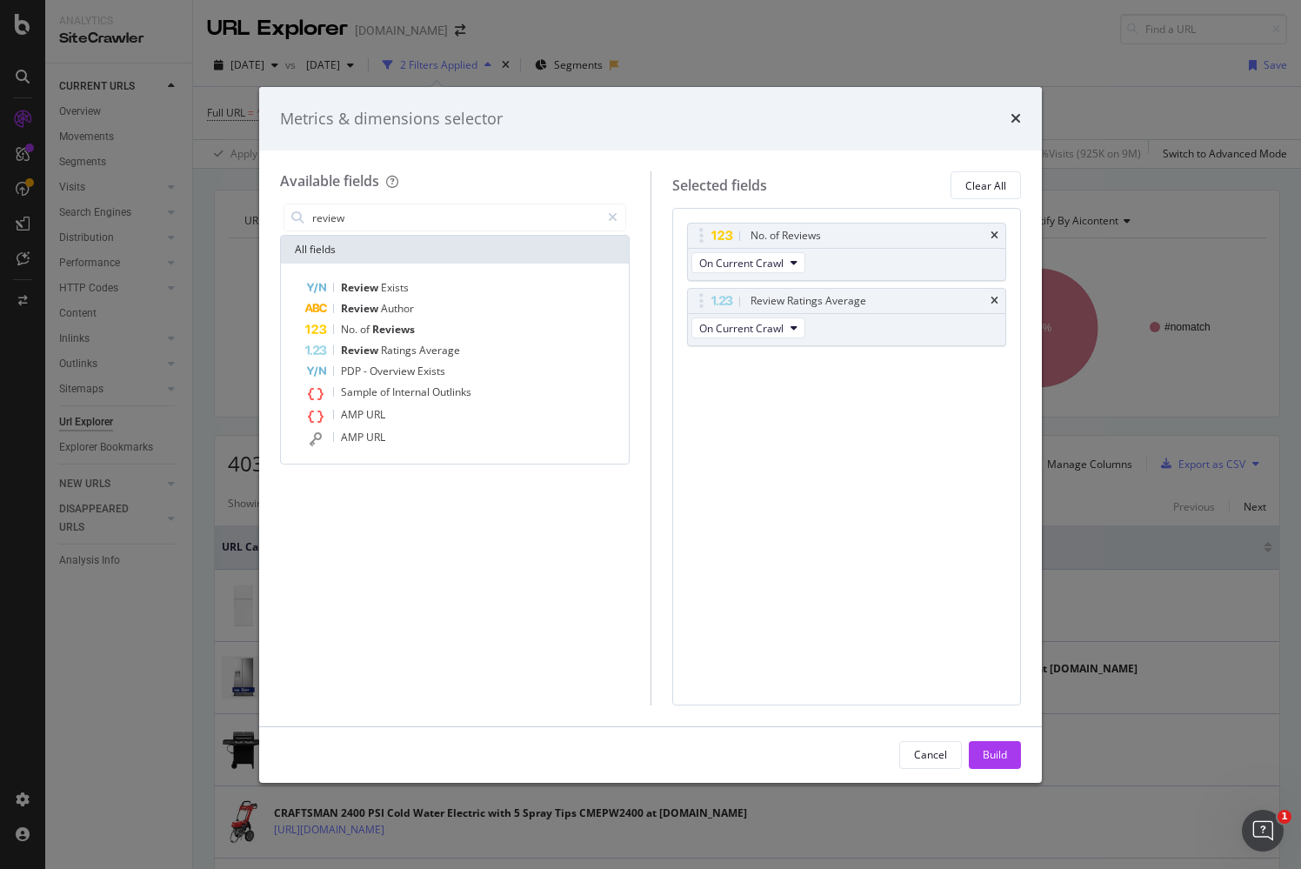
drag, startPoint x: 1003, startPoint y: 756, endPoint x: 967, endPoint y: 742, distance: 38.3
click at [1003, 756] on div "Build" at bounding box center [995, 754] width 24 height 15
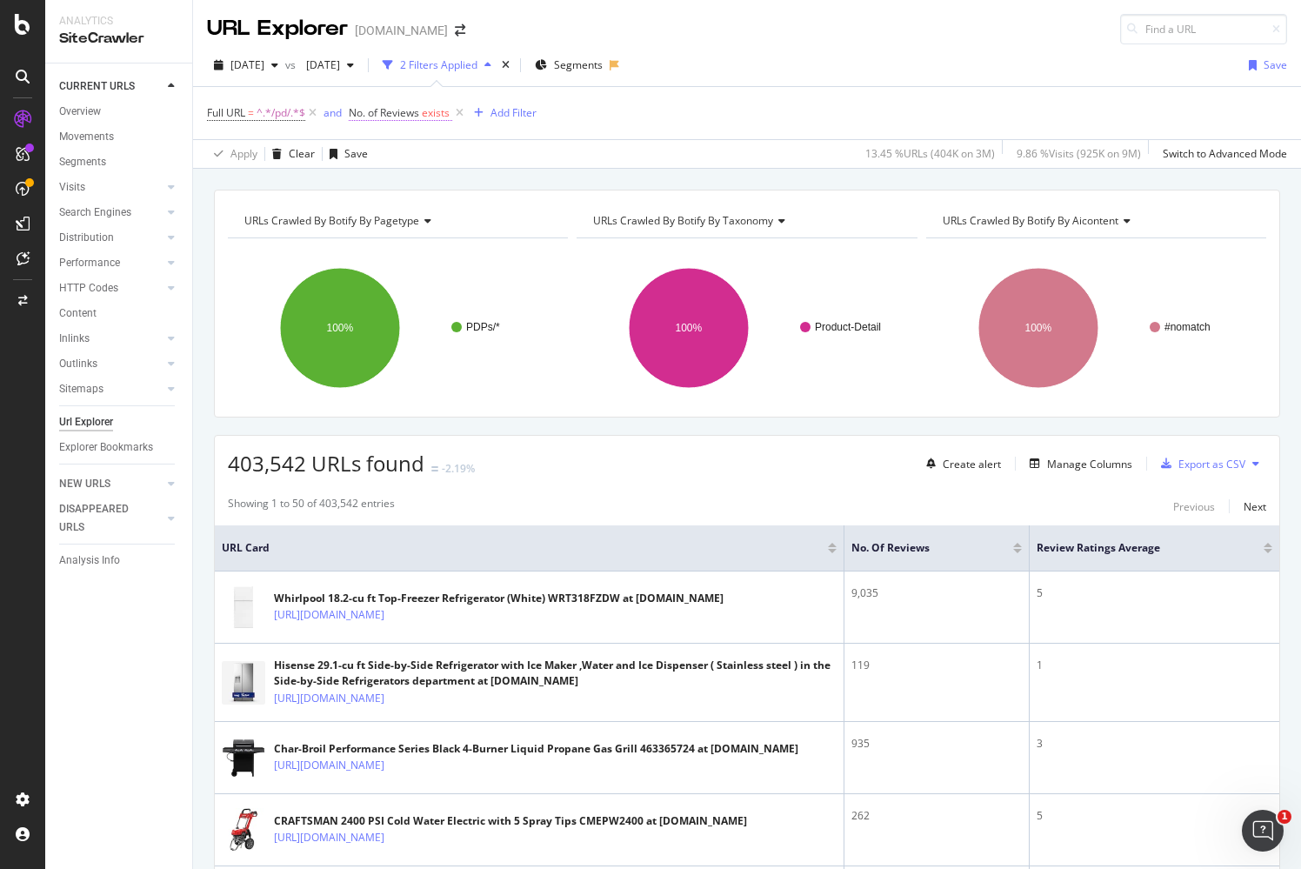
click at [427, 112] on span "exists" at bounding box center [436, 112] width 28 height 15
click at [404, 177] on icon at bounding box center [401, 181] width 12 height 10
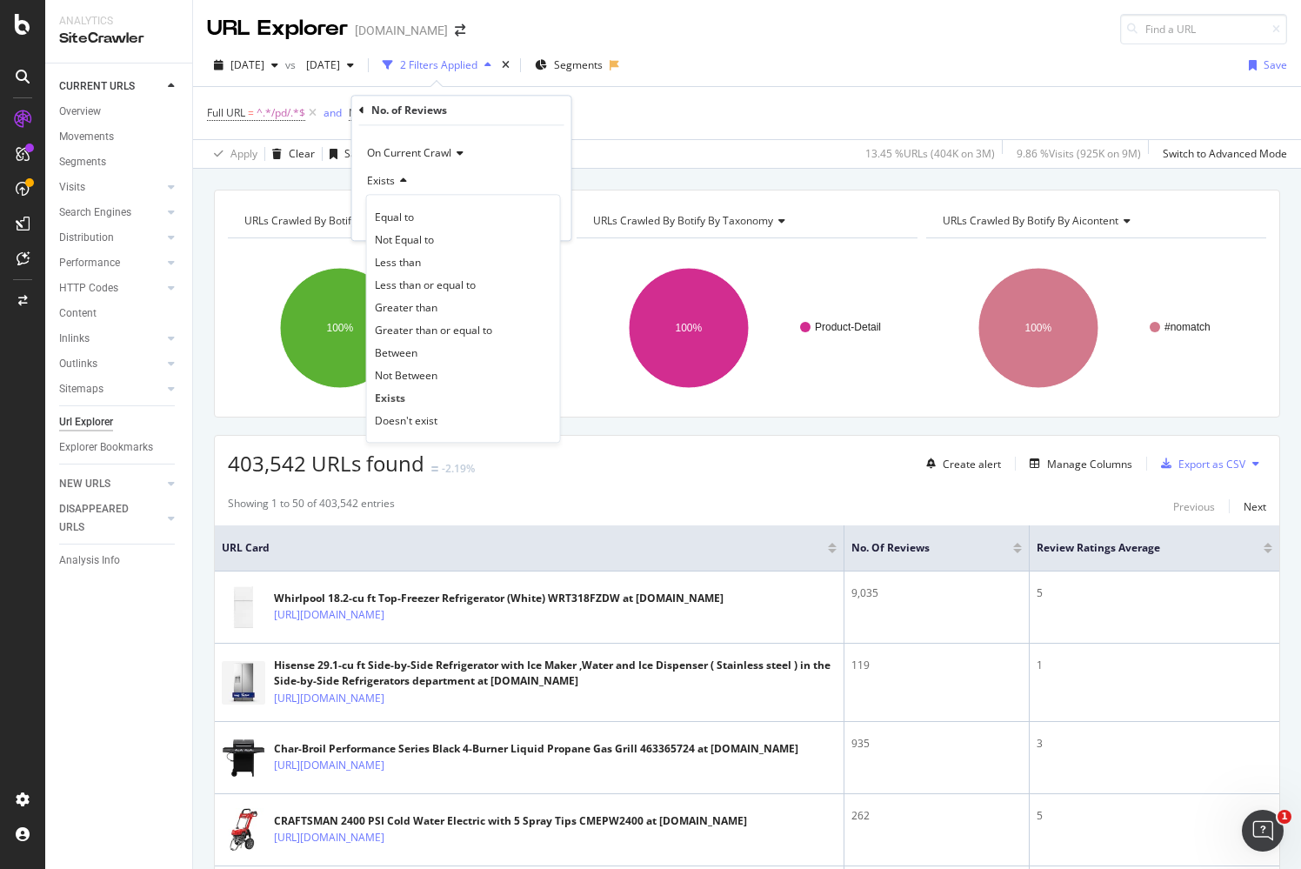
click at [821, 40] on div "URL Explorer [DOMAIN_NAME]" at bounding box center [747, 22] width 1108 height 44
